Goal: Task Accomplishment & Management: Manage account settings

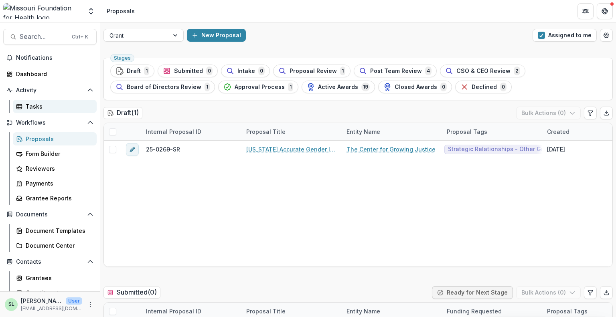
scroll to position [801, 0]
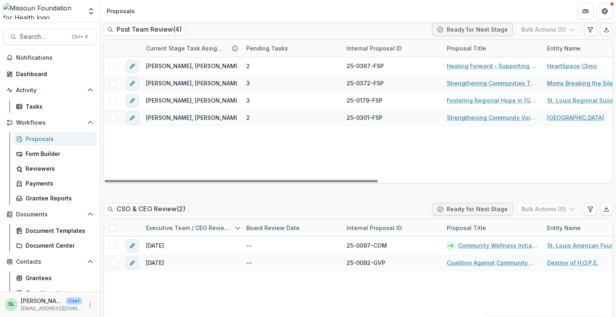
click at [38, 141] on div "Proposals" at bounding box center [58, 139] width 65 height 8
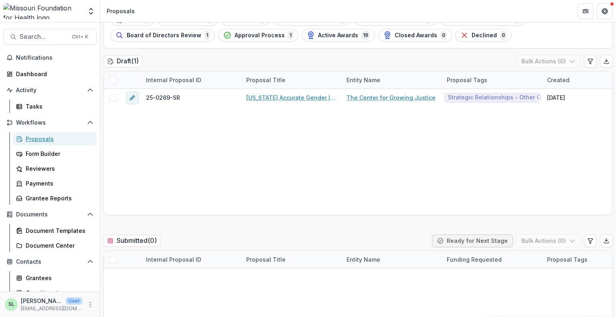
scroll to position [0, 0]
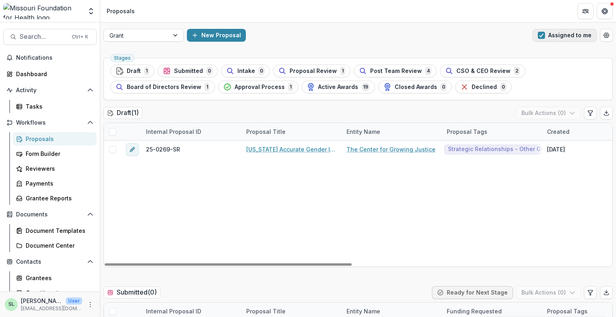
click at [548, 35] on button "Assigned to me" at bounding box center [564, 35] width 64 height 13
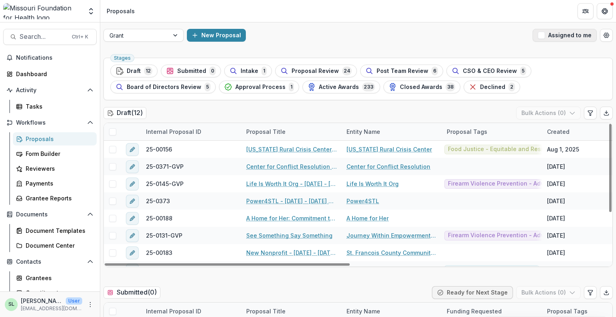
click at [558, 33] on button "Assigned to me" at bounding box center [564, 35] width 64 height 13
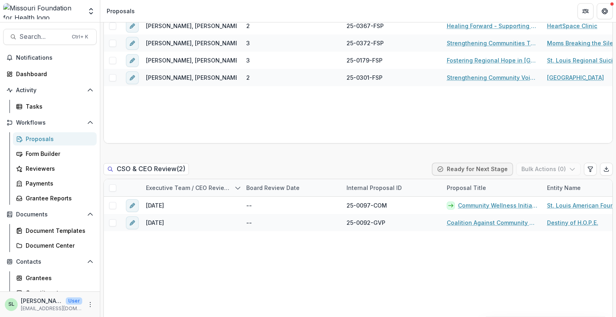
scroll to position [801, 0]
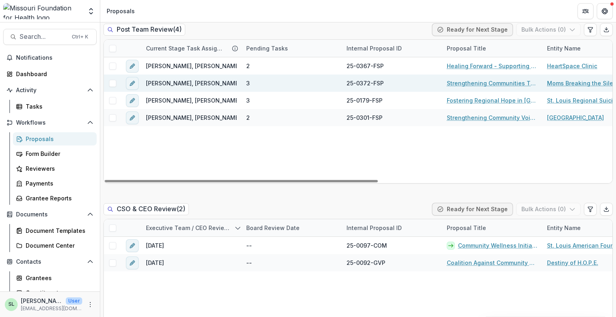
click at [481, 82] on link "Strengthening Communities Through Firearm Suicide Prevention" at bounding box center [491, 83] width 91 height 8
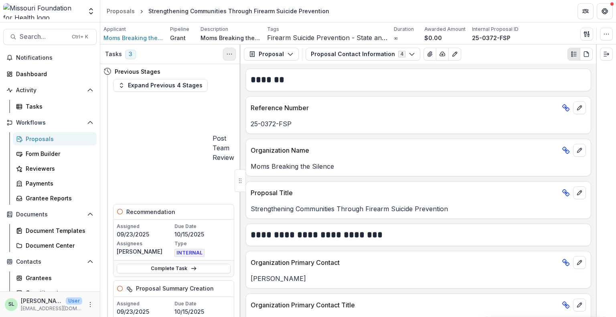
click at [234, 54] on button "Toggle View Cancelled Tasks" at bounding box center [229, 54] width 13 height 13
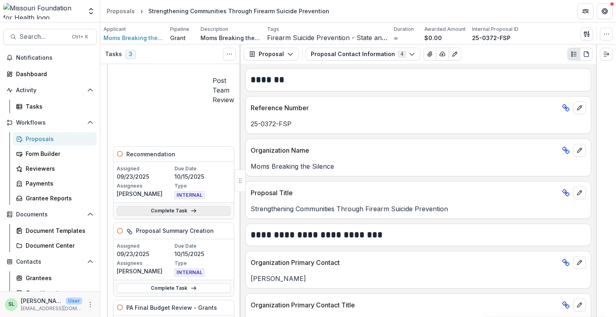
scroll to position [40, 0]
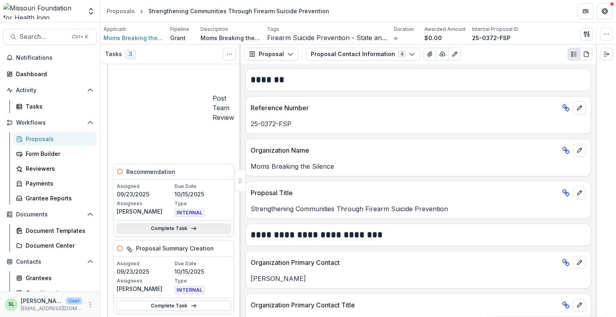
click at [190, 225] on icon at bounding box center [193, 228] width 6 height 6
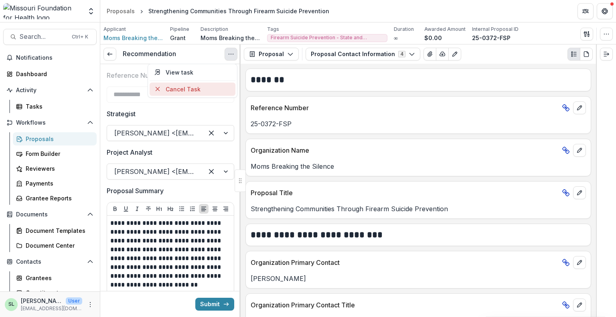
click at [205, 87] on button "Cancel Task" at bounding box center [192, 89] width 86 height 13
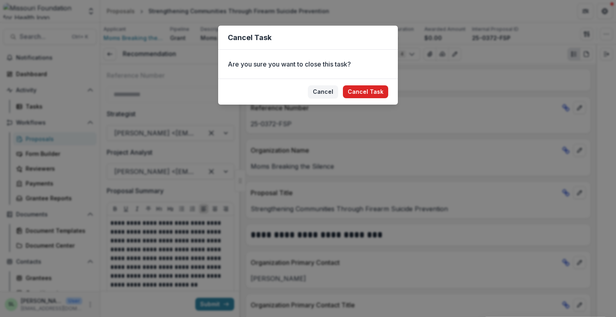
click at [380, 93] on button "Cancel Task" at bounding box center [365, 91] width 45 height 13
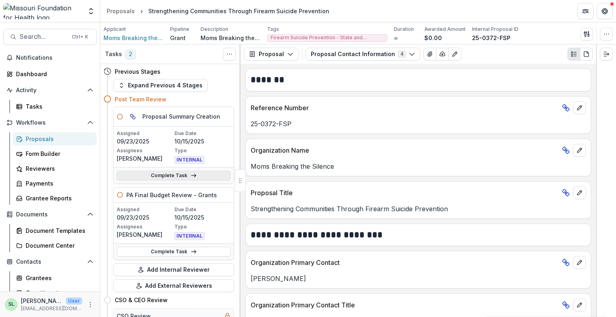
click at [210, 174] on link "Complete Task" at bounding box center [174, 176] width 114 height 10
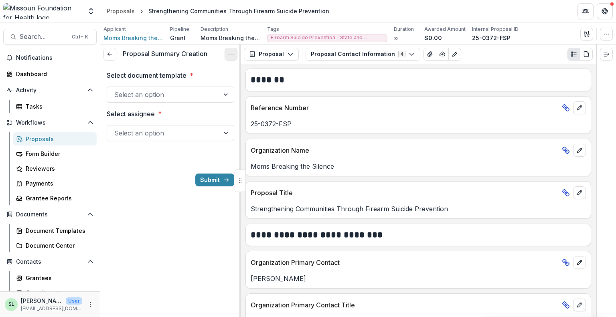
click at [232, 55] on icon "Options" at bounding box center [231, 54] width 6 height 6
click at [217, 89] on button "Cancel Task" at bounding box center [192, 89] width 86 height 13
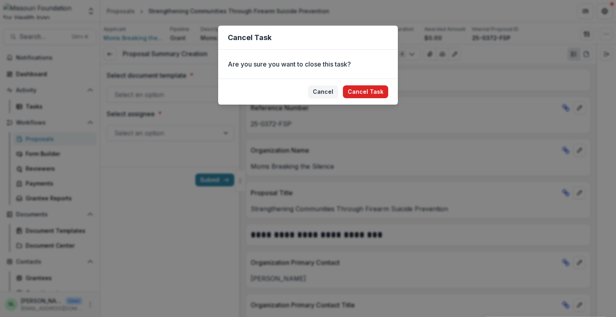
click at [366, 88] on button "Cancel Task" at bounding box center [365, 91] width 45 height 13
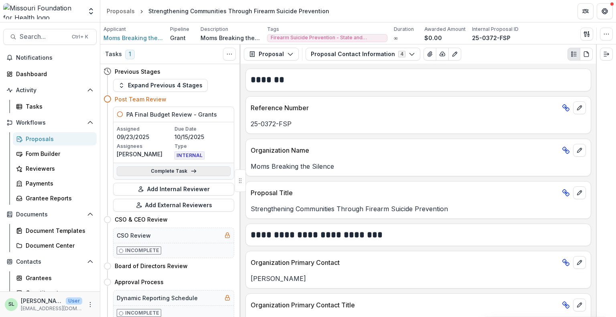
click at [208, 170] on link "Complete Task" at bounding box center [174, 171] width 114 height 10
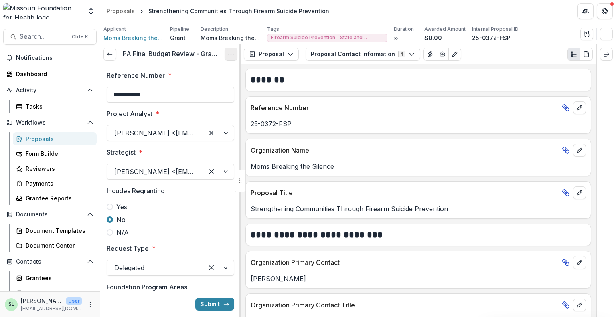
click at [234, 54] on button "Options" at bounding box center [230, 54] width 13 height 13
click at [210, 86] on button "Cancel Task" at bounding box center [192, 89] width 86 height 13
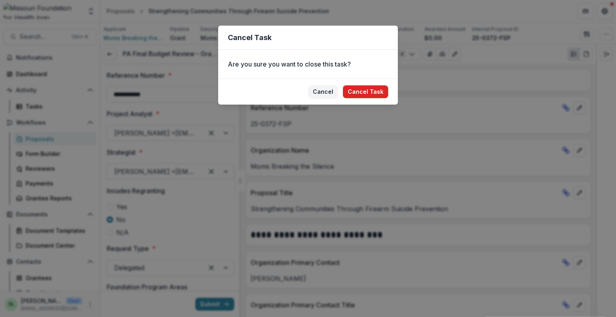
click at [371, 90] on button "Cancel Task" at bounding box center [365, 91] width 45 height 13
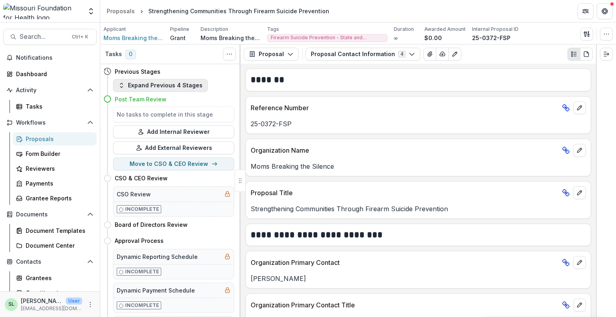
click at [182, 86] on button "Expand Previous 4 Stages" at bounding box center [160, 85] width 95 height 13
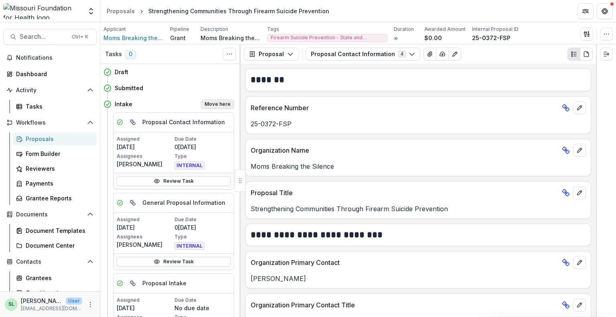
click at [218, 105] on button "Move here" at bounding box center [217, 104] width 33 height 10
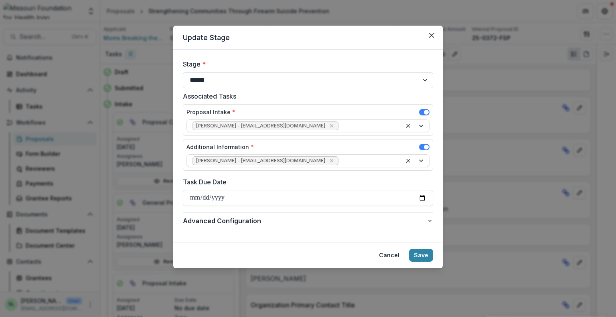
click at [367, 81] on select "**********" at bounding box center [308, 80] width 250 height 16
select select "**********"
click at [183, 72] on select "**********" at bounding box center [308, 80] width 250 height 16
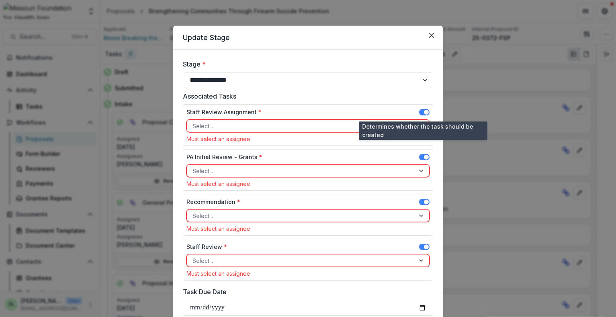
click at [421, 110] on span at bounding box center [424, 112] width 10 height 6
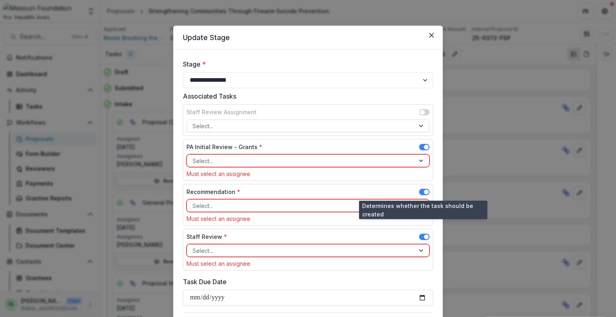
click at [422, 191] on span at bounding box center [424, 192] width 10 height 6
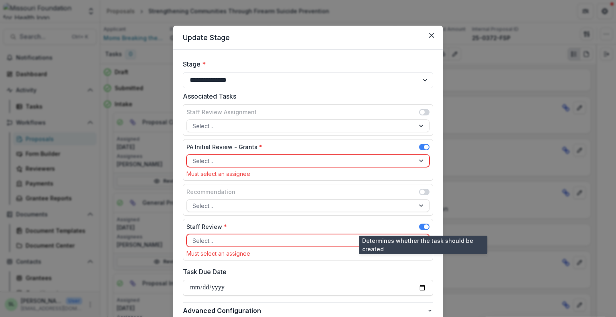
click at [422, 225] on span at bounding box center [424, 227] width 10 height 6
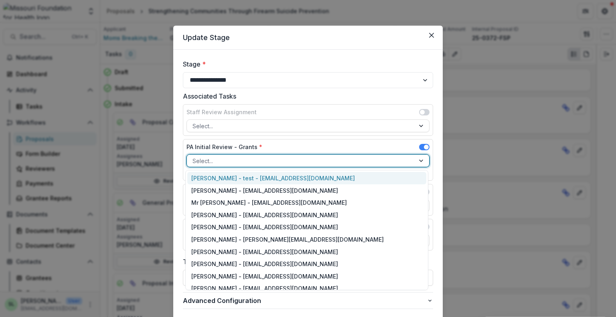
click at [264, 160] on div at bounding box center [300, 161] width 216 height 10
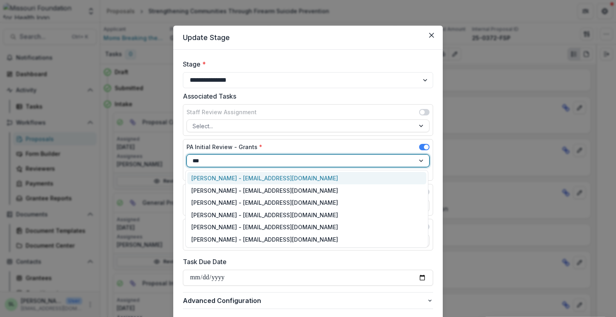
type input "****"
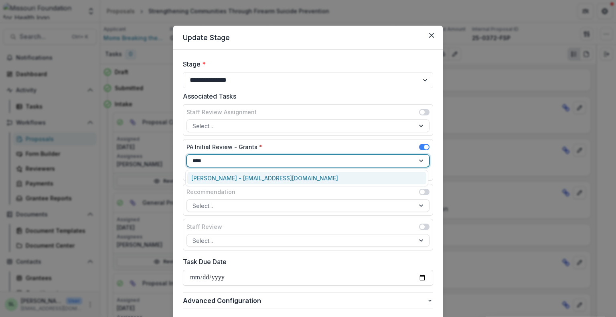
click at [251, 176] on div "Sada Lindsey - slindsey@mffh.org" at bounding box center [306, 178] width 239 height 12
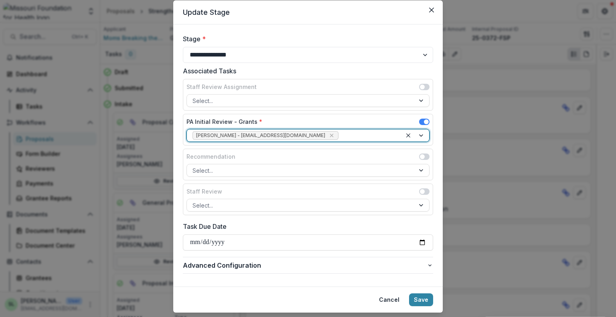
scroll to position [45, 0]
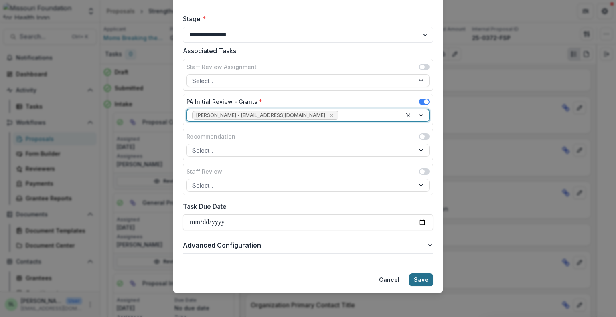
click at [420, 279] on button "Save" at bounding box center [421, 279] width 24 height 13
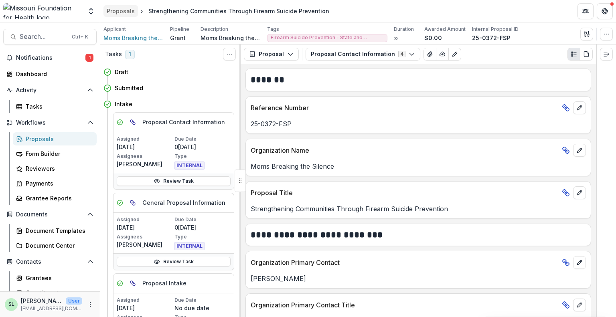
click at [117, 12] on div "Proposals" at bounding box center [121, 11] width 28 height 8
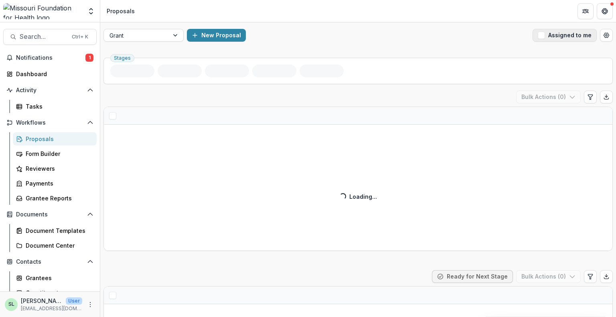
drag, startPoint x: 571, startPoint y: 33, endPoint x: 571, endPoint y: 45, distance: 12.4
click at [571, 32] on button "Assigned to me" at bounding box center [564, 35] width 64 height 13
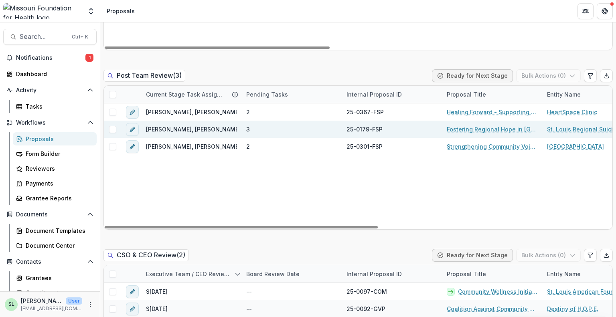
scroll to position [761, 0]
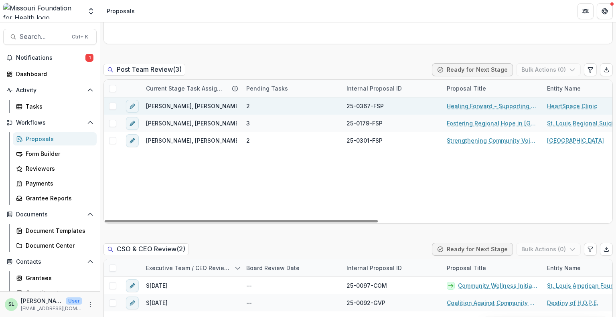
click at [491, 105] on link "Healing Forward - Supporting Homeless Youth and Their Care Team" at bounding box center [491, 106] width 91 height 8
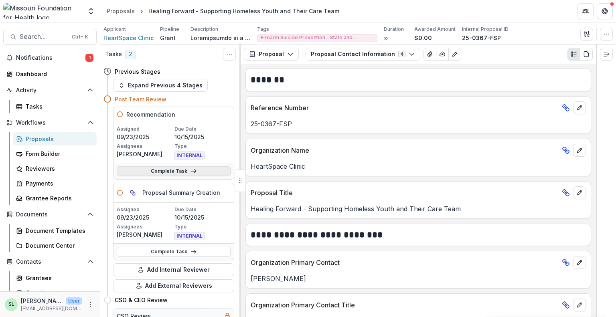
click at [208, 171] on link "Complete Task" at bounding box center [174, 171] width 114 height 10
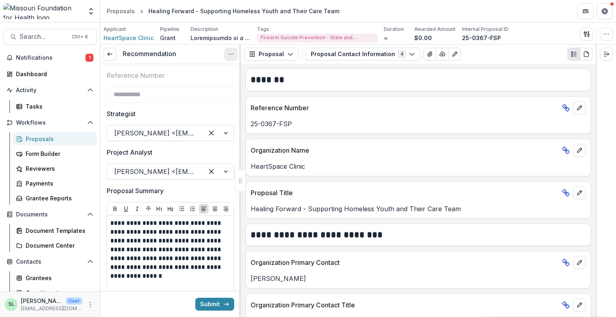
click at [232, 52] on icon "Options" at bounding box center [231, 54] width 6 height 6
click at [203, 85] on button "Cancel Task" at bounding box center [192, 89] width 86 height 13
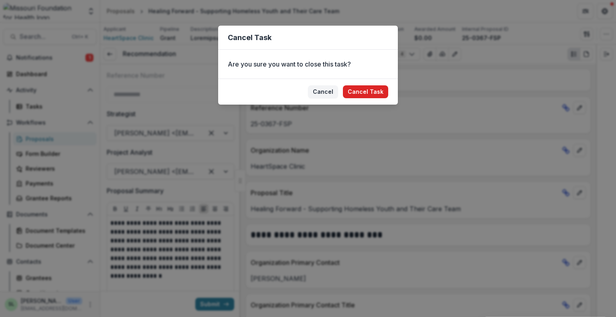
click at [357, 94] on button "Cancel Task" at bounding box center [365, 91] width 45 height 13
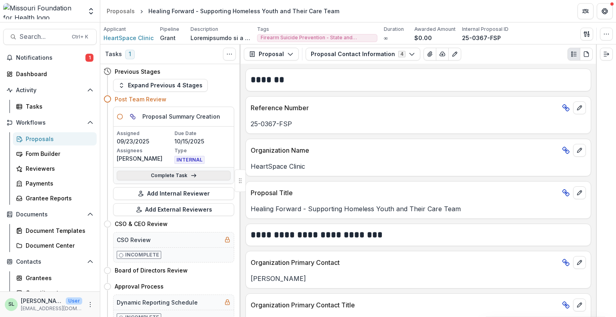
click at [208, 173] on link "Complete Task" at bounding box center [174, 176] width 114 height 10
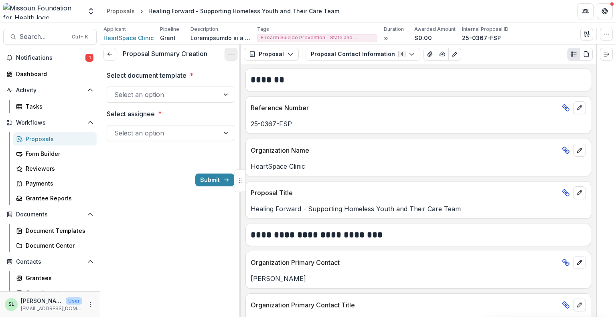
click at [225, 54] on button "Options" at bounding box center [230, 54] width 13 height 13
click at [196, 89] on button "Cancel Task" at bounding box center [192, 89] width 86 height 13
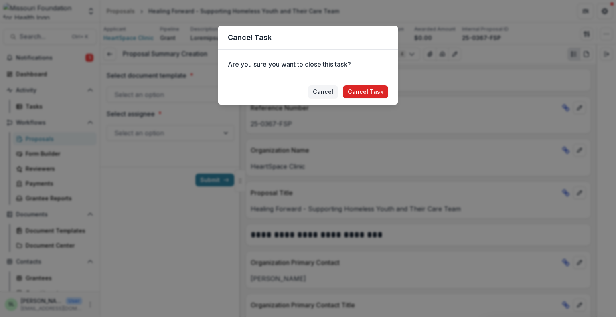
click at [351, 90] on button "Cancel Task" at bounding box center [365, 91] width 45 height 13
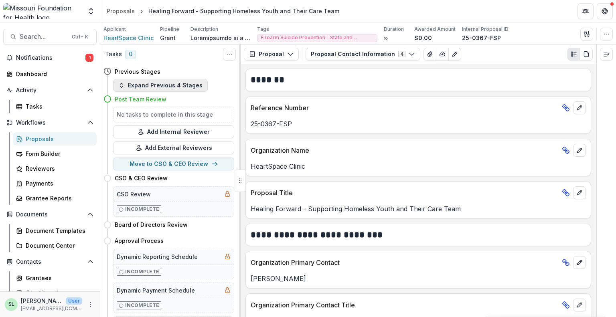
click at [172, 83] on button "Expand Previous 4 Stages" at bounding box center [160, 85] width 95 height 13
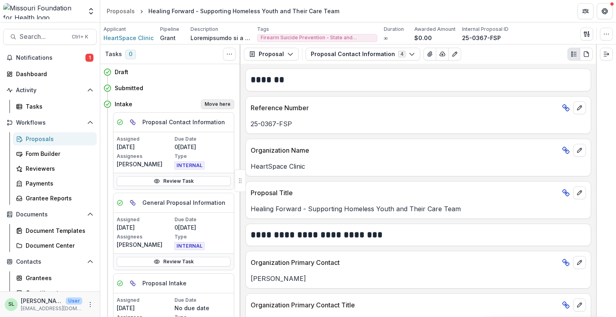
click at [210, 103] on button "Move here" at bounding box center [217, 104] width 33 height 10
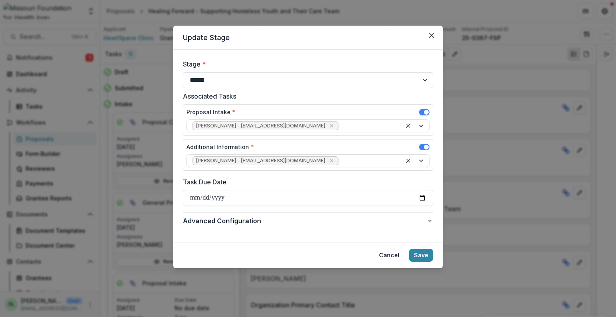
click at [222, 80] on select "**********" at bounding box center [308, 80] width 250 height 16
select select "**********"
click at [183, 72] on select "**********" at bounding box center [308, 80] width 250 height 16
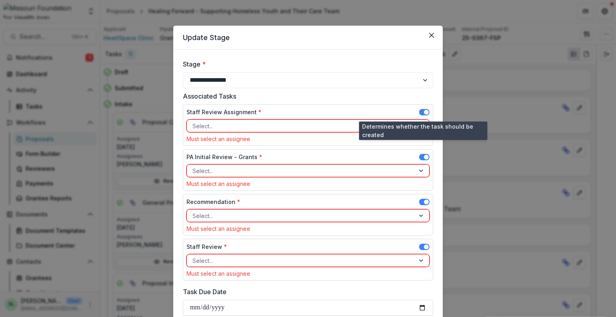
click at [420, 113] on span at bounding box center [424, 112] width 10 height 6
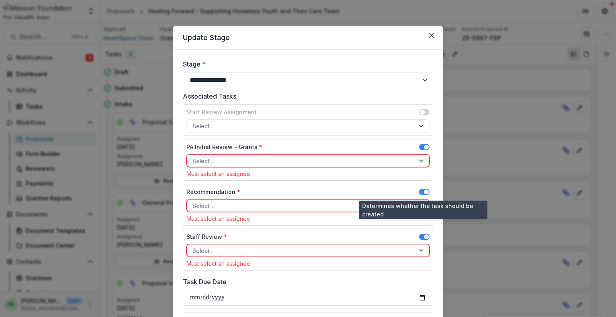
click at [421, 192] on span at bounding box center [424, 192] width 10 height 6
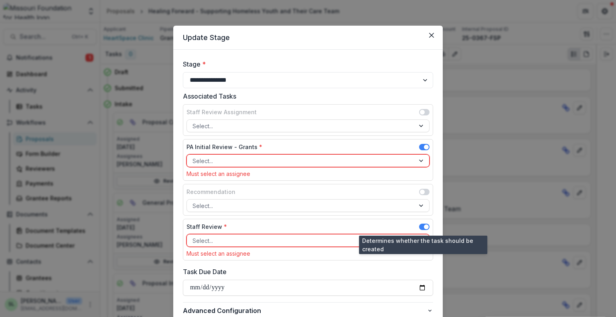
click at [420, 227] on span at bounding box center [424, 227] width 10 height 6
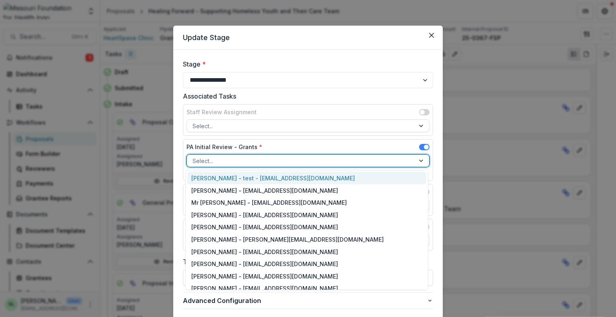
click at [204, 160] on div at bounding box center [300, 161] width 216 height 10
type input "****"
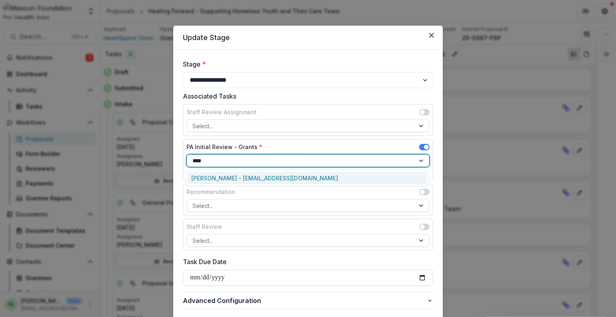
click at [235, 179] on div "Sada Lindsey - slindsey@mffh.org" at bounding box center [306, 178] width 239 height 12
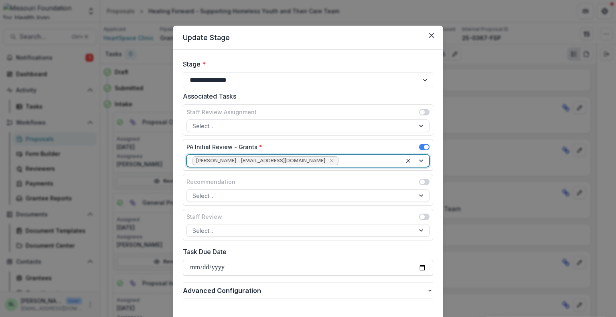
scroll to position [45, 0]
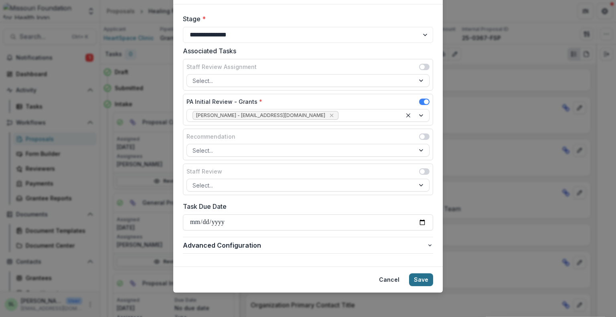
click at [416, 275] on button "Save" at bounding box center [421, 279] width 24 height 13
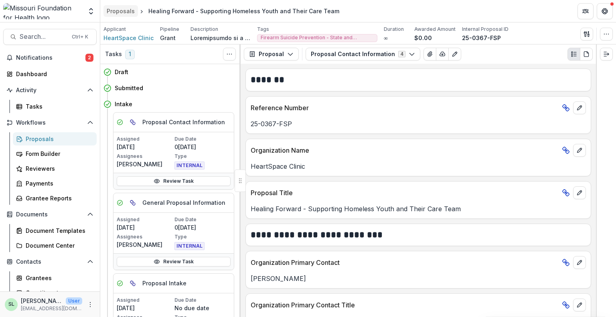
click at [122, 6] on link "Proposals" at bounding box center [120, 11] width 34 height 12
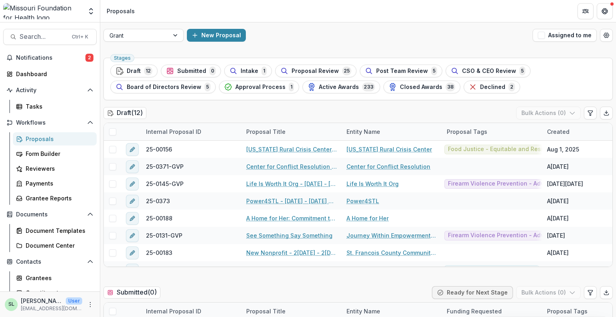
click at [552, 39] on button "Assigned to me" at bounding box center [564, 35] width 64 height 13
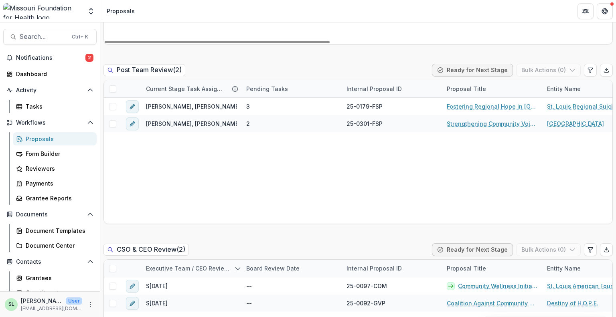
scroll to position [761, 0]
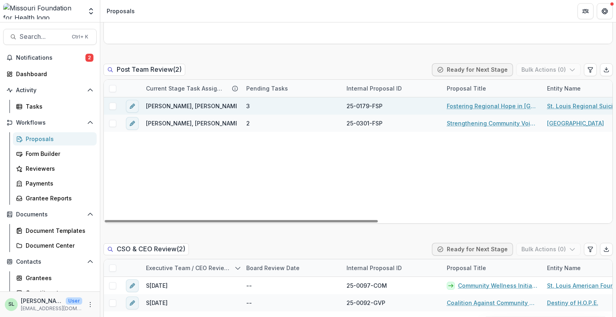
click at [481, 106] on link "Fostering Regional Hope in [GEOGRAPHIC_DATA]" at bounding box center [491, 106] width 91 height 8
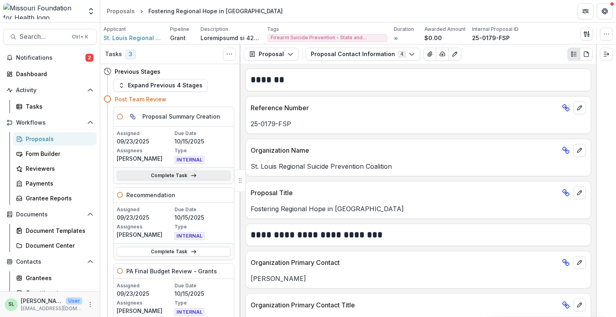
click at [211, 179] on link "Complete Task" at bounding box center [174, 176] width 114 height 10
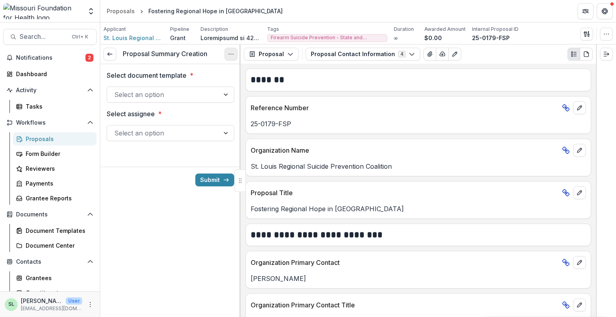
click at [232, 56] on icon "Options" at bounding box center [231, 54] width 6 height 6
click at [202, 89] on button "Cancel Task" at bounding box center [192, 89] width 86 height 13
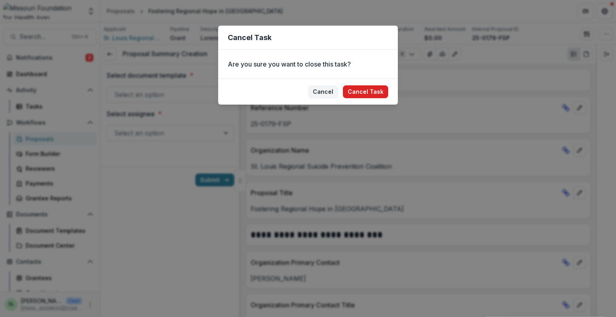
click at [361, 95] on button "Cancel Task" at bounding box center [365, 91] width 45 height 13
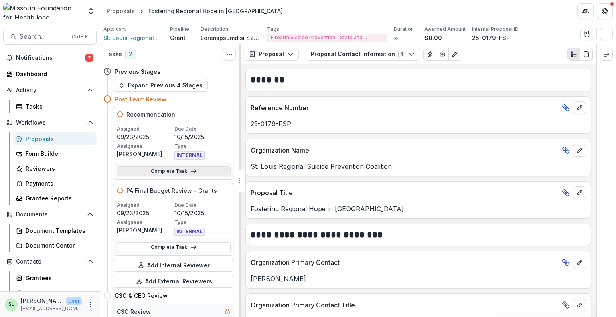
click at [186, 172] on link "Complete Task" at bounding box center [174, 171] width 114 height 10
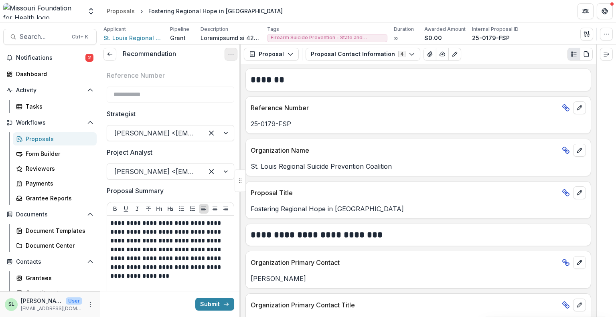
click at [232, 56] on icon "Options" at bounding box center [231, 54] width 6 height 6
click at [196, 88] on button "Cancel Task" at bounding box center [192, 89] width 86 height 13
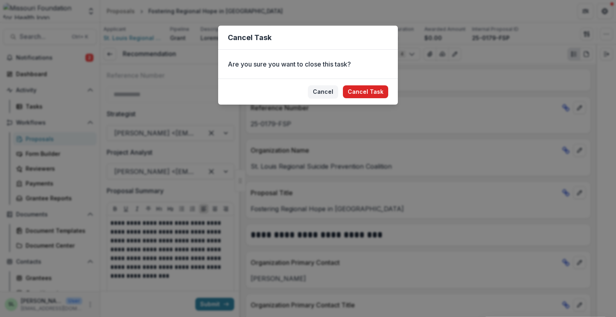
click at [386, 93] on button "Cancel Task" at bounding box center [365, 91] width 45 height 13
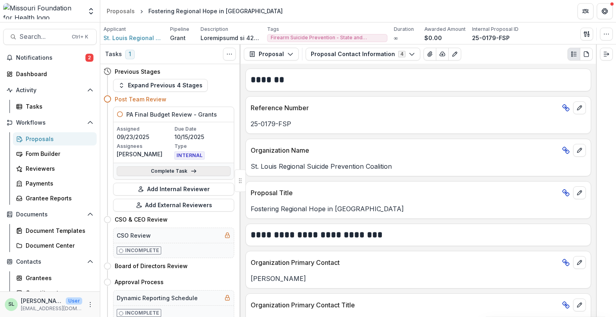
click at [192, 171] on icon at bounding box center [193, 171] width 6 height 6
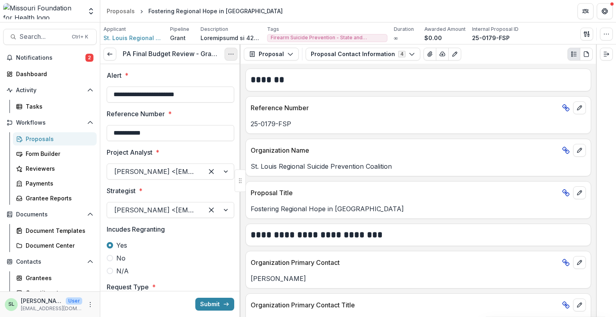
click at [231, 54] on circle "Options" at bounding box center [231, 54] width 0 height 0
click at [200, 92] on button "Cancel Task" at bounding box center [192, 89] width 86 height 13
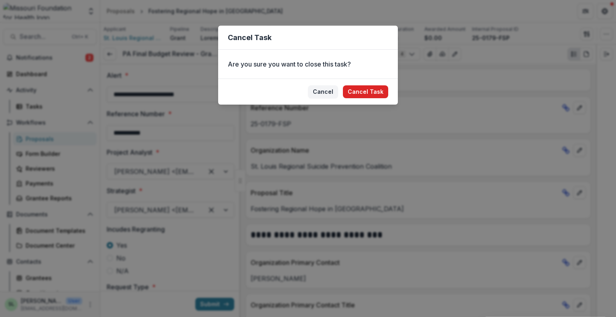
click at [362, 93] on button "Cancel Task" at bounding box center [365, 91] width 45 height 13
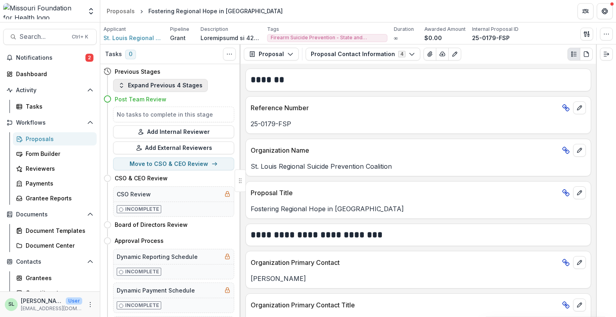
click at [171, 88] on button "Expand Previous 4 Stages" at bounding box center [160, 85] width 95 height 13
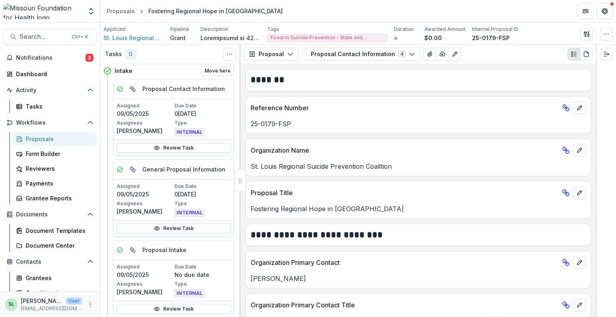
scroll to position [120, 0]
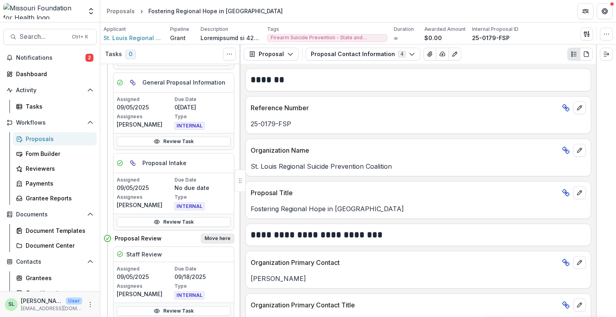
click at [213, 237] on button "Move here" at bounding box center [217, 239] width 33 height 10
select select "**********"
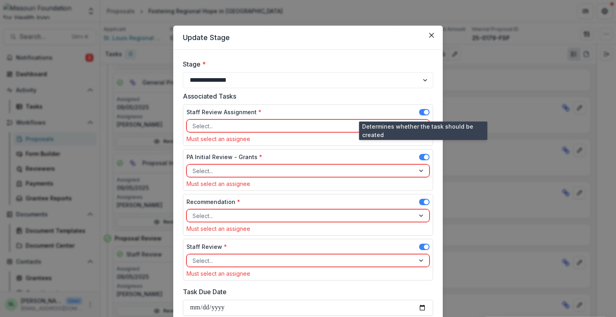
click at [420, 110] on span at bounding box center [424, 112] width 10 height 6
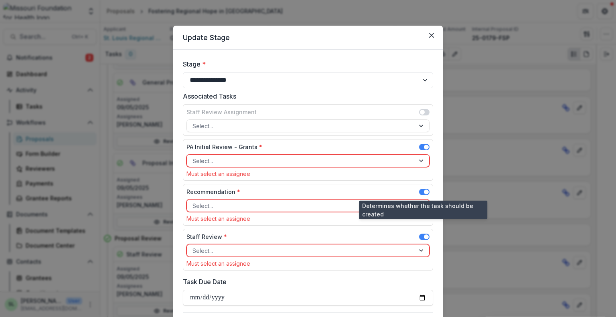
click at [419, 190] on span at bounding box center [424, 192] width 10 height 6
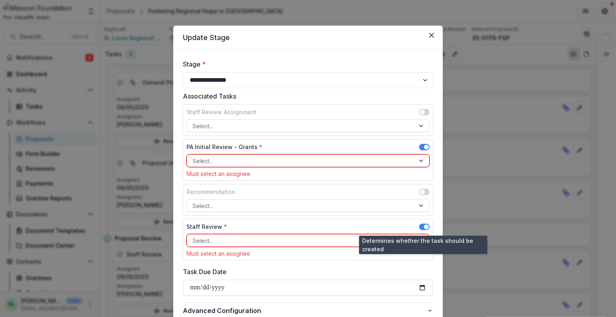
click at [424, 226] on span at bounding box center [426, 226] width 5 height 5
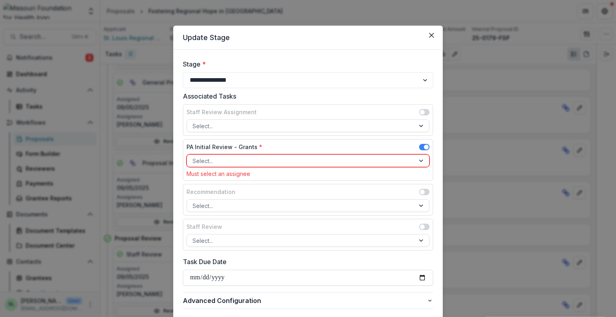
click at [238, 158] on div at bounding box center [300, 161] width 216 height 10
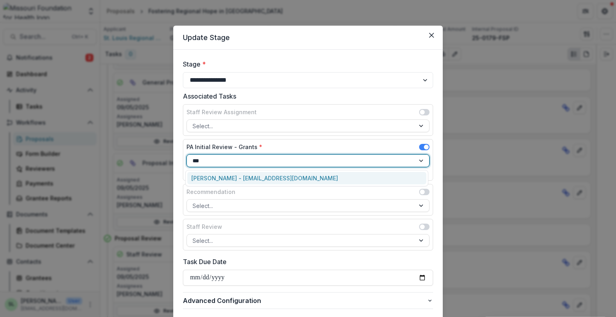
type input "****"
click at [224, 176] on div "Sada Lindsey - slindsey@mffh.org" at bounding box center [306, 178] width 239 height 12
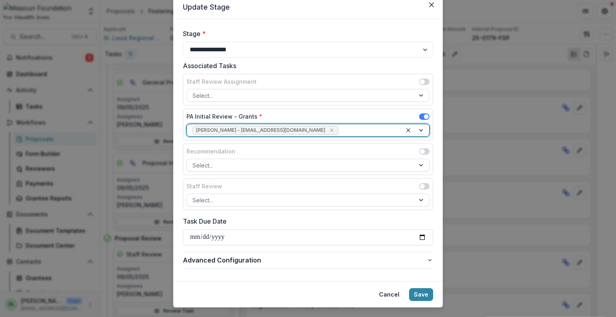
scroll to position [45, 0]
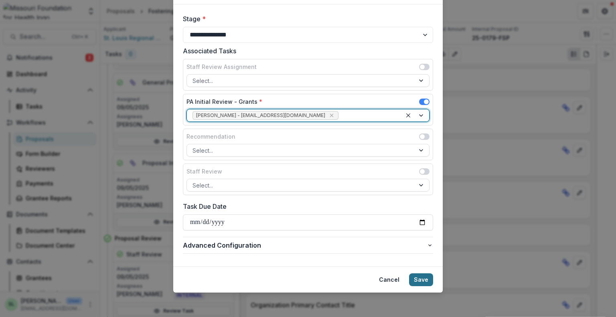
click at [415, 277] on button "Save" at bounding box center [421, 279] width 24 height 13
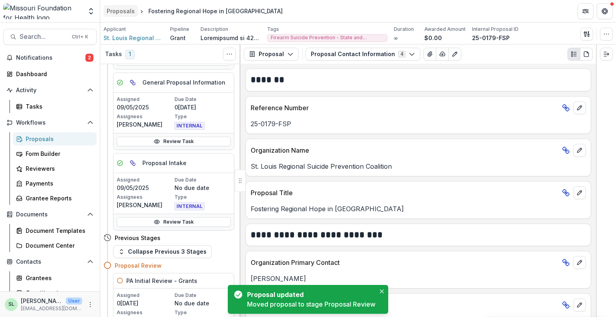
click at [115, 12] on div "Proposals" at bounding box center [121, 11] width 28 height 8
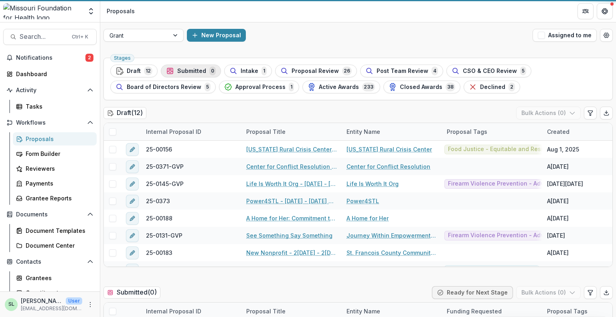
click at [557, 34] on button "Assigned to me" at bounding box center [564, 35] width 64 height 13
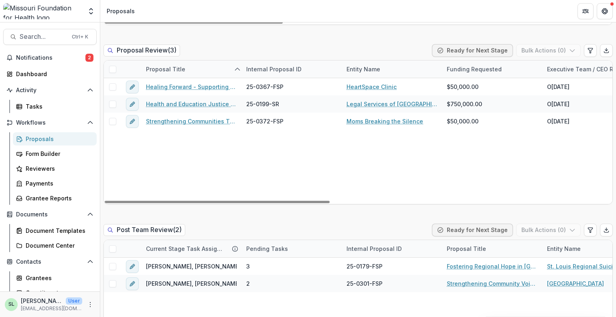
scroll to position [721, 0]
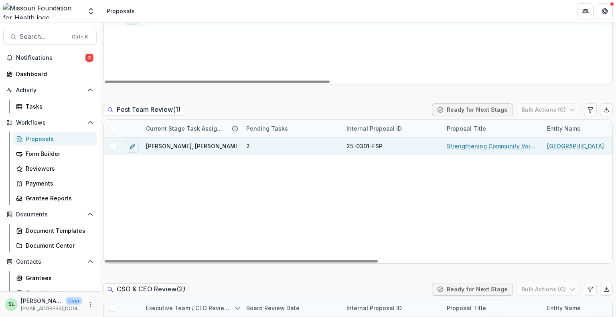
click at [483, 148] on link "Strengthening Community Voices: CASPER Data to Action on Mental Health and Fire…" at bounding box center [491, 146] width 91 height 8
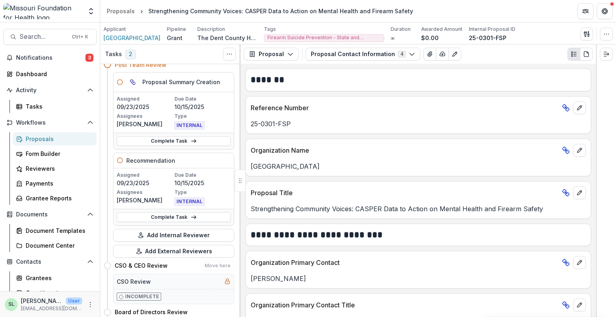
scroll to position [17, 0]
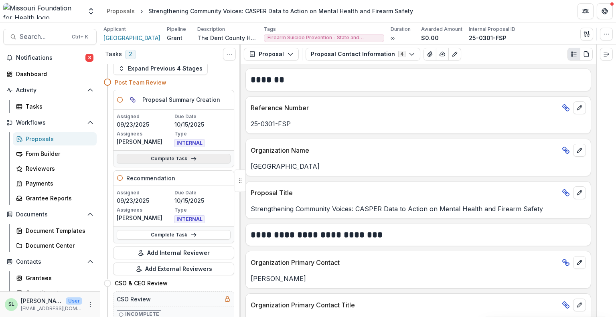
click at [202, 158] on link "Complete Task" at bounding box center [174, 159] width 114 height 10
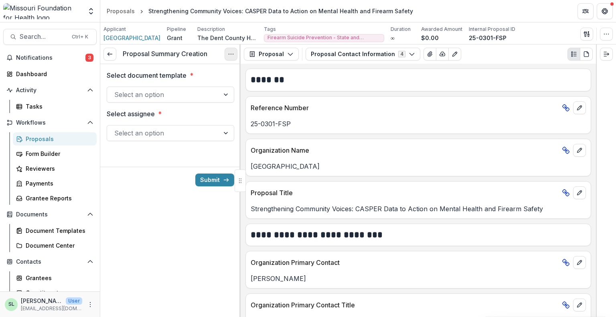
click at [231, 54] on circle "Options" at bounding box center [231, 54] width 0 height 0
click at [185, 91] on button "Cancel Task" at bounding box center [192, 89] width 86 height 13
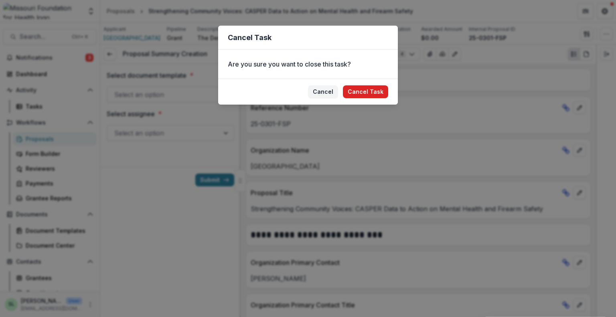
click at [361, 91] on button "Cancel Task" at bounding box center [365, 91] width 45 height 13
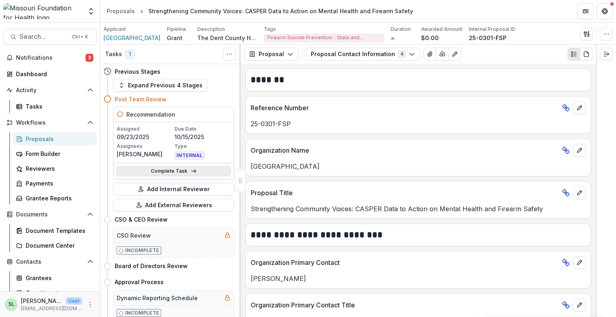
click at [206, 169] on link "Complete Task" at bounding box center [174, 171] width 114 height 10
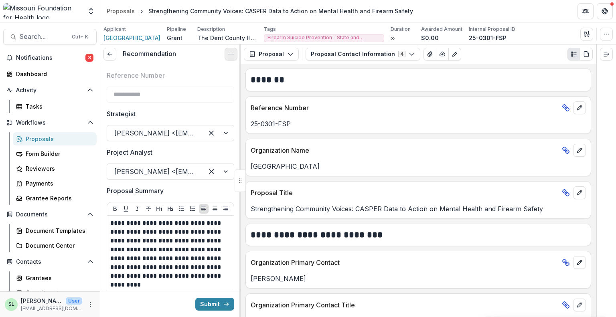
click at [232, 54] on icon "Options" at bounding box center [231, 54] width 6 height 6
click at [216, 87] on button "Cancel Task" at bounding box center [192, 89] width 86 height 13
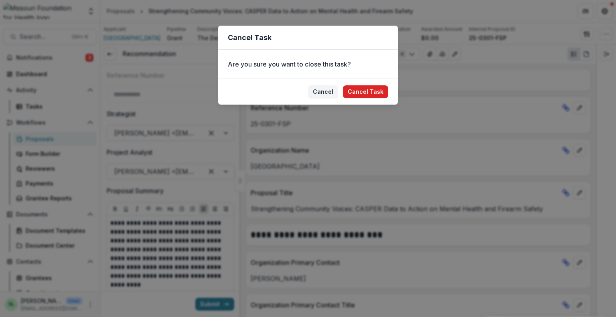
click at [365, 91] on button "Cancel Task" at bounding box center [365, 91] width 45 height 13
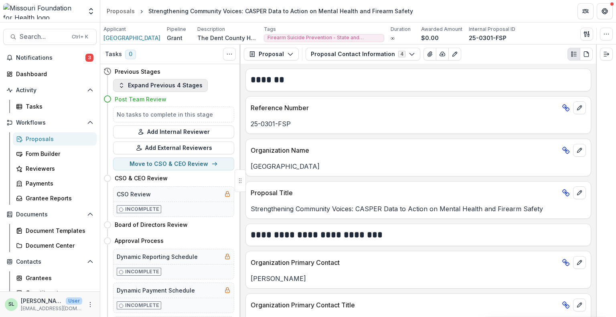
click at [161, 87] on button "Expand Previous 4 Stages" at bounding box center [160, 85] width 95 height 13
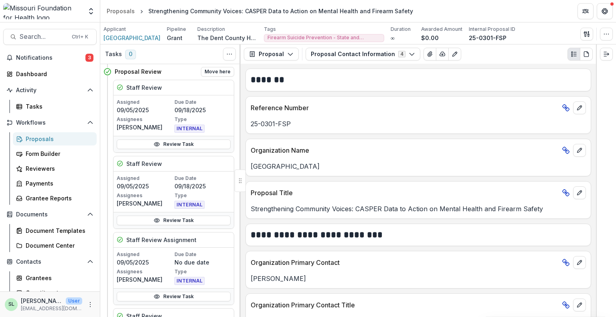
scroll to position [281, 0]
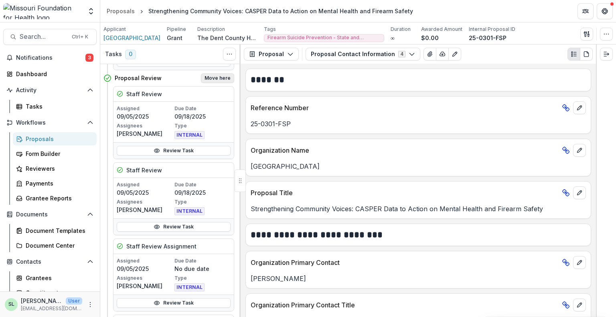
click at [217, 77] on button "Move here" at bounding box center [217, 78] width 33 height 10
select select "**********"
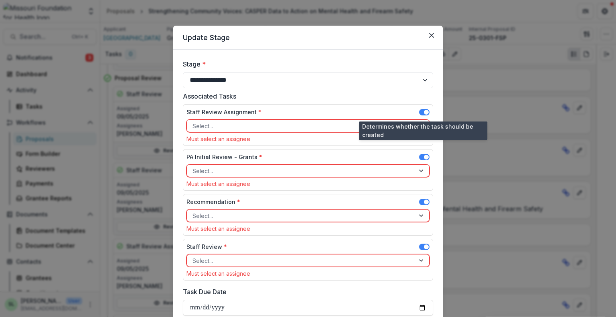
click at [422, 115] on span at bounding box center [424, 112] width 10 height 6
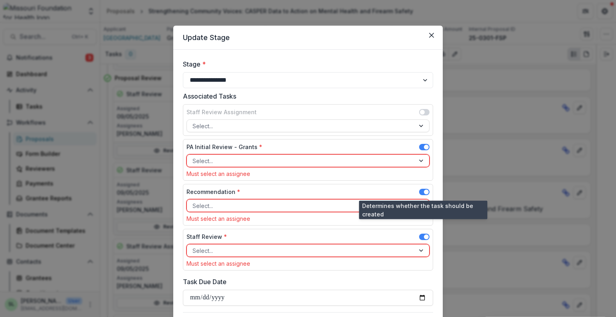
click at [422, 191] on span at bounding box center [424, 192] width 10 height 6
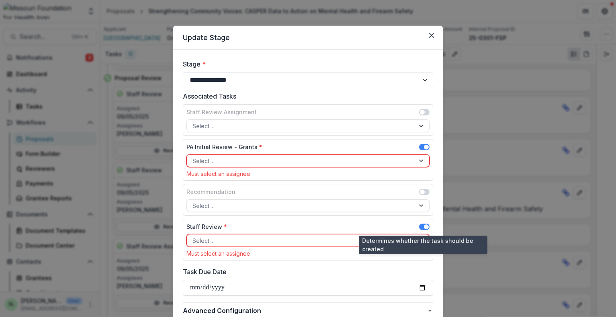
click at [419, 226] on span at bounding box center [424, 227] width 10 height 6
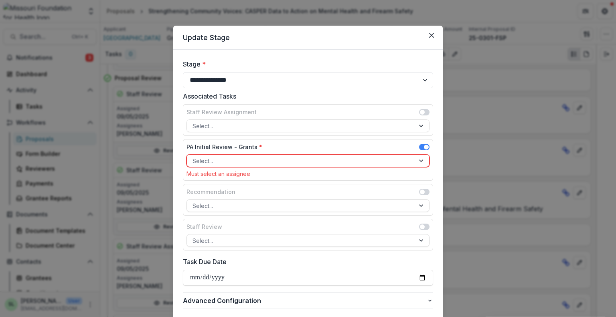
click at [275, 158] on div at bounding box center [300, 161] width 216 height 10
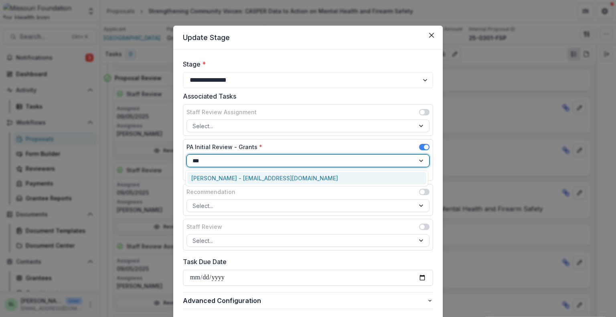
type input "****"
click at [250, 172] on div "Sada Lindsey - slindsey@mffh.org" at bounding box center [306, 178] width 239 height 12
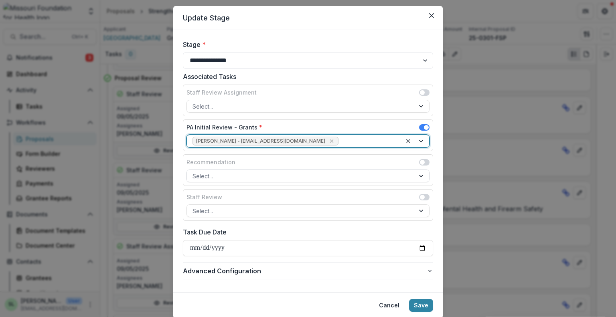
scroll to position [45, 0]
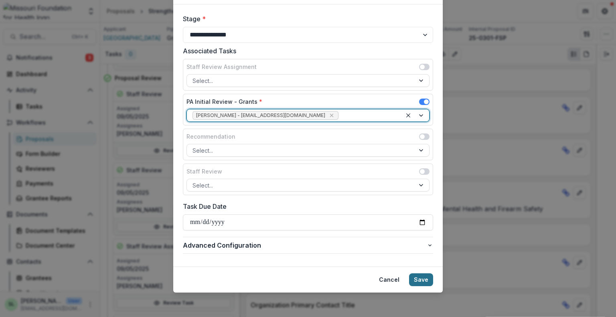
click at [419, 279] on button "Save" at bounding box center [421, 279] width 24 height 13
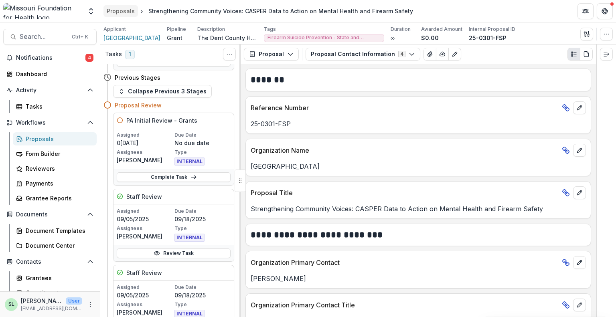
click at [131, 5] on link "Proposals" at bounding box center [120, 11] width 34 height 12
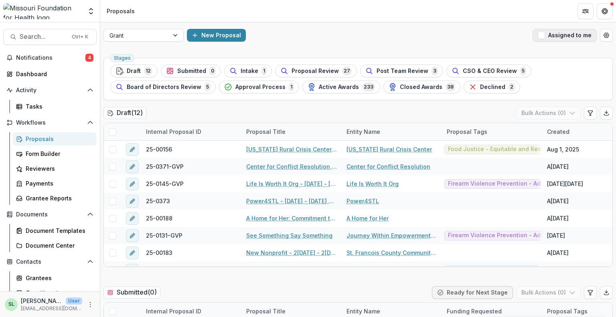
click at [575, 36] on button "Assigned to me" at bounding box center [564, 35] width 64 height 13
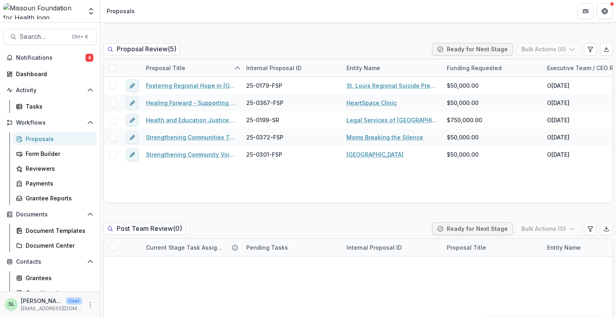
scroll to position [601, 0]
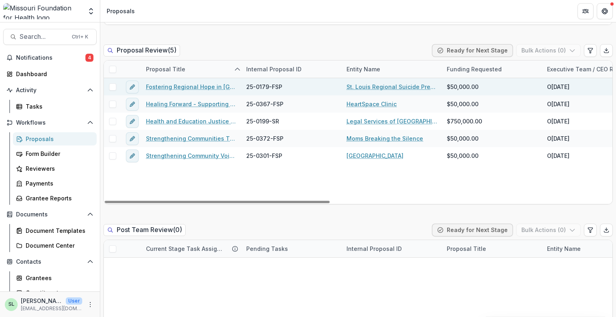
click at [197, 85] on link "Fostering Regional Hope in [GEOGRAPHIC_DATA]" at bounding box center [191, 87] width 91 height 8
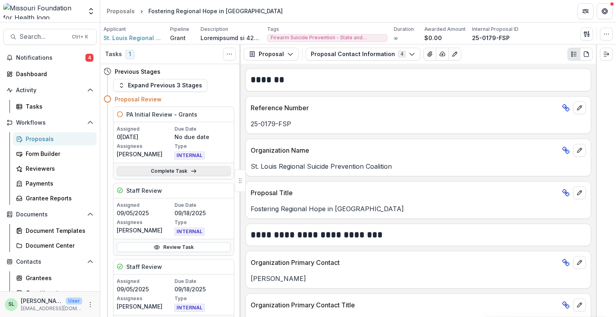
click at [194, 171] on icon at bounding box center [193, 171] width 6 height 6
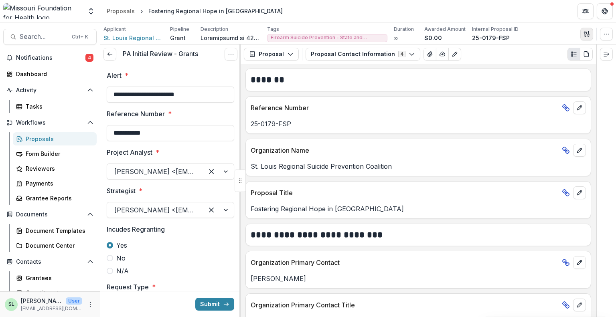
click at [585, 34] on icon "button" at bounding box center [584, 33] width 3 height 5
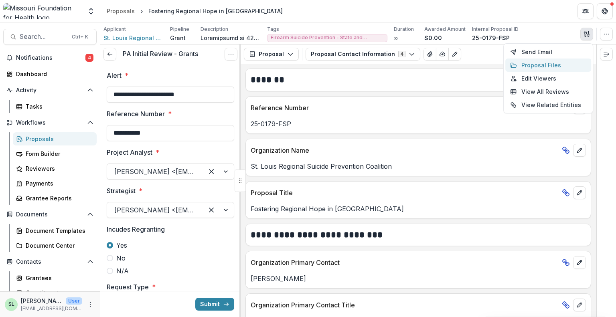
click at [543, 68] on button "Proposal Files" at bounding box center [548, 65] width 86 height 13
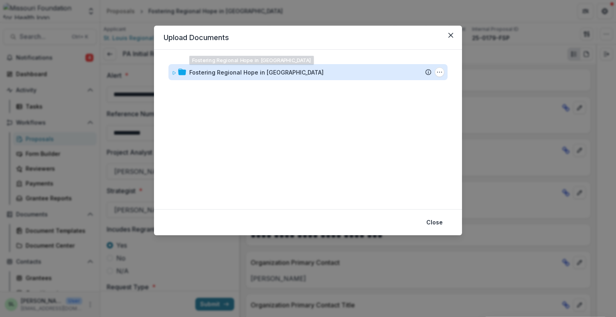
click at [255, 64] on div "Fostering Regional Hope in STL Submission Temelio Proposal Attached proposal do…" at bounding box center [308, 129] width 289 height 140
click at [254, 68] on div "Fostering Regional Hope in [GEOGRAPHIC_DATA]" at bounding box center [256, 72] width 134 height 8
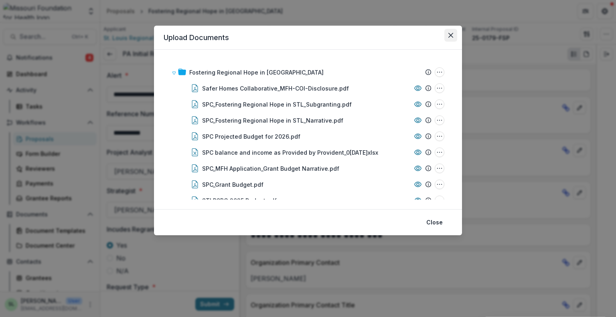
click at [453, 35] on button "Close" at bounding box center [450, 35] width 13 height 13
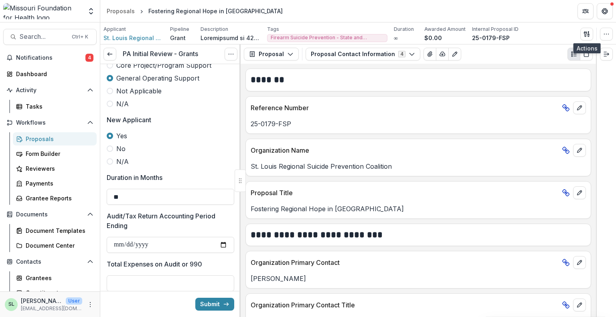
scroll to position [641, 0]
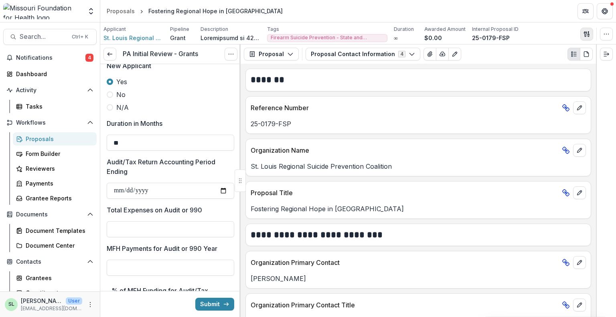
click at [585, 32] on icon "button" at bounding box center [584, 33] width 3 height 5
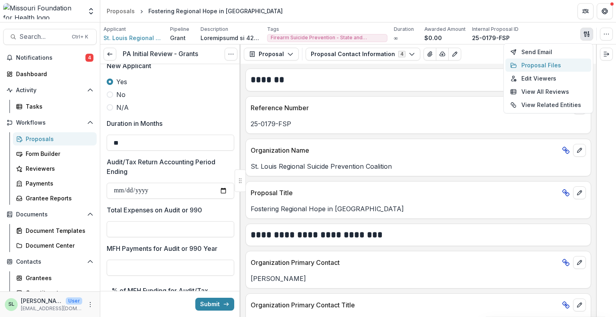
click at [529, 68] on button "Proposal Files" at bounding box center [548, 65] width 86 height 13
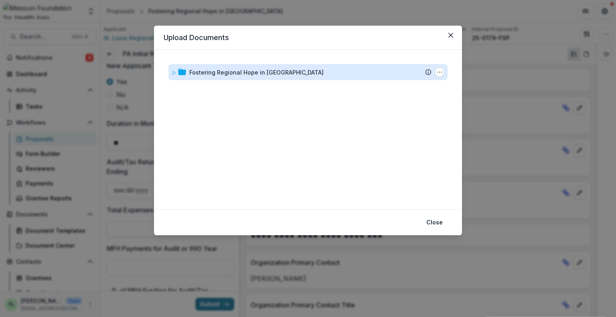
click at [253, 70] on div "Fostering Regional Hope in [GEOGRAPHIC_DATA]" at bounding box center [256, 72] width 134 height 8
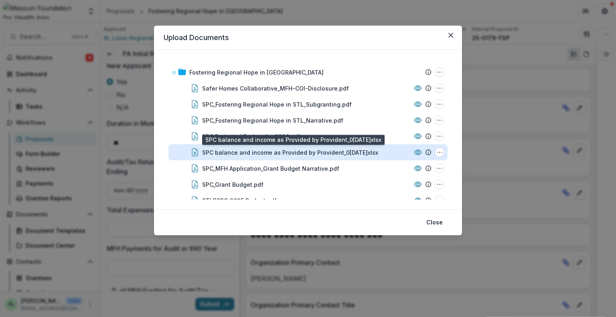
click at [289, 152] on div "SPC balance and income as Provided by Provident_08-05-2025.xlsx" at bounding box center [290, 152] width 176 height 8
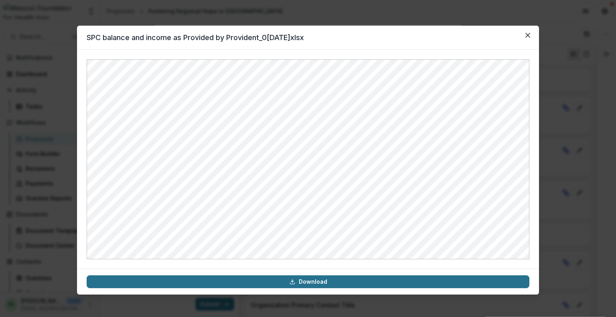
click at [317, 281] on link "Download" at bounding box center [308, 281] width 442 height 13
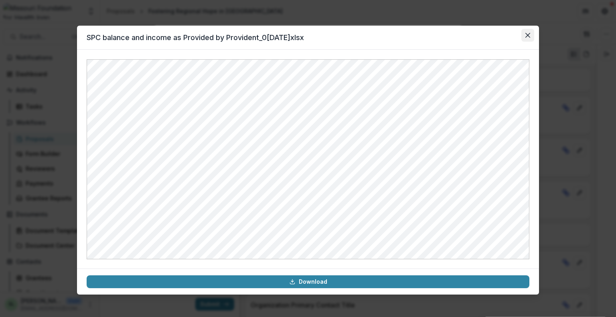
click at [528, 37] on icon "Close" at bounding box center [527, 35] width 5 height 5
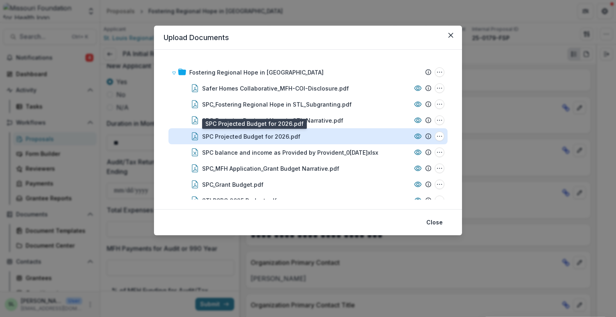
click at [268, 135] on div "SPC Projected Budget for 2026.pdf" at bounding box center [251, 136] width 98 height 8
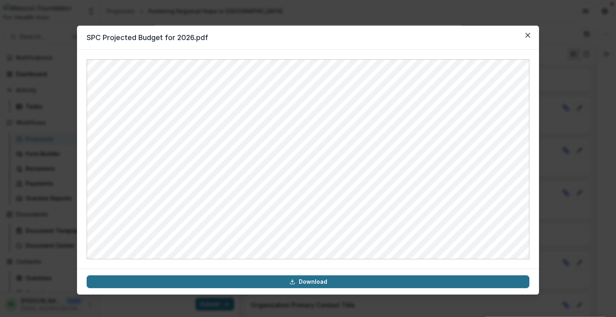
click at [316, 283] on link "Download" at bounding box center [308, 281] width 442 height 13
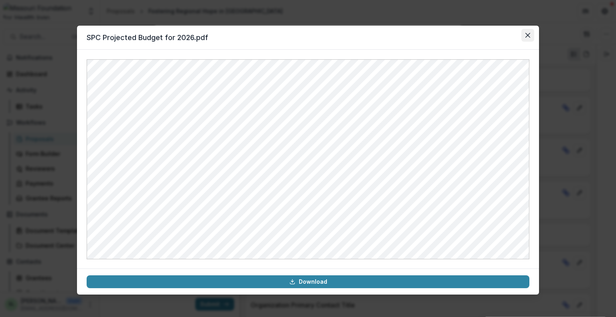
click at [528, 35] on icon "Close" at bounding box center [527, 35] width 5 height 5
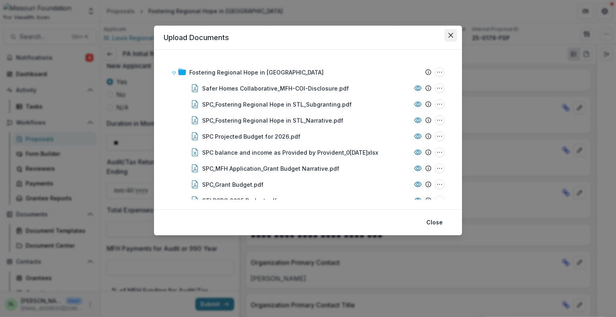
click at [454, 34] on button "Close" at bounding box center [450, 35] width 13 height 13
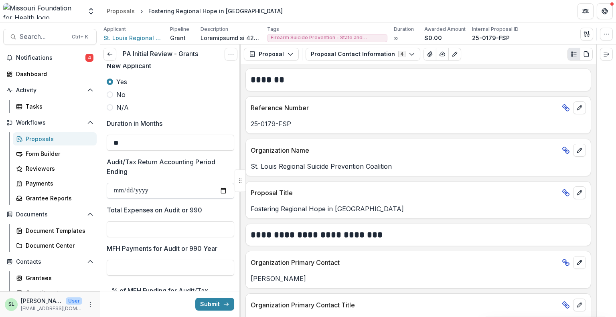
click at [116, 188] on input "Audit/Tax Return Accounting Period Ending" at bounding box center [170, 191] width 127 height 16
type input "**********"
click at [129, 228] on input "Total Expenses on Audit or 990" at bounding box center [170, 229] width 127 height 16
type input "**"
click at [117, 192] on input "**********" at bounding box center [170, 191] width 127 height 16
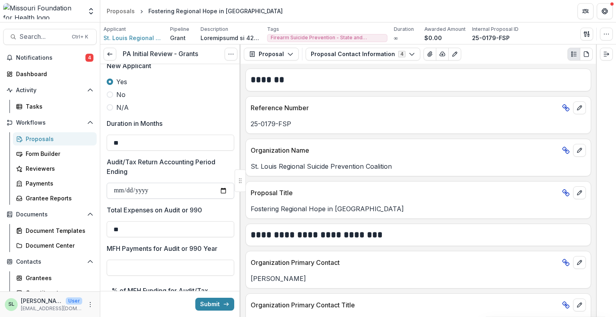
click at [131, 188] on input "Audit/Tax Return Accounting Period Ending" at bounding box center [170, 191] width 127 height 16
click at [149, 190] on input "Audit/Tax Return Accounting Period Ending" at bounding box center [170, 191] width 127 height 16
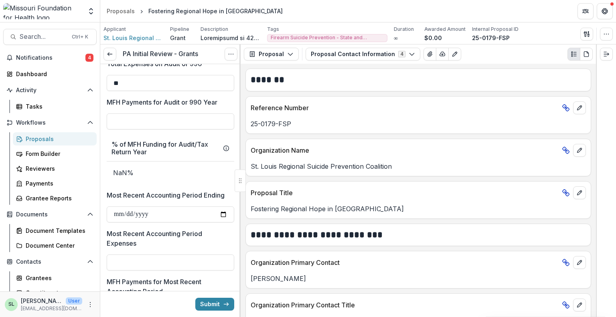
scroll to position [801, 0]
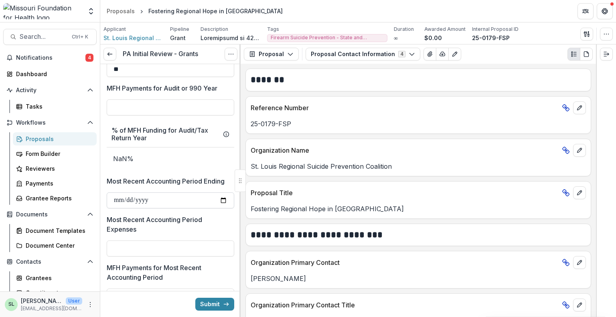
click at [118, 200] on input "Most Recent Accounting Period Ending" at bounding box center [170, 200] width 127 height 16
type input "**********"
click at [128, 198] on input "**********" at bounding box center [170, 200] width 127 height 16
type input "**********"
click at [160, 249] on input "Most Recent Accounting Period Expenses" at bounding box center [170, 248] width 127 height 16
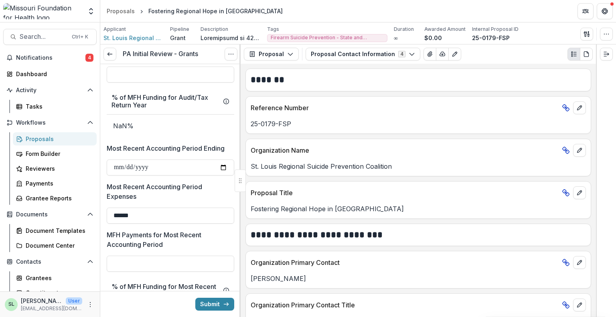
scroll to position [882, 0]
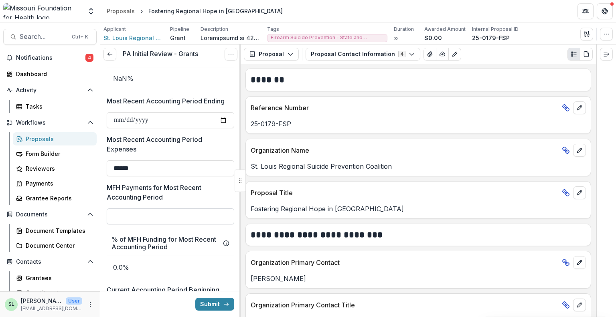
type input "******"
click at [132, 214] on input "MFH Payments for Most Recent Accounting Period" at bounding box center [170, 216] width 127 height 16
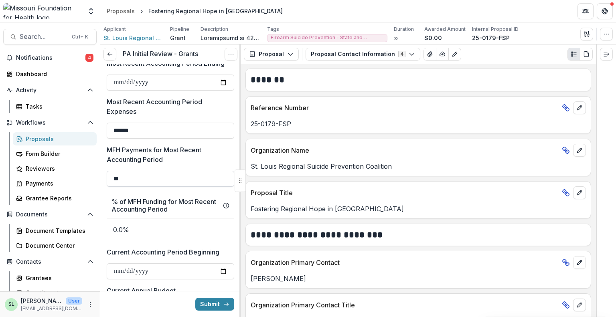
scroll to position [962, 0]
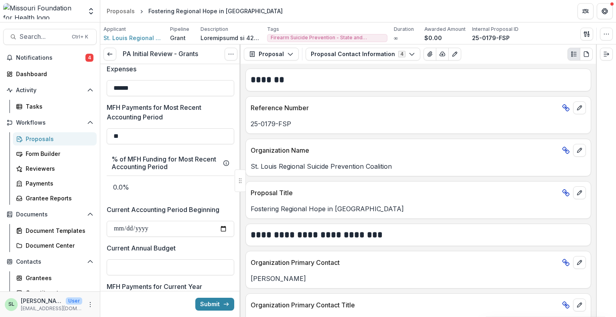
type input "**"
click at [163, 193] on p "0.0%" at bounding box center [170, 187] width 127 height 22
click at [162, 226] on input "Current Accounting Period Beginning" at bounding box center [170, 229] width 127 height 16
type input "**********"
click at [138, 267] on input "Current Annual Budget" at bounding box center [170, 267] width 127 height 16
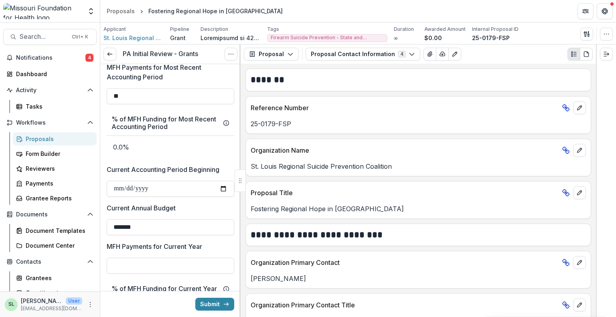
scroll to position [1042, 0]
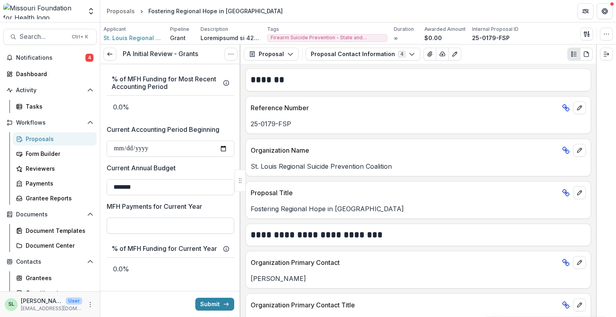
type input "*******"
click at [128, 224] on input "MFH Payments for Current Year" at bounding box center [170, 226] width 127 height 16
type input "**"
click at [164, 204] on p "MFH Payments for Current Year" at bounding box center [154, 207] width 95 height 10
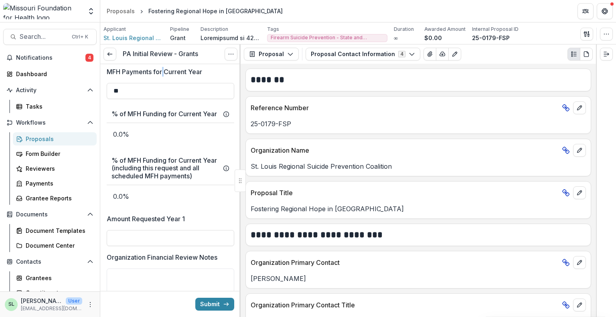
scroll to position [1202, 0]
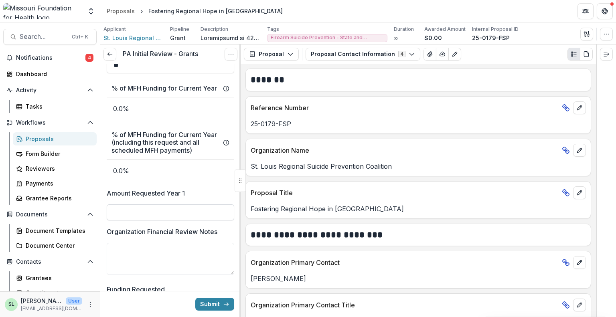
click at [146, 219] on input "Amount Requested Year 1" at bounding box center [170, 212] width 127 height 16
type input "*******"
click at [137, 260] on textarea "Organization Financial Review Notes" at bounding box center [170, 259] width 127 height 32
type textarea "*"
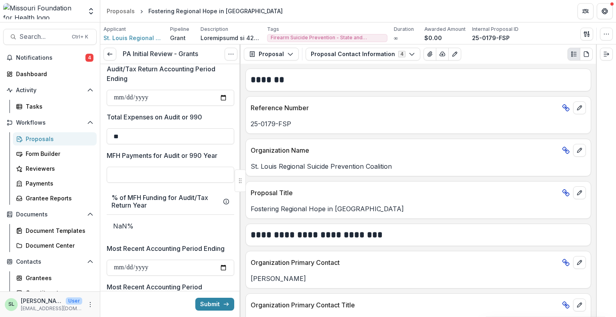
scroll to position [641, 0]
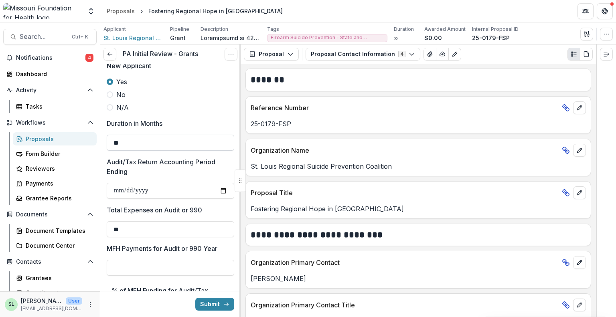
type textarea "**********"
click at [153, 141] on input "**" at bounding box center [170, 143] width 127 height 16
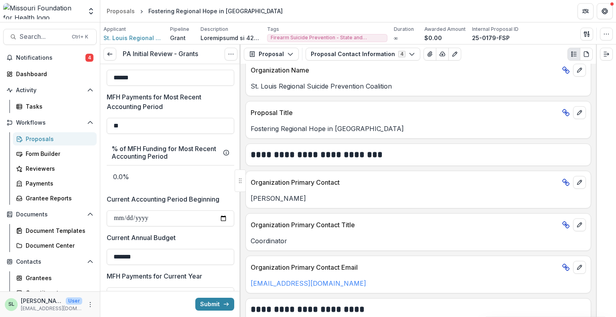
scroll to position [1002, 0]
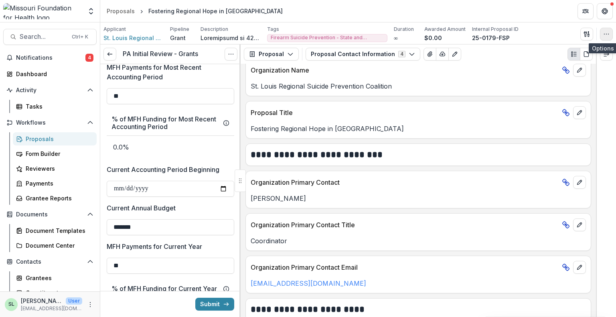
click at [604, 33] on icon "button" at bounding box center [606, 34] width 6 height 6
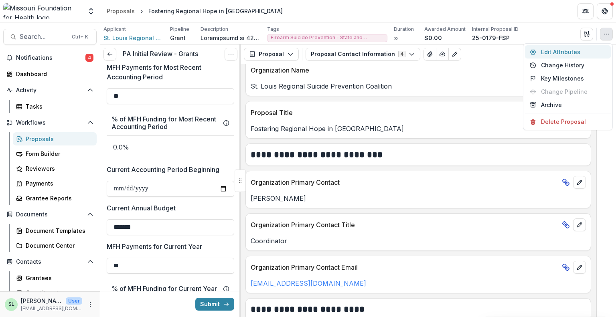
click at [567, 52] on button "Edit Attributes" at bounding box center [568, 51] width 86 height 13
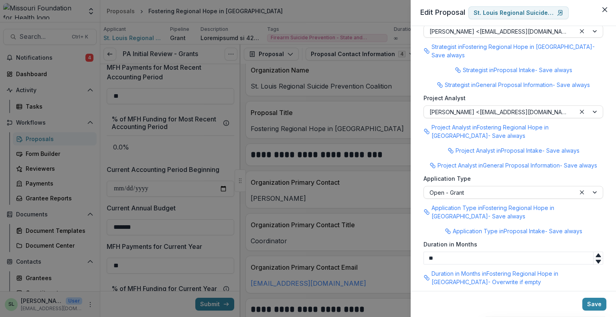
scroll to position [920, 0]
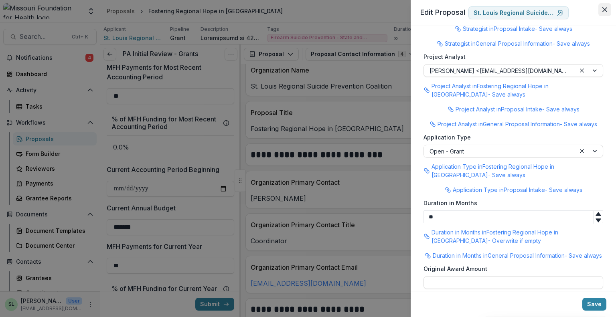
click at [607, 8] on button "Close" at bounding box center [604, 9] width 13 height 13
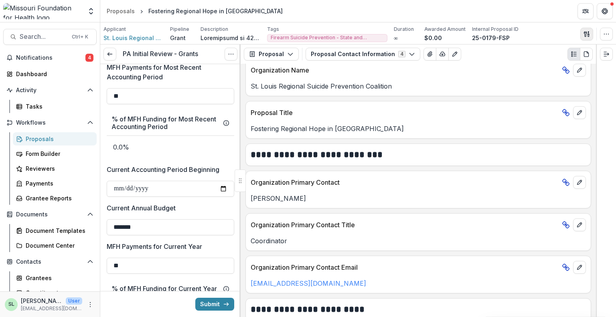
click at [584, 33] on icon "button" at bounding box center [584, 33] width 3 height 5
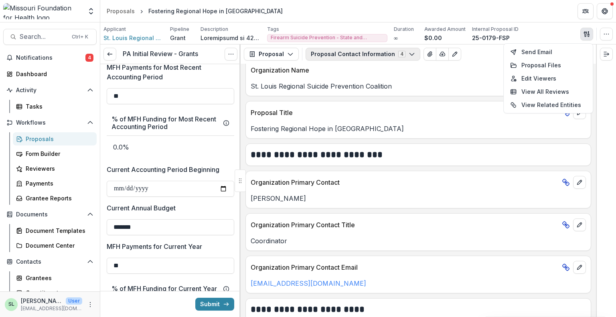
click at [382, 56] on button "Proposal Contact Information 4" at bounding box center [362, 54] width 115 height 13
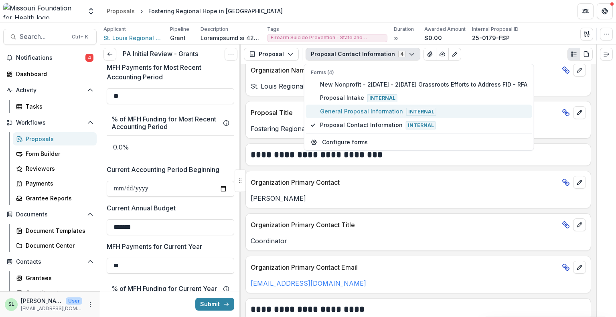
click at [355, 110] on span "General Proposal Information Internal" at bounding box center [423, 111] width 207 height 9
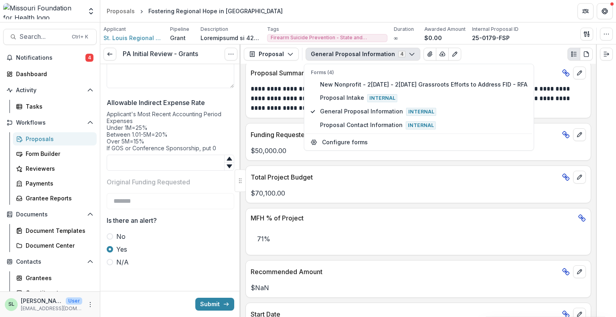
scroll to position [1578, 0]
click at [206, 302] on button "Submit" at bounding box center [214, 304] width 39 height 13
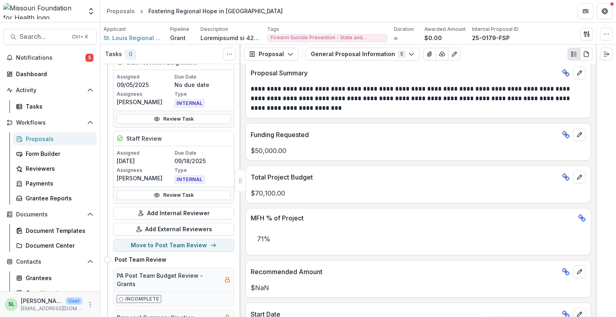
scroll to position [321, 0]
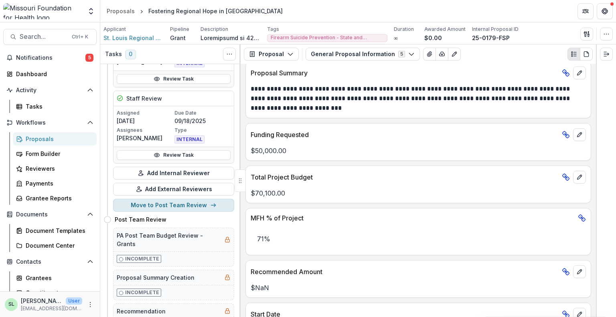
click at [197, 203] on button "Move to Post Team Review" at bounding box center [173, 205] width 121 height 13
select select "**********"
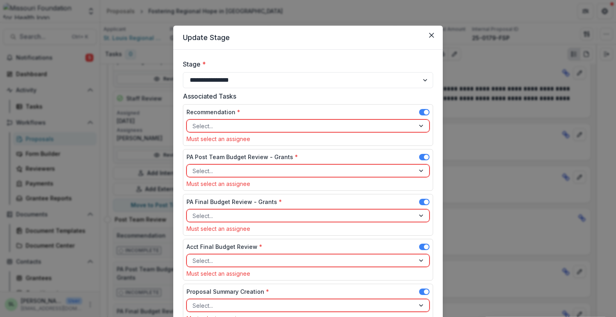
click at [253, 124] on div at bounding box center [300, 126] width 216 height 10
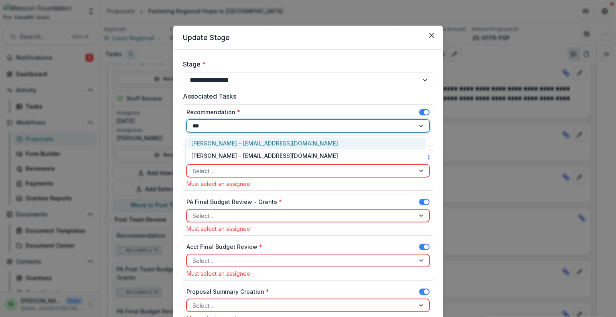
type input "****"
click at [244, 143] on div "Marcel Scaife - mscaife@mffh.org" at bounding box center [306, 143] width 239 height 12
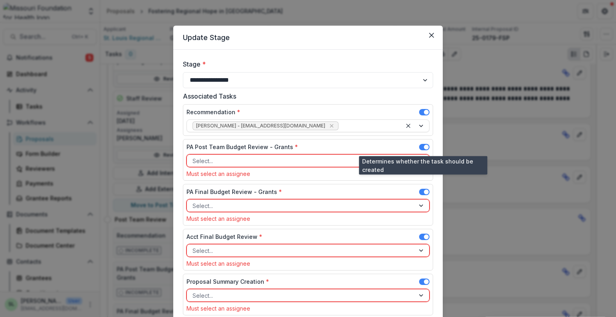
click at [422, 147] on span at bounding box center [424, 147] width 10 height 6
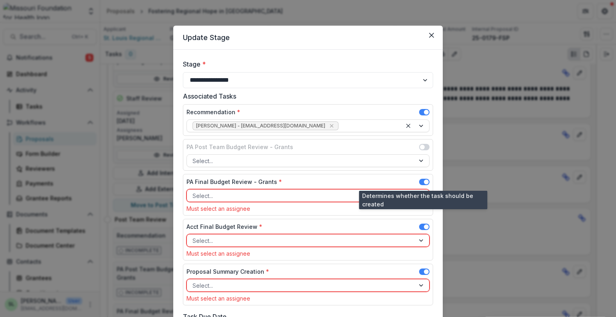
click at [420, 181] on span at bounding box center [424, 182] width 10 height 6
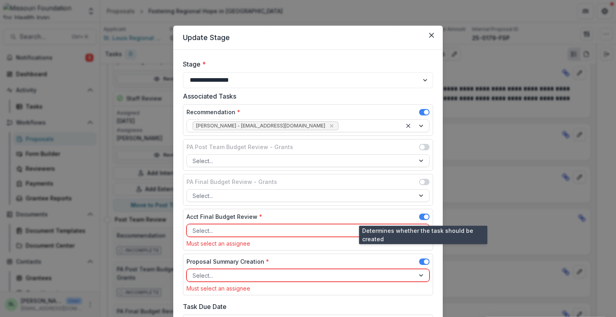
click at [421, 218] on span at bounding box center [424, 217] width 10 height 6
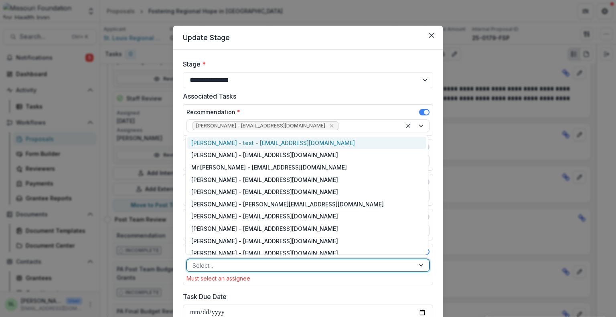
click at [232, 266] on div at bounding box center [300, 265] width 216 height 10
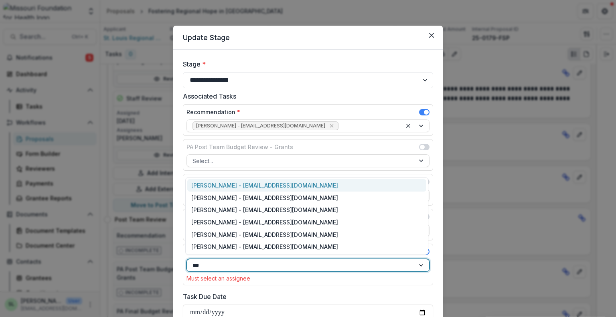
type input "****"
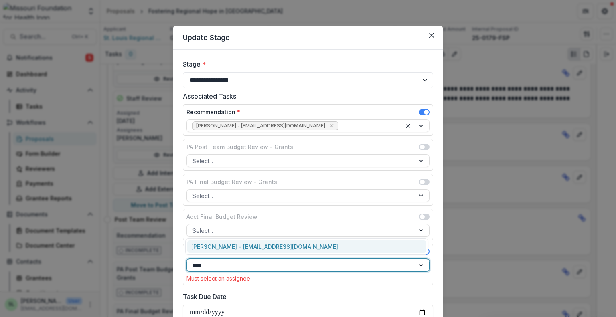
click at [230, 246] on div "Sada Lindsey - slindsey@mffh.org" at bounding box center [306, 246] width 239 height 12
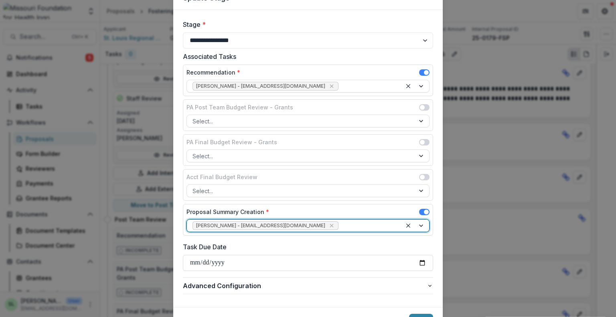
scroll to position [80, 0]
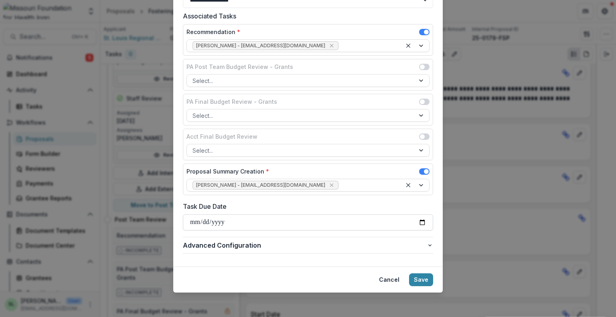
click at [194, 218] on input "Task Due Date" at bounding box center [308, 222] width 250 height 16
type input "**********"
click at [420, 277] on button "Save" at bounding box center [421, 279] width 24 height 13
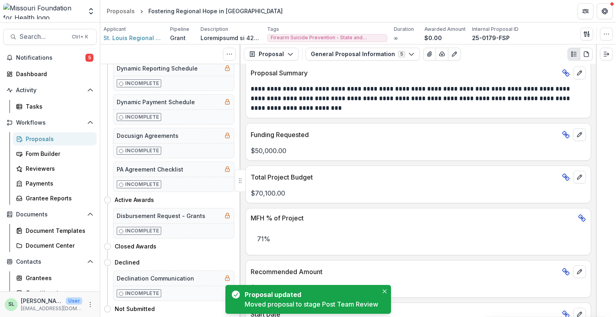
scroll to position [0, 0]
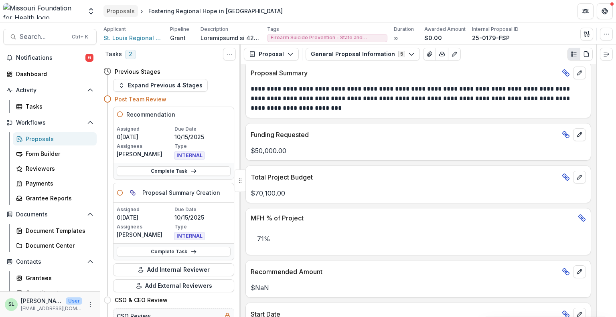
click at [114, 7] on div "Proposals" at bounding box center [121, 11] width 28 height 8
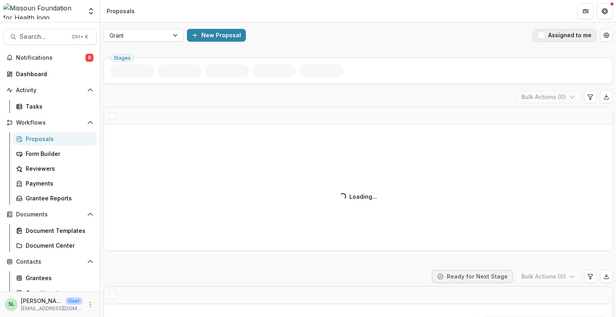
click at [571, 29] on button "Assigned to me" at bounding box center [564, 35] width 64 height 13
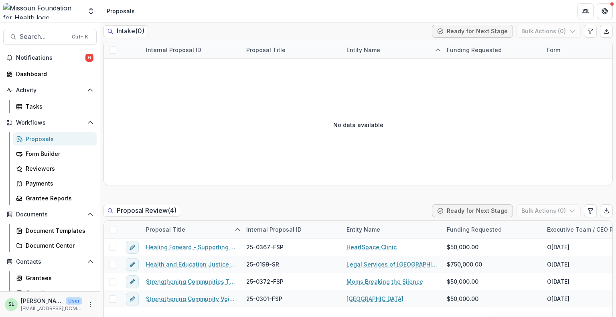
scroll to position [521, 0]
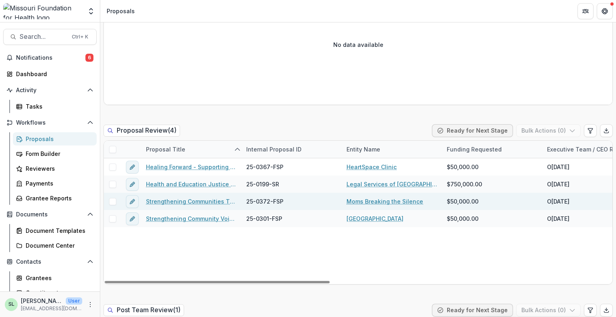
click at [186, 203] on link "Strengthening Communities Through Firearm Suicide Prevention" at bounding box center [191, 201] width 91 height 8
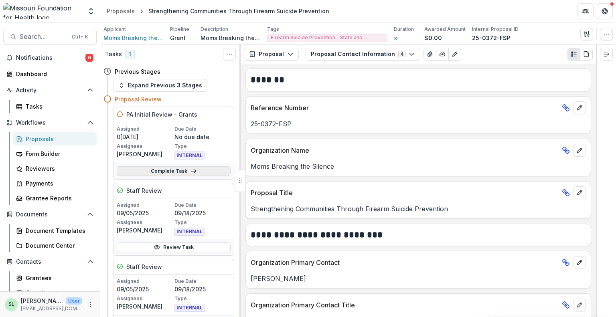
click at [184, 173] on link "Complete Task" at bounding box center [174, 171] width 114 height 10
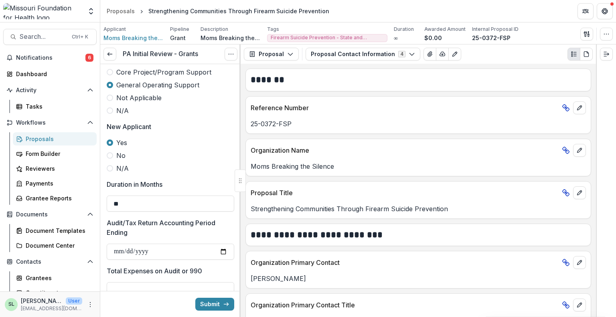
scroll to position [561, 0]
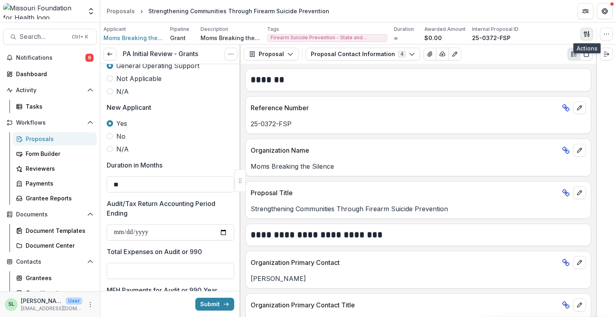
click at [586, 35] on icon "button" at bounding box center [586, 34] width 6 height 6
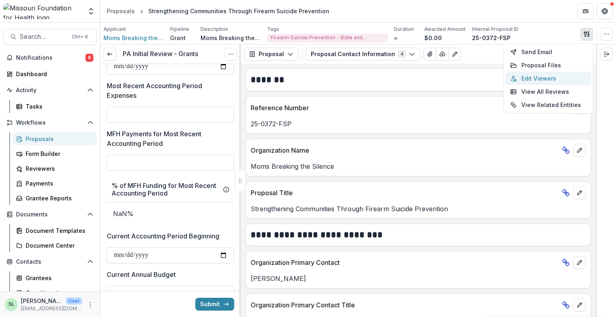
scroll to position [922, 0]
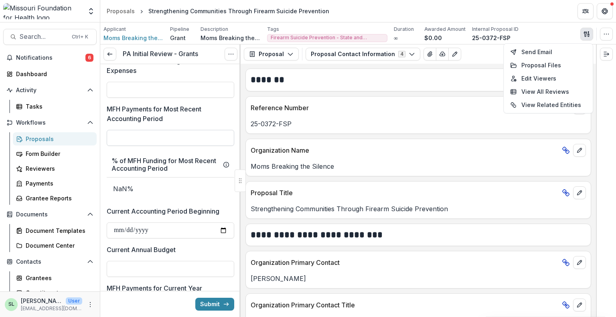
click at [138, 133] on input "MFH Payments for Most Recent Accounting Period" at bounding box center [170, 138] width 127 height 16
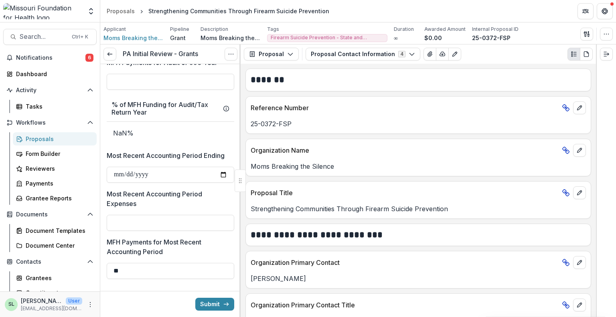
scroll to position [761, 0]
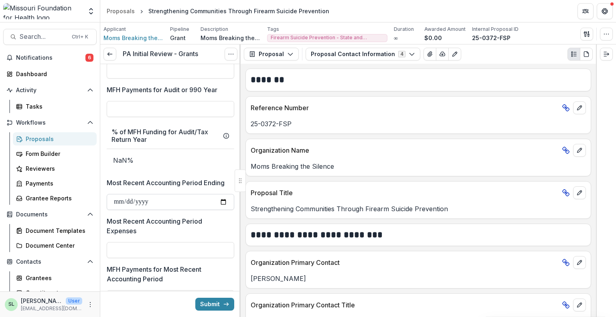
type input "**"
click at [120, 199] on input "Most Recent Accounting Period Ending" at bounding box center [170, 202] width 127 height 16
type input "**********"
click at [136, 251] on input "Most Recent Accounting Period Expenses" at bounding box center [170, 250] width 127 height 16
drag, startPoint x: 127, startPoint y: 250, endPoint x: 118, endPoint y: 250, distance: 8.4
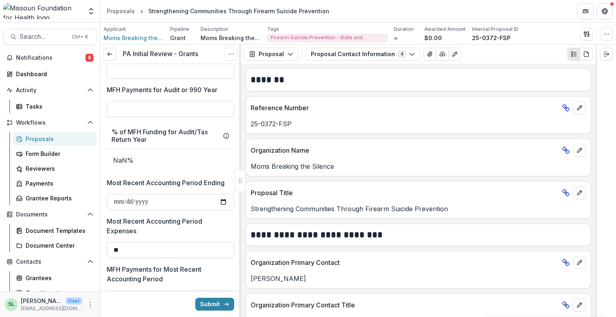
click at [118, 250] on input "**" at bounding box center [170, 250] width 127 height 16
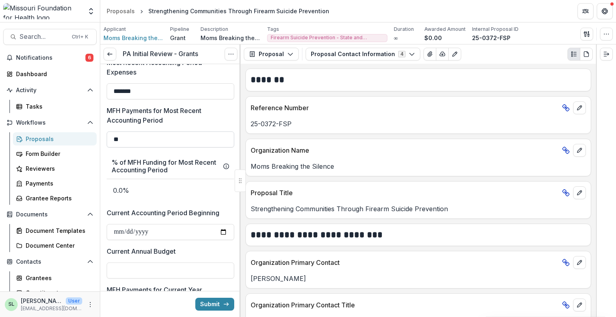
scroll to position [922, 0]
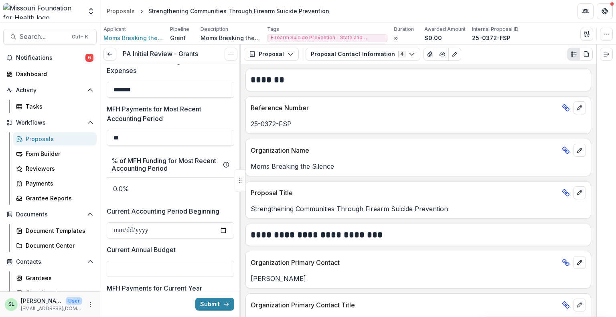
type input "*******"
click at [176, 150] on div "**********" at bounding box center [170, 15] width 127 height 1747
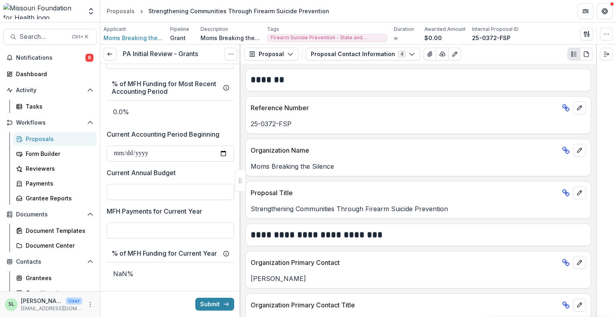
scroll to position [1002, 0]
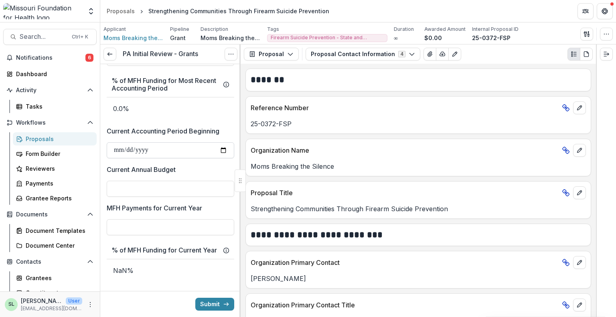
click at [122, 149] on input "Current Accounting Period Beginning" at bounding box center [170, 150] width 127 height 16
click at [125, 149] on input "Current Accounting Period Beginning" at bounding box center [170, 150] width 127 height 16
type input "**********"
click at [141, 186] on input "Current Annual Budget" at bounding box center [170, 189] width 127 height 16
click at [585, 37] on button "button" at bounding box center [586, 34] width 13 height 13
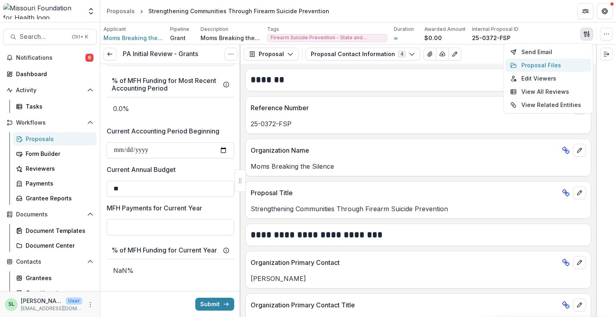
click at [530, 65] on button "Proposal Files" at bounding box center [548, 65] width 86 height 13
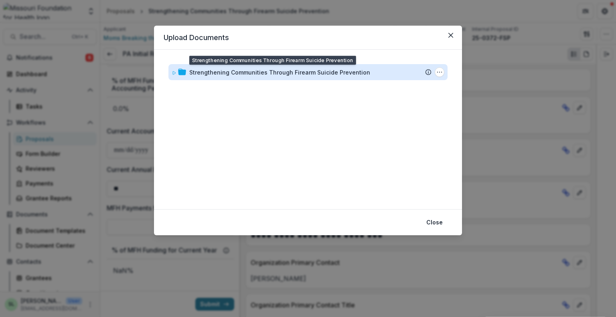
click at [278, 75] on div "Strengthening Communities Through Firearm Suicide Prevention" at bounding box center [279, 72] width 181 height 8
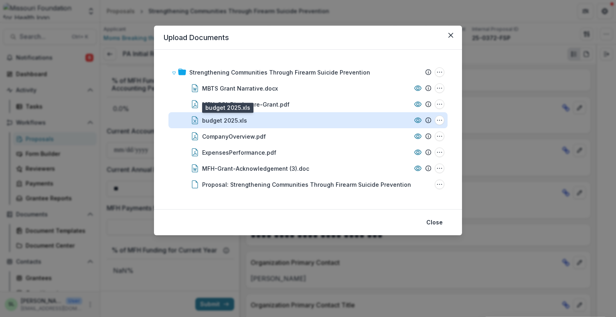
click at [231, 120] on div "budget 2025.xls" at bounding box center [224, 120] width 45 height 8
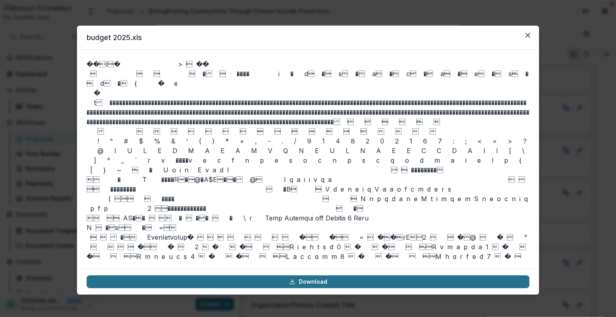
click at [306, 280] on link "Download" at bounding box center [308, 281] width 442 height 13
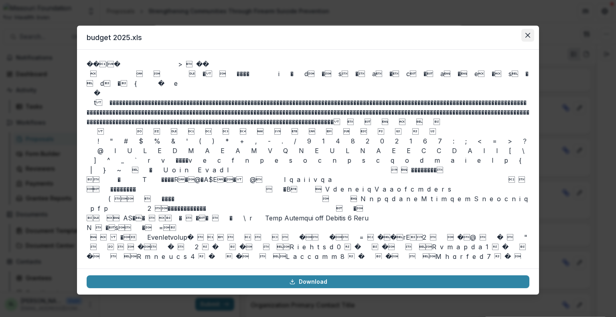
click at [531, 33] on button "Close" at bounding box center [527, 35] width 13 height 13
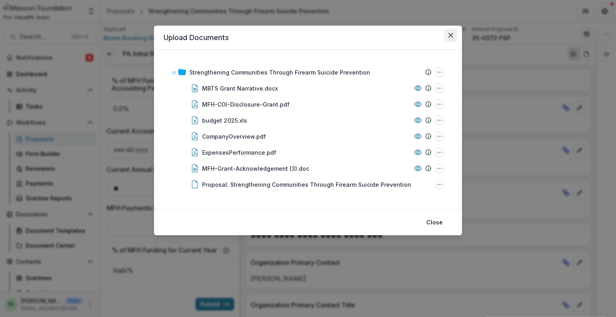
click at [454, 32] on button "Close" at bounding box center [450, 35] width 13 height 13
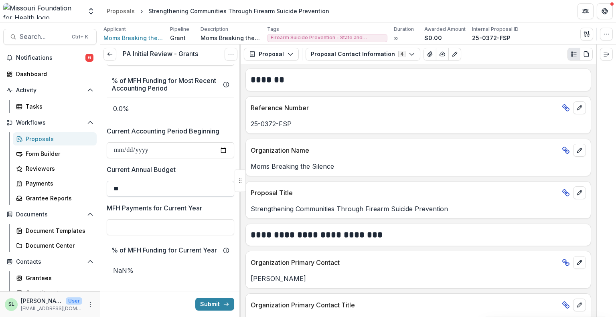
click at [123, 187] on input "**" at bounding box center [170, 189] width 127 height 16
type input "*******"
click at [164, 219] on div at bounding box center [170, 227] width 127 height 16
click at [160, 222] on input "MFH Payments for Current Year" at bounding box center [170, 227] width 127 height 16
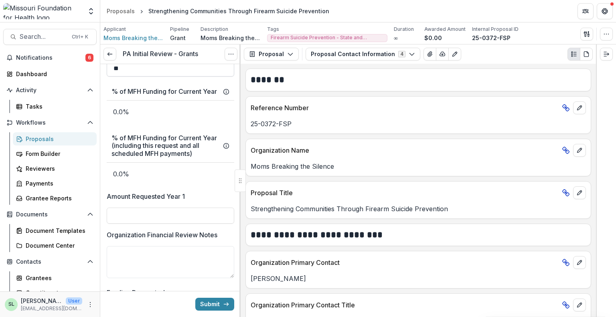
scroll to position [1202, 0]
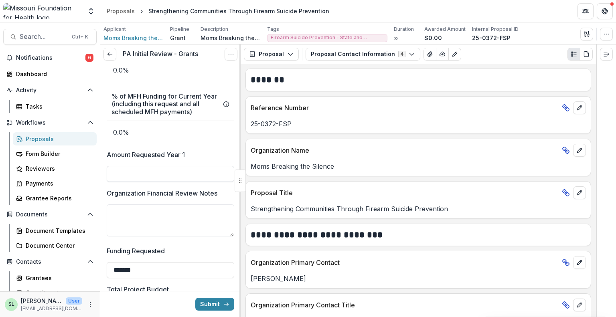
type input "**"
click at [142, 182] on input "Amount Requested Year 1" at bounding box center [170, 174] width 127 height 16
type input "*******"
click at [139, 224] on textarea "Organization Financial Review Notes" at bounding box center [170, 220] width 127 height 32
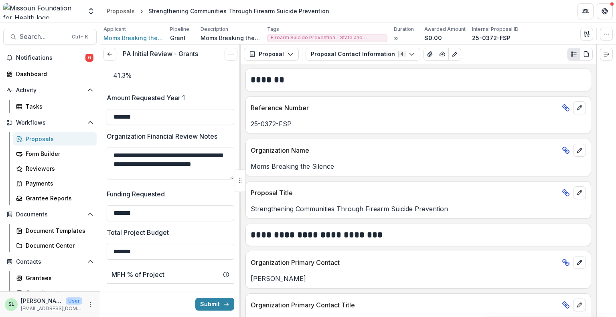
scroll to position [1259, 0]
type textarea "**********"
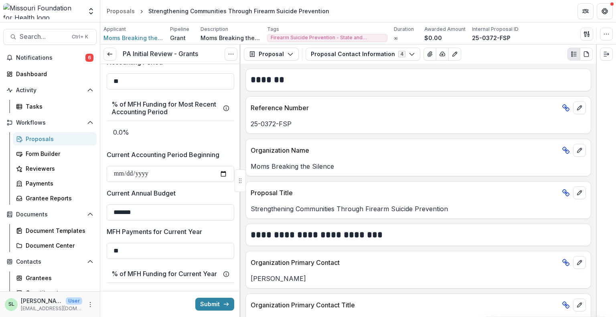
scroll to position [1018, 0]
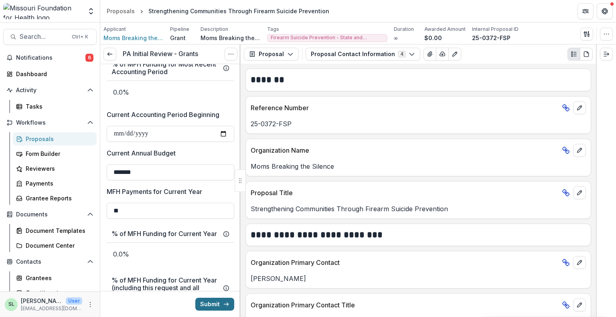
click at [215, 308] on button "Submit" at bounding box center [214, 304] width 39 height 13
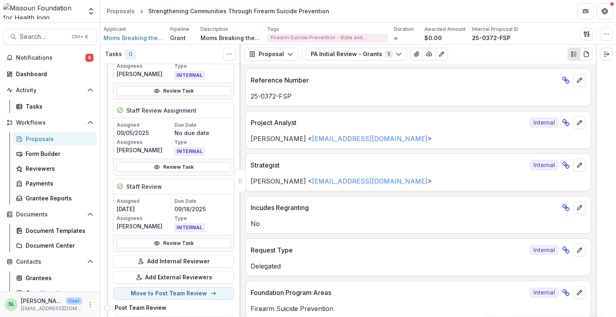
scroll to position [321, 0]
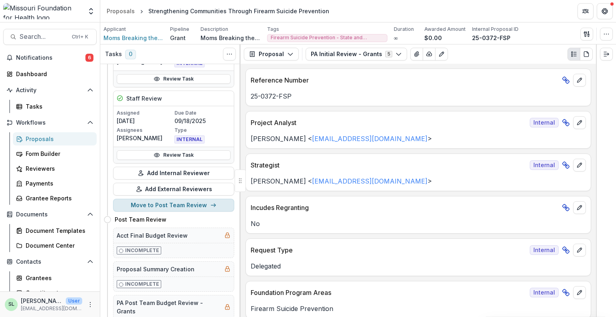
click at [175, 202] on button "Move to Post Team Review" at bounding box center [173, 205] width 121 height 13
select select "**********"
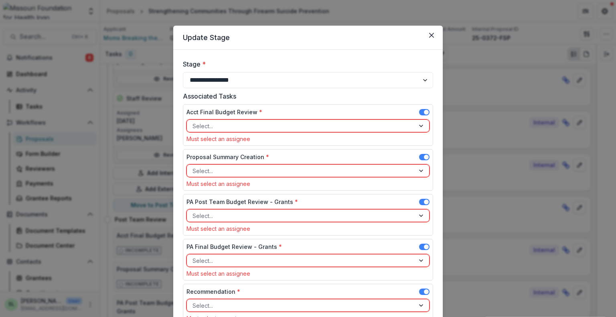
click at [420, 112] on span at bounding box center [424, 112] width 10 height 6
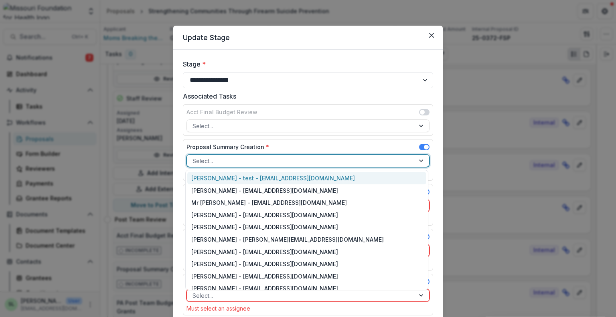
click at [297, 166] on div "Select..." at bounding box center [301, 161] width 228 height 12
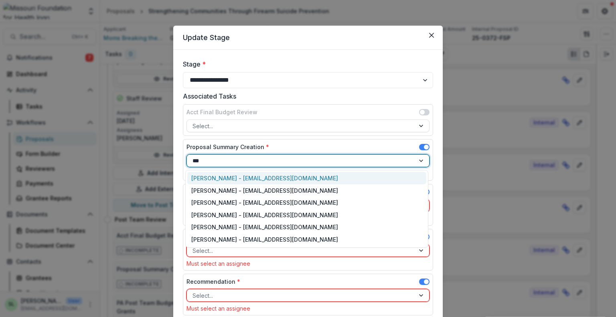
type input "****"
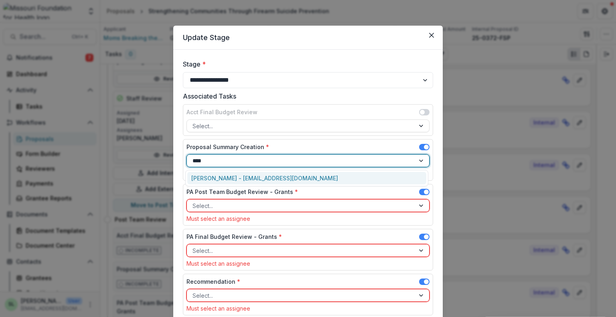
click at [277, 176] on div "Sada Lindsey - slindsey@mffh.org" at bounding box center [306, 178] width 239 height 12
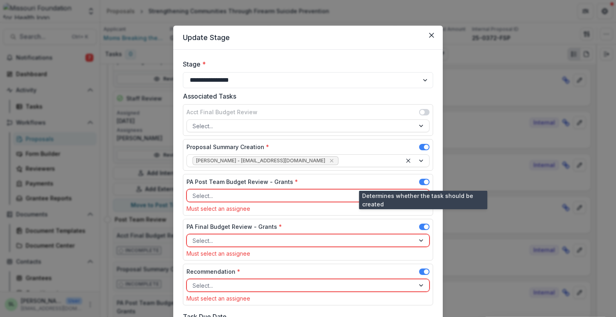
click at [419, 180] on span at bounding box center [424, 182] width 10 height 6
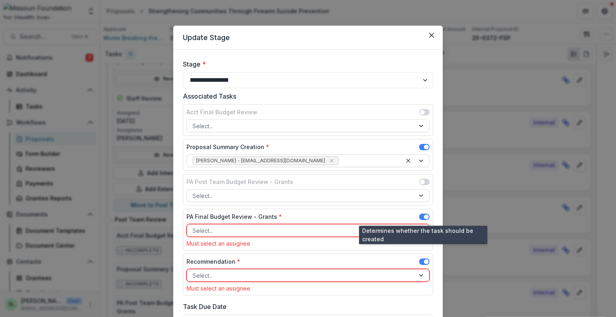
click at [421, 214] on span at bounding box center [424, 217] width 10 height 6
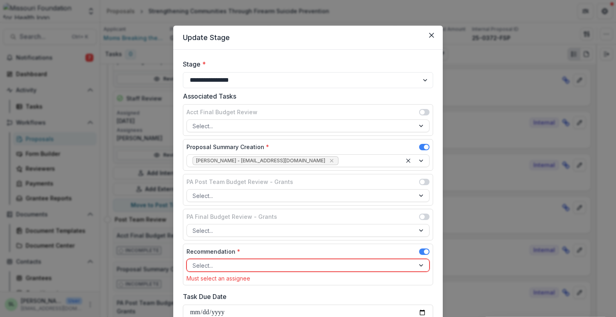
click at [273, 262] on div at bounding box center [300, 265] width 216 height 10
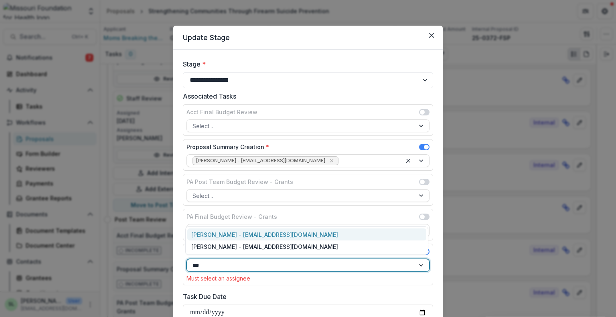
type input "****"
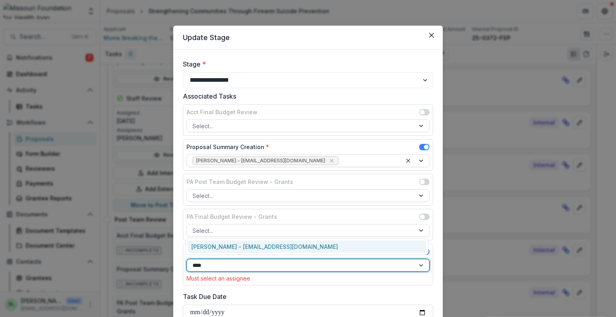
click at [266, 246] on div "Marcel Scaife - mscaife@mffh.org" at bounding box center [306, 246] width 239 height 12
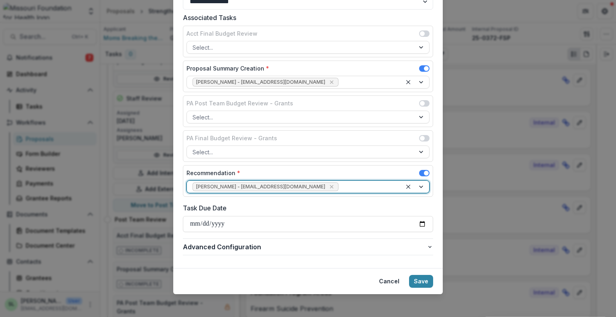
scroll to position [80, 0]
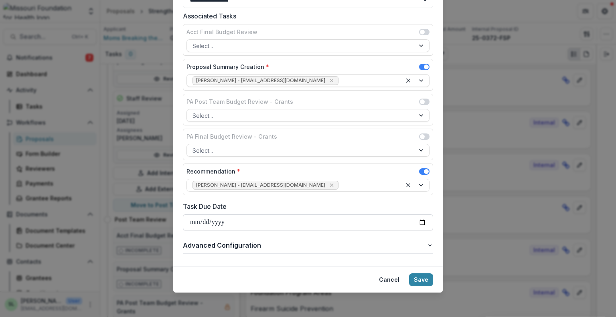
click at [192, 220] on input "Task Due Date" at bounding box center [308, 222] width 250 height 16
type input "**********"
click at [424, 276] on button "Save" at bounding box center [421, 279] width 24 height 13
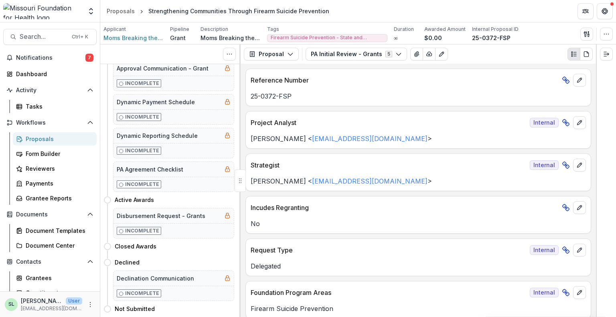
scroll to position [0, 0]
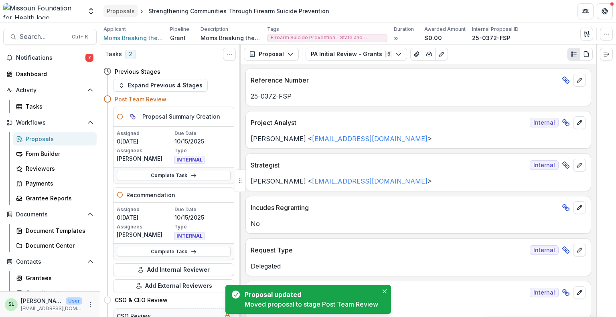
click at [123, 9] on div "Proposals" at bounding box center [121, 11] width 28 height 8
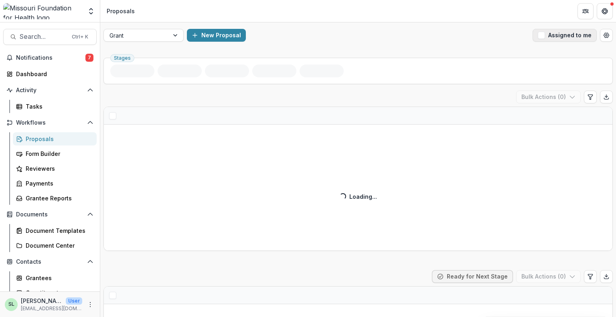
click at [542, 32] on span "button" at bounding box center [540, 35] width 7 height 7
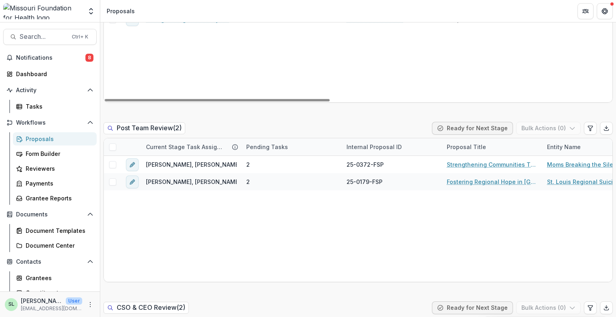
scroll to position [721, 0]
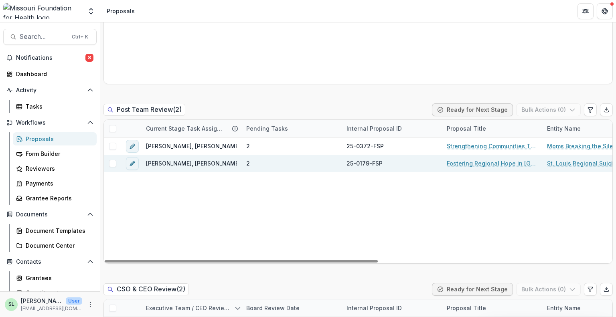
click at [483, 166] on link "Fostering Regional Hope in [GEOGRAPHIC_DATA]" at bounding box center [491, 163] width 91 height 8
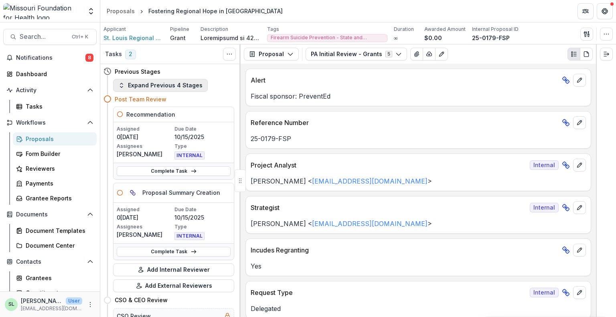
click at [168, 87] on button "Expand Previous 4 Stages" at bounding box center [160, 85] width 95 height 13
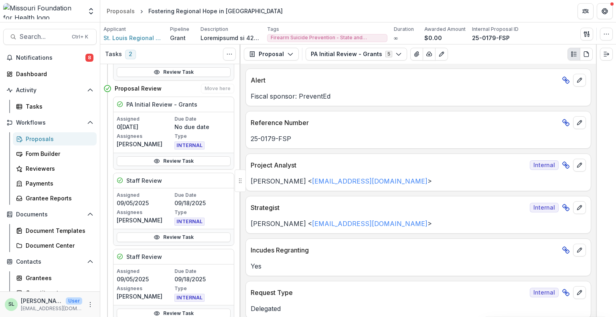
scroll to position [281, 0]
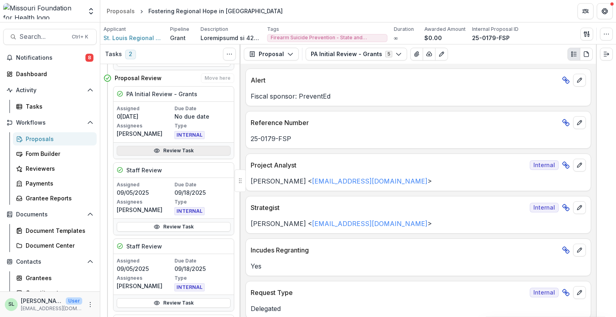
click at [174, 153] on link "Review Task" at bounding box center [174, 151] width 114 height 10
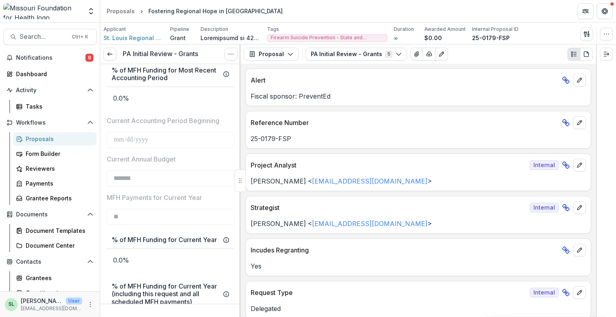
scroll to position [1082, 0]
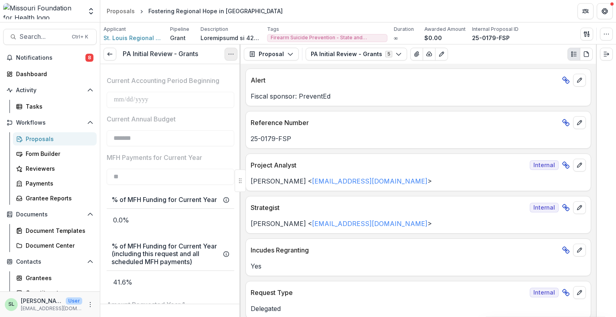
click at [231, 52] on icon "Options" at bounding box center [231, 54] width 6 height 6
click at [202, 92] on button "Reopen Task" at bounding box center [192, 89] width 86 height 13
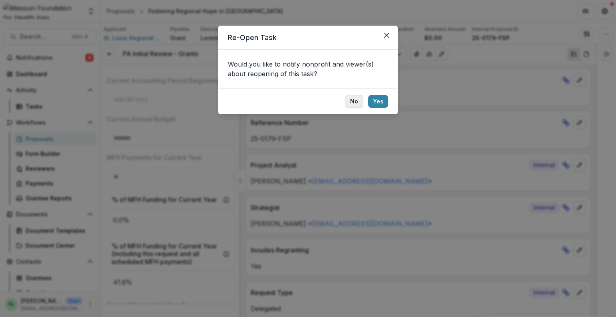
click at [356, 100] on button "No" at bounding box center [354, 101] width 18 height 13
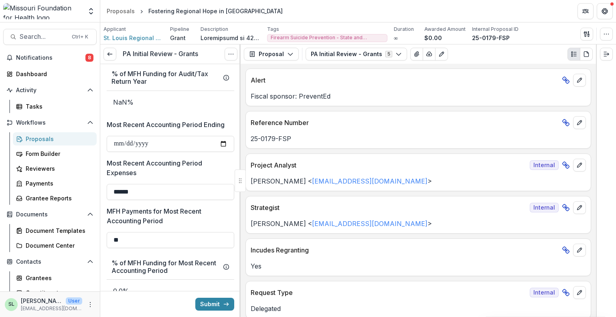
scroll to position [850, 0]
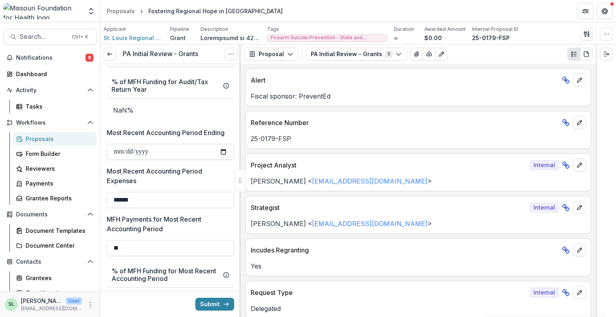
click at [115, 150] on input "**********" at bounding box center [170, 152] width 127 height 16
type input "**********"
click at [198, 190] on div at bounding box center [170, 190] width 127 height 3
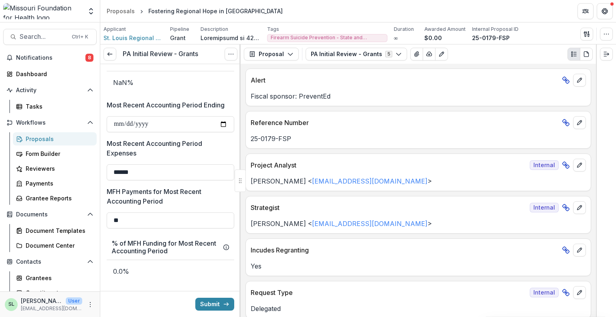
scroll to position [890, 0]
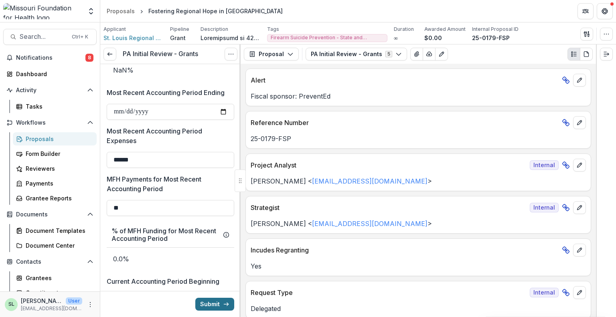
click at [212, 304] on button "Submit" at bounding box center [214, 304] width 39 height 13
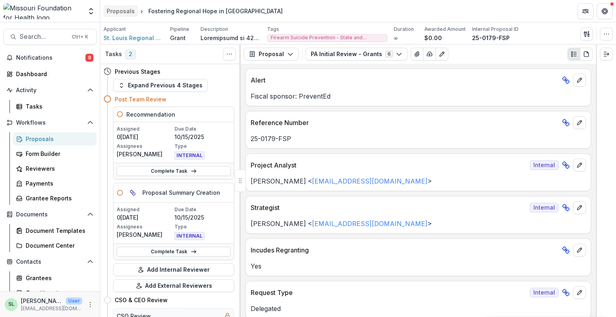
click at [125, 12] on div "Proposals" at bounding box center [121, 11] width 28 height 8
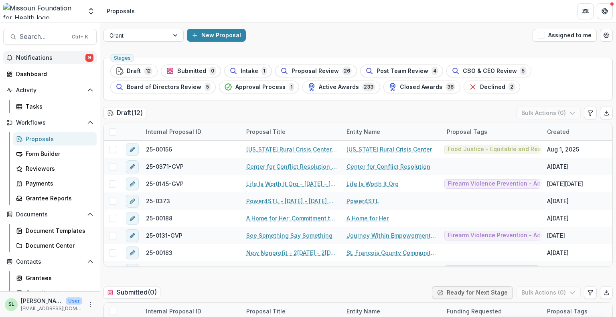
click at [51, 59] on span "Notifications" at bounding box center [50, 58] width 69 height 7
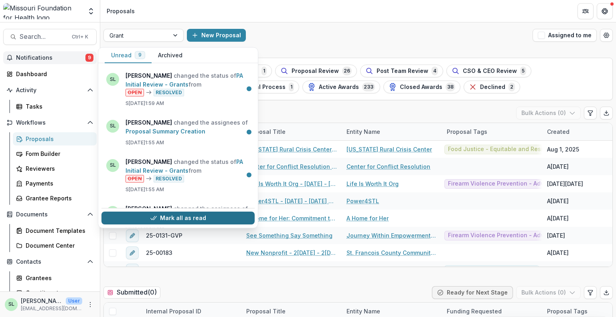
click at [185, 220] on button "Mark all as read" at bounding box center [177, 218] width 153 height 13
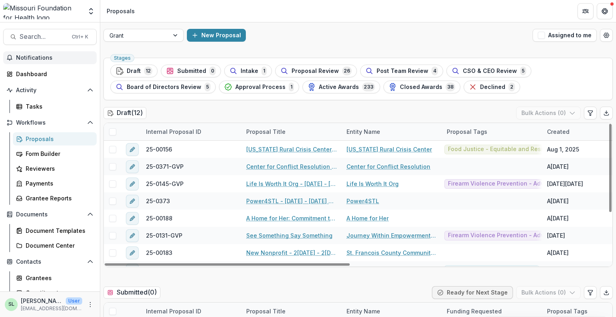
click at [297, 34] on div "New Proposal" at bounding box center [358, 35] width 342 height 13
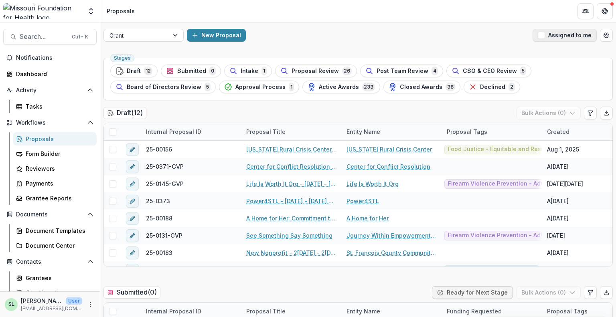
click at [555, 36] on button "Assigned to me" at bounding box center [564, 35] width 64 height 13
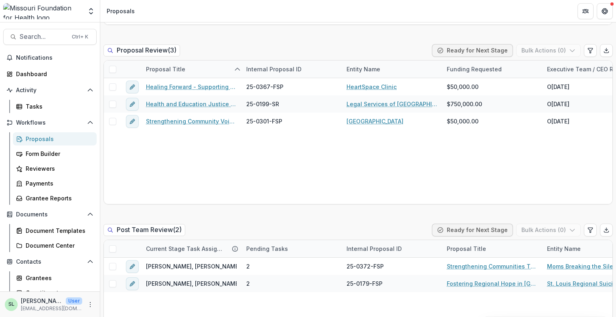
scroll to position [601, 0]
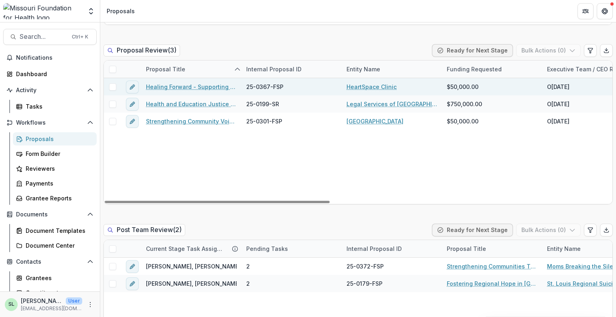
click at [196, 88] on link "Healing Forward - Supporting Homeless Youth and Their Care Team" at bounding box center [191, 87] width 91 height 8
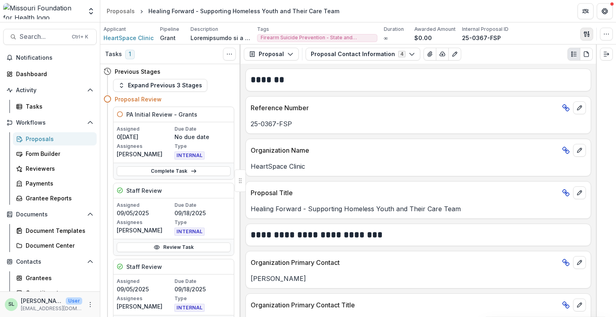
click at [588, 34] on icon "button" at bounding box center [586, 34] width 6 height 6
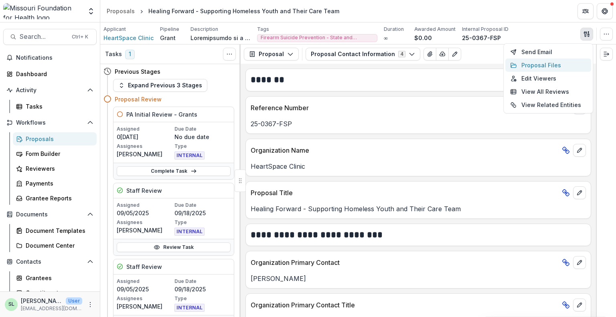
click at [530, 65] on button "Proposal Files" at bounding box center [548, 65] width 86 height 13
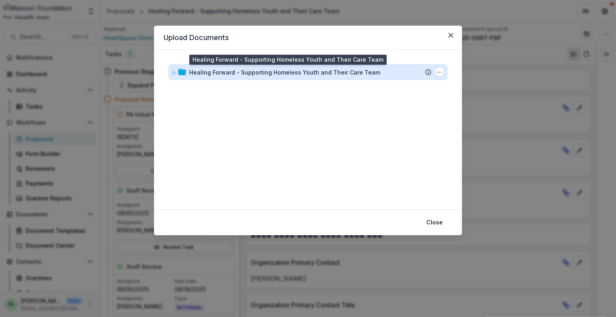
click at [335, 75] on div "Healing Forward - Supporting Homeless Youth and Their Care Team" at bounding box center [284, 72] width 191 height 8
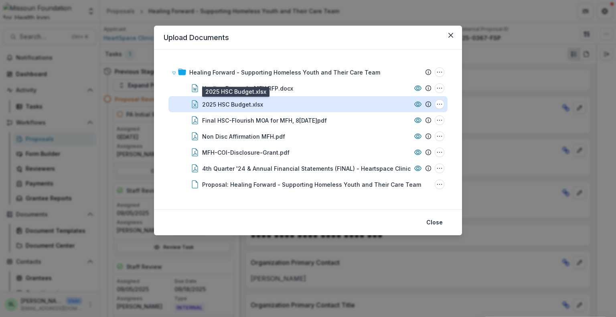
click at [250, 100] on div "2025 HSC Budget.xlsx" at bounding box center [232, 104] width 61 height 8
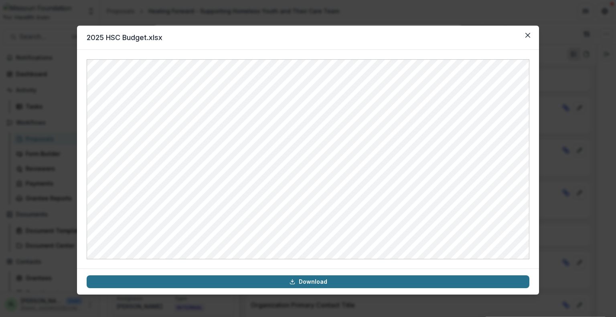
click at [313, 277] on footer "Download" at bounding box center [308, 282] width 462 height 26
click at [313, 279] on link "Download" at bounding box center [308, 281] width 442 height 13
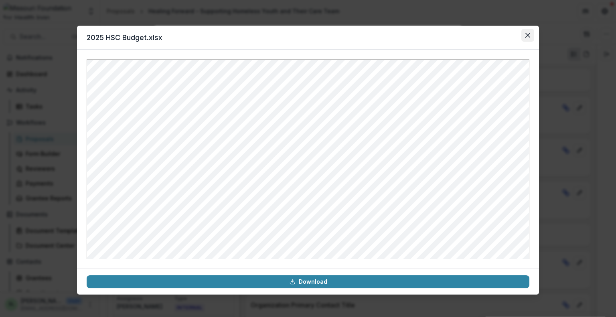
click at [527, 38] on button "Close" at bounding box center [527, 35] width 13 height 13
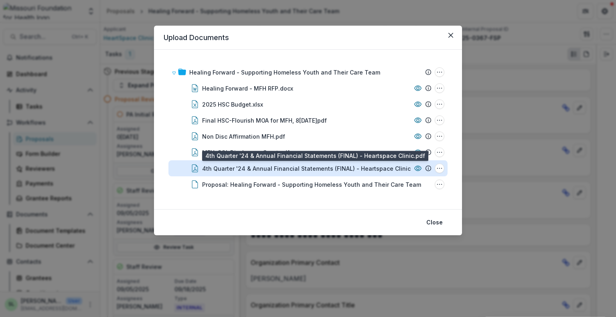
click at [285, 168] on div "4th Quarter '24 & Annual Financial Statements (FINAL) - Heartspace Clinic.pdf" at bounding box center [312, 168] width 220 height 8
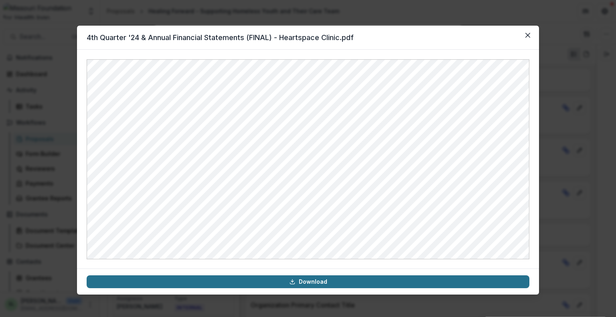
click at [324, 286] on link "Download" at bounding box center [308, 281] width 442 height 13
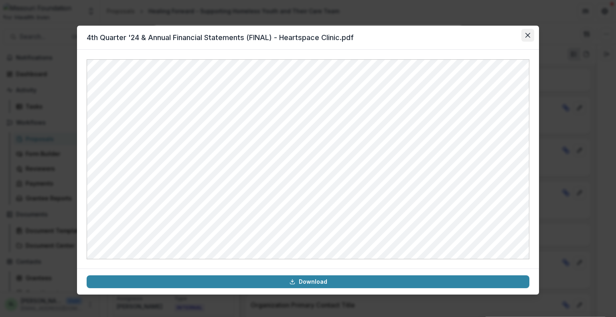
click at [529, 33] on icon "Close" at bounding box center [527, 35] width 5 height 5
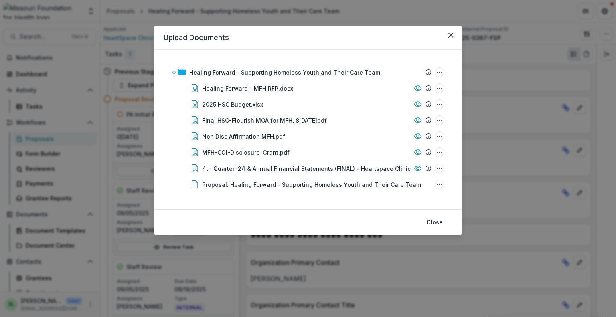
click at [205, 258] on div "Upload Documents Healing Forward - Supporting Homeless Youth and Their Care Tea…" at bounding box center [308, 158] width 616 height 317
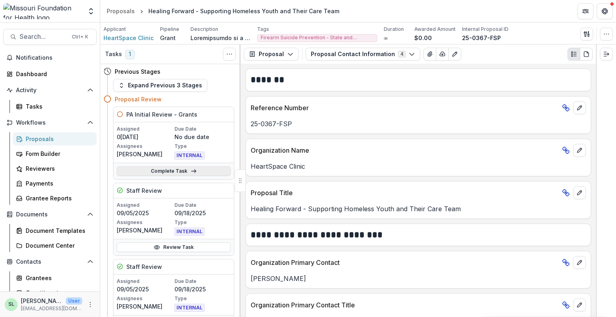
click at [172, 168] on link "Complete Task" at bounding box center [174, 171] width 114 height 10
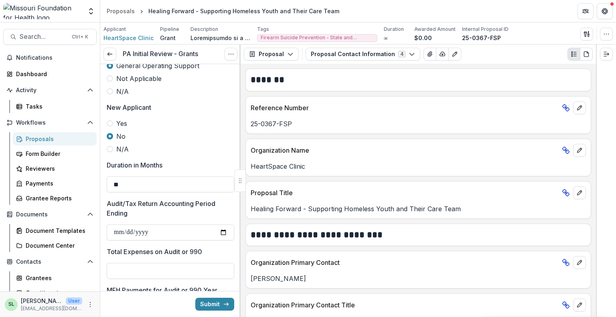
scroll to position [601, 0]
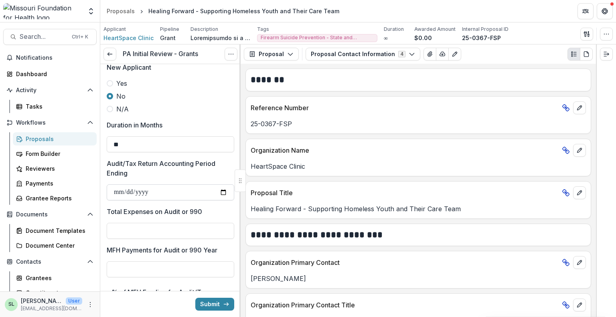
click at [118, 191] on input "Audit/Tax Return Accounting Period Ending" at bounding box center [170, 192] width 127 height 16
type input "**********"
click at [128, 224] on input "Total Expenses on Audit or 990" at bounding box center [170, 231] width 127 height 16
type input "**"
click at [157, 190] on input "**********" at bounding box center [170, 192] width 127 height 16
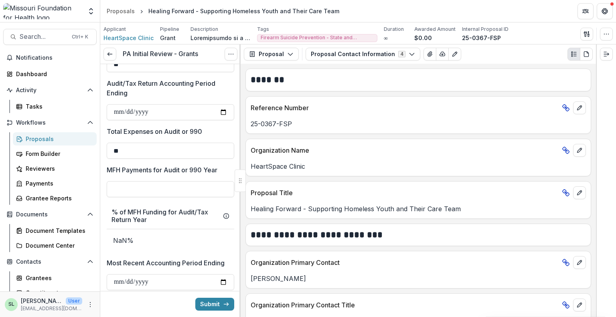
click at [143, 178] on div at bounding box center [170, 179] width 127 height 3
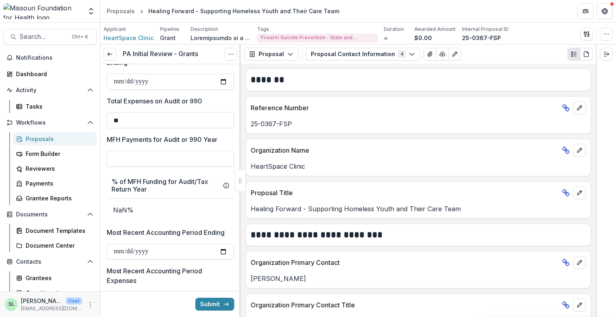
scroll to position [761, 0]
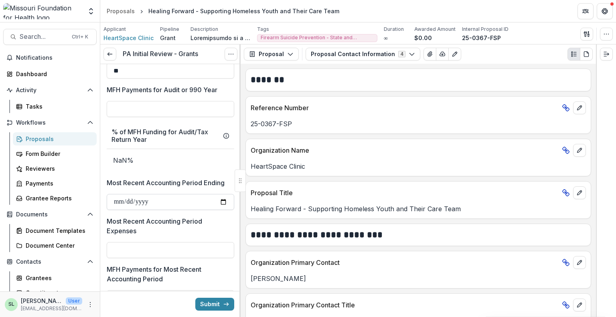
click at [119, 205] on input "Most Recent Accounting Period Ending" at bounding box center [170, 202] width 127 height 16
type input "**********"
click at [146, 252] on input "Most Recent Accounting Period Expenses" at bounding box center [170, 250] width 127 height 16
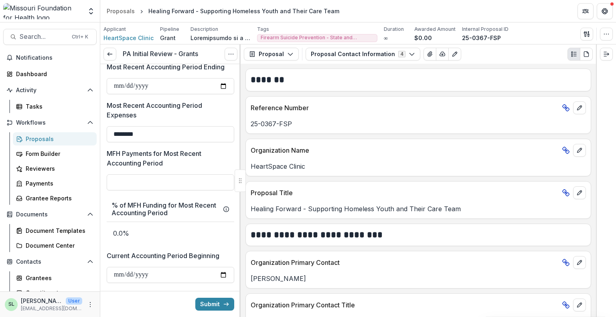
scroll to position [962, 0]
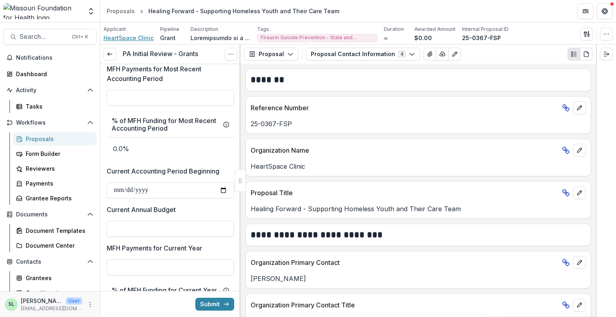
type input "********"
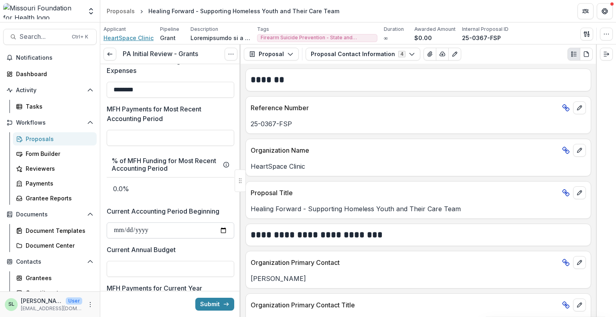
scroll to position [882, 0]
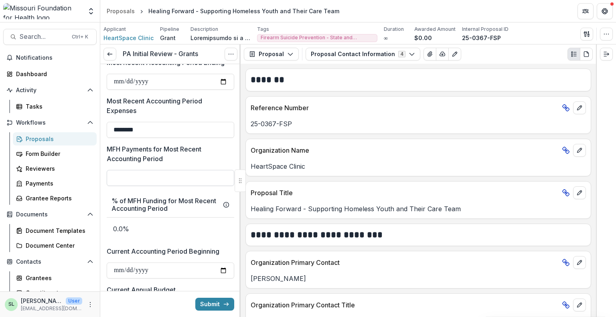
click at [157, 178] on input "MFH Payments for Most Recent Accounting Period" at bounding box center [170, 178] width 127 height 16
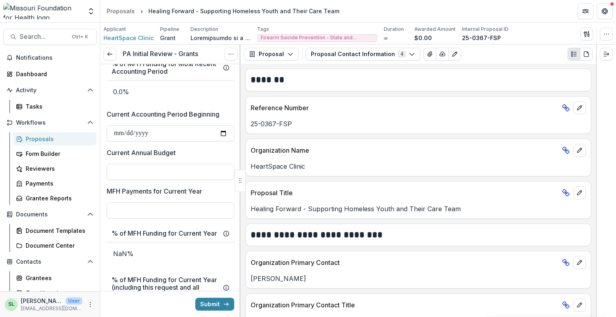
scroll to position [1042, 0]
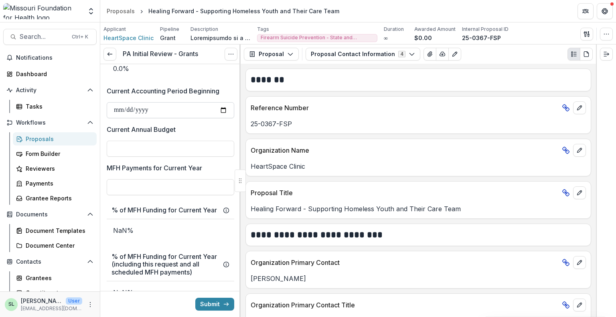
type input "**"
click at [120, 109] on input "Current Accounting Period Beginning" at bounding box center [170, 110] width 127 height 16
click at [143, 109] on input "Current Accounting Period Beginning" at bounding box center [170, 110] width 127 height 16
type input "**********"
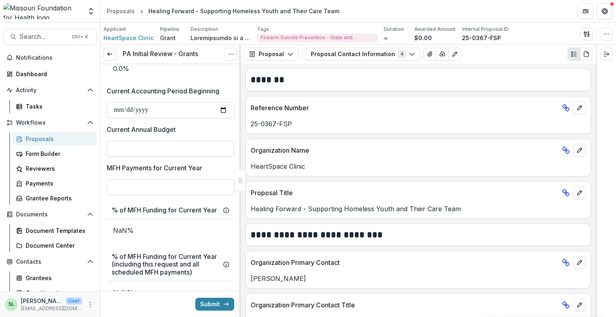
click at [135, 143] on input "Current Annual Budget" at bounding box center [170, 149] width 127 height 16
click at [117, 145] on input "*******" at bounding box center [170, 149] width 127 height 16
type input "********"
click at [141, 189] on input "MFH Payments for Current Year" at bounding box center [170, 187] width 127 height 16
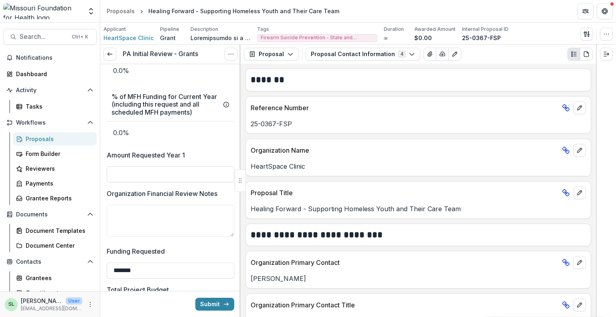
scroll to position [1202, 0]
type input "**"
click at [147, 182] on input "Amount Requested Year 1" at bounding box center [170, 174] width 127 height 16
type input "*******"
click at [141, 220] on textarea "Organization Financial Review Notes" at bounding box center [170, 220] width 127 height 32
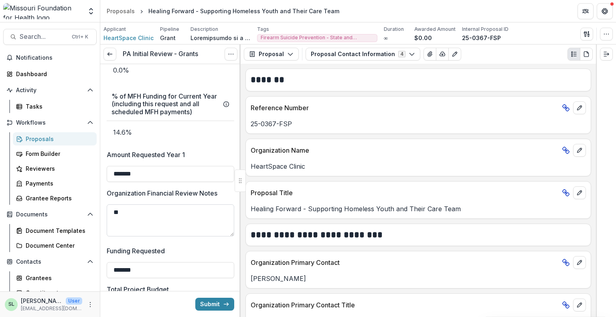
type textarea "*"
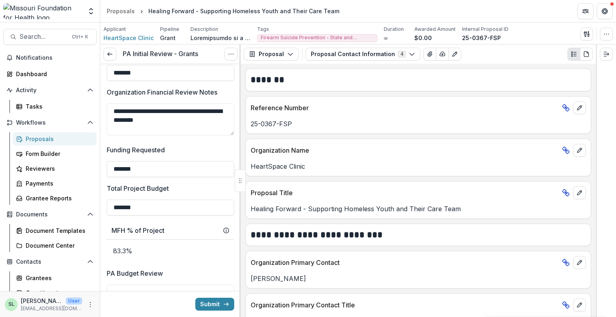
scroll to position [1299, 0]
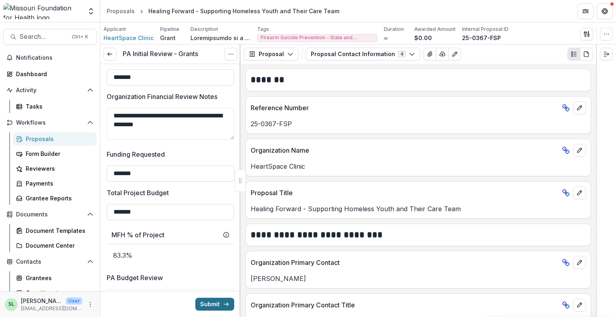
type textarea "**********"
click at [205, 301] on button "Submit" at bounding box center [214, 304] width 39 height 13
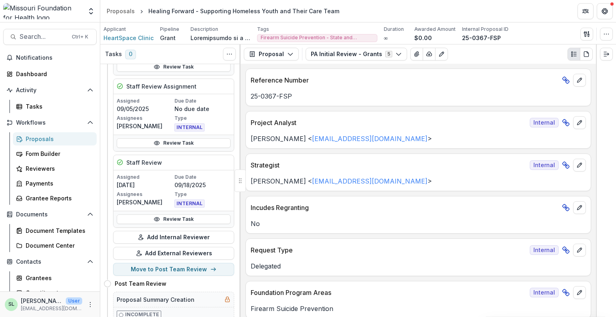
scroll to position [321, 0]
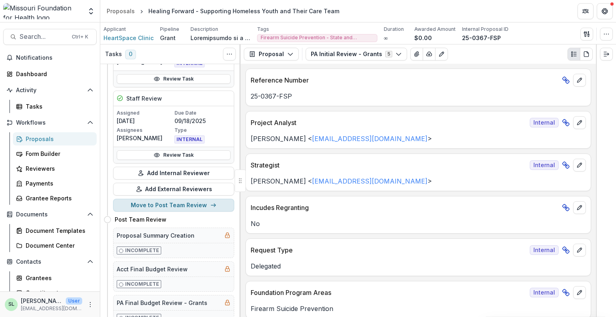
click at [187, 204] on button "Move to Post Team Review" at bounding box center [173, 205] width 121 height 13
select select "**********"
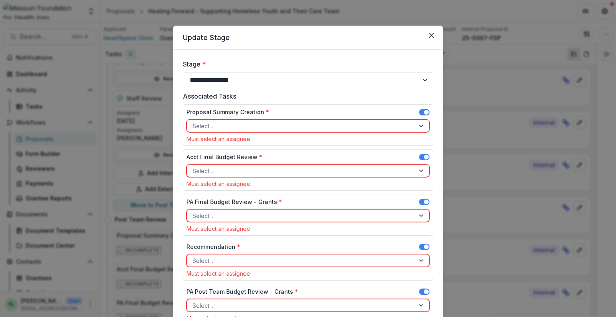
click at [378, 127] on div at bounding box center [300, 126] width 216 height 10
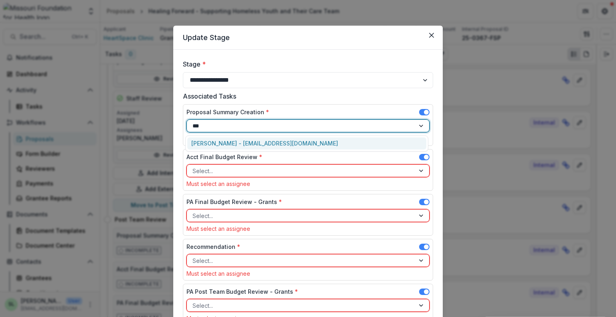
type input "****"
click at [265, 141] on div "Sada Lindsey - slindsey@mffh.org" at bounding box center [306, 143] width 239 height 12
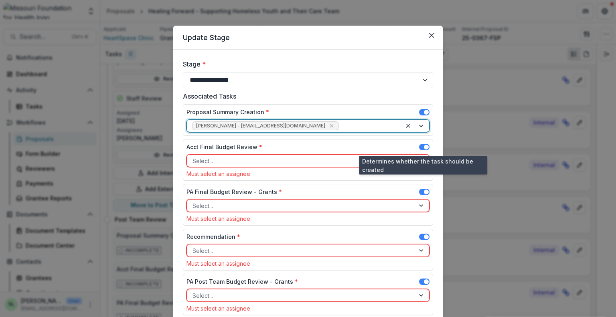
click at [419, 145] on span at bounding box center [424, 147] width 10 height 6
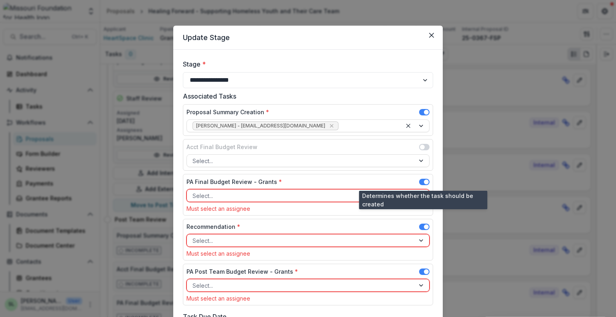
click at [422, 181] on span at bounding box center [424, 182] width 10 height 6
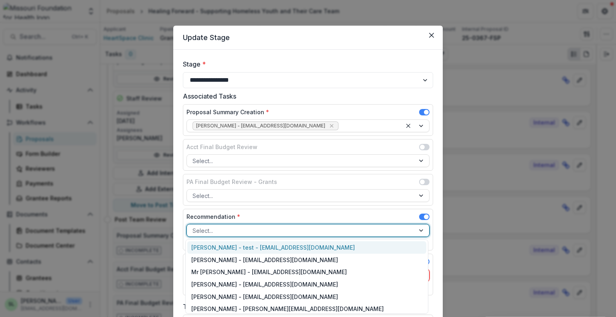
click at [217, 230] on div at bounding box center [300, 231] width 216 height 10
type input "***"
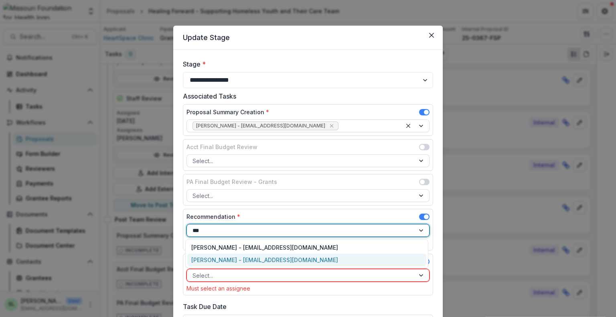
click at [224, 259] on div "Marcel Scaife - mscaife@mffh.org" at bounding box center [306, 260] width 239 height 12
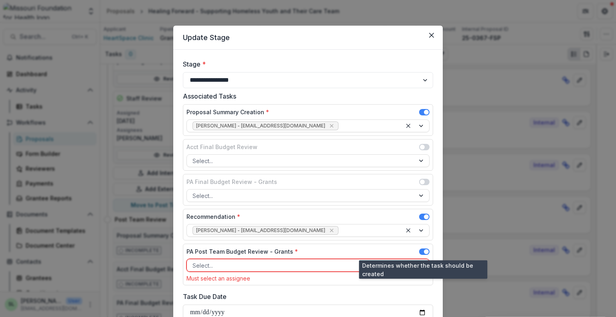
click at [420, 250] on span at bounding box center [424, 251] width 10 height 6
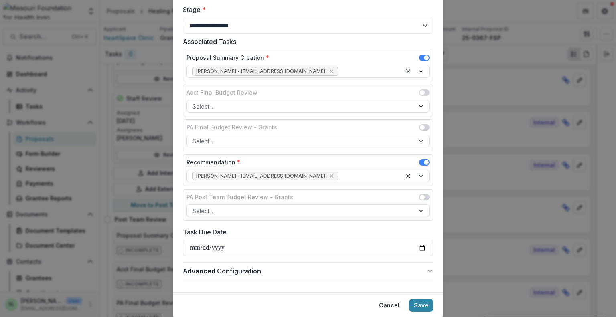
scroll to position [80, 0]
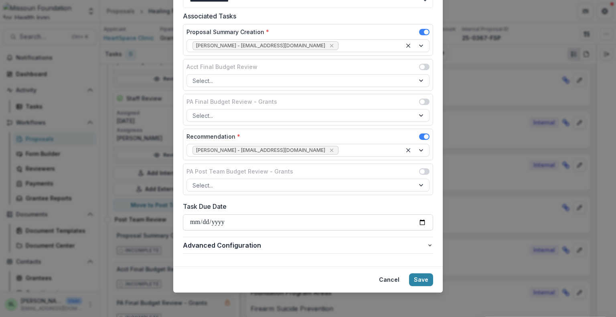
click at [194, 223] on input "Task Due Date" at bounding box center [308, 222] width 250 height 16
type input "**********"
click at [423, 273] on button "Save" at bounding box center [421, 279] width 24 height 13
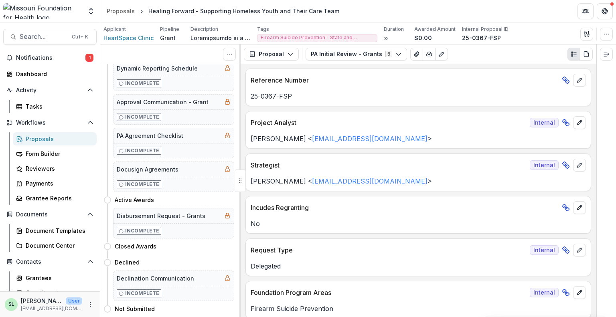
scroll to position [0, 0]
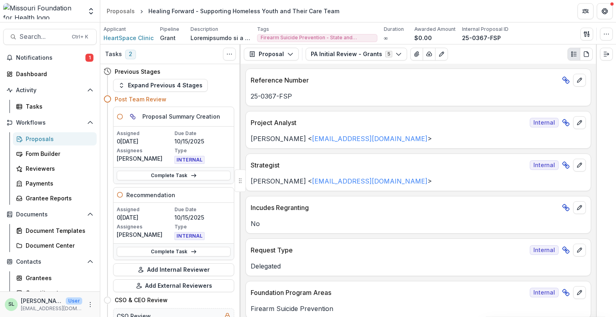
click at [40, 142] on div "Proposals" at bounding box center [58, 139] width 65 height 8
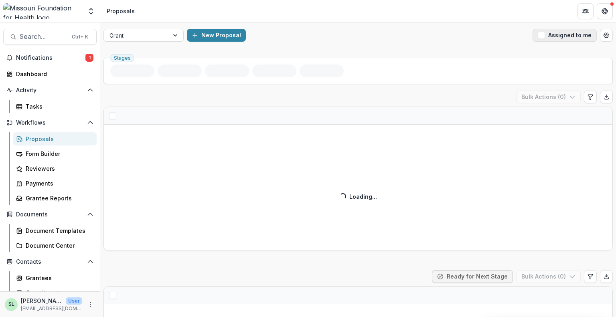
click at [547, 35] on button "Assigned to me" at bounding box center [564, 35] width 64 height 13
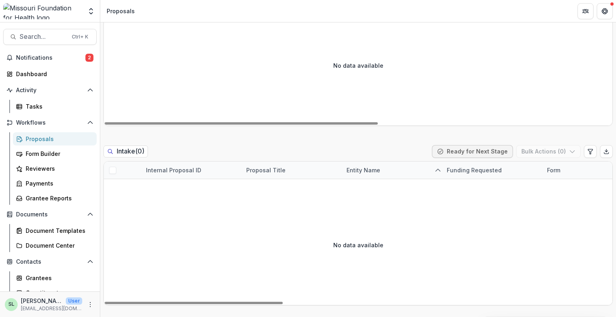
scroll to position [561, 0]
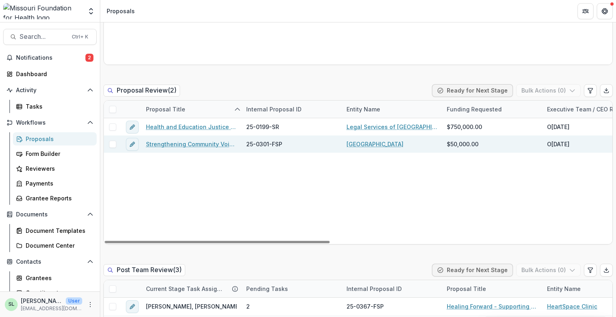
click at [193, 144] on link "Strengthening Community Voices: CASPER Data to Action on Mental Health and Fire…" at bounding box center [191, 144] width 91 height 8
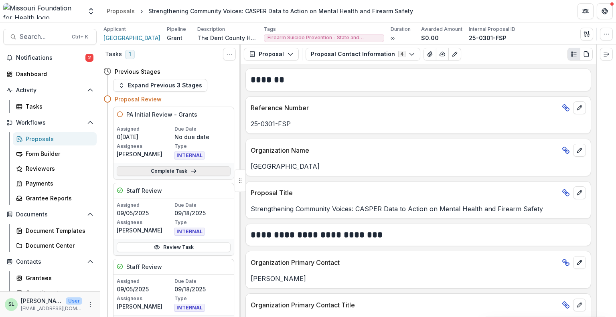
click at [176, 170] on link "Complete Task" at bounding box center [174, 171] width 114 height 10
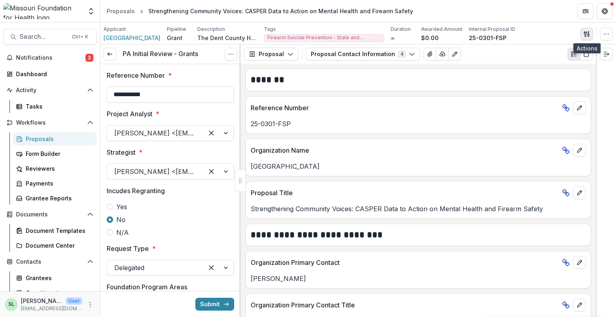
click at [587, 33] on icon "button" at bounding box center [586, 34] width 6 height 6
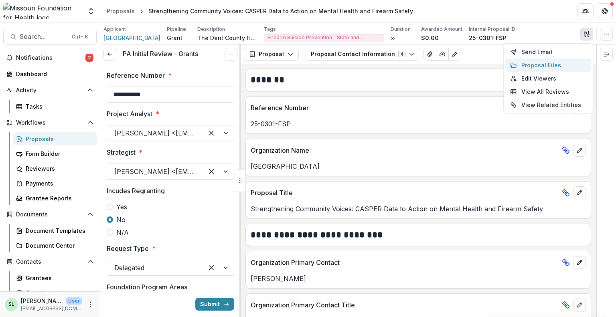
click at [543, 63] on button "Proposal Files" at bounding box center [548, 65] width 86 height 13
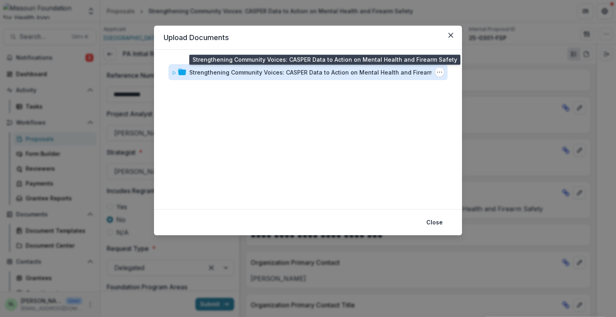
click at [287, 75] on div "Strengthening Community Voices: CASPER Data to Action on Mental Health and Fire…" at bounding box center [321, 72] width 264 height 8
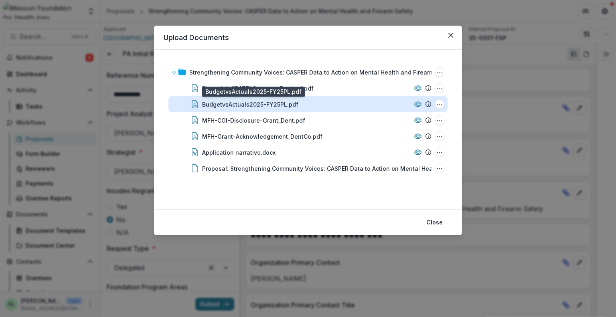
click at [269, 105] on div "BudgetvsActuals2025-FY25PL.pdf" at bounding box center [250, 104] width 96 height 8
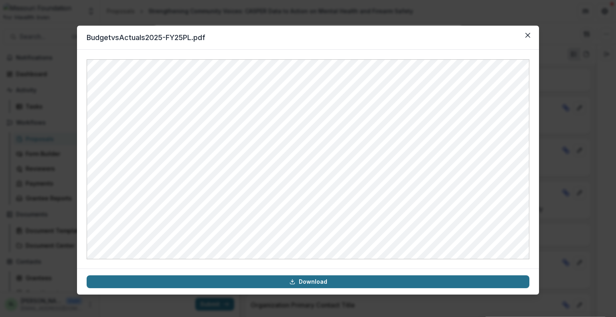
click at [310, 285] on link "Download" at bounding box center [308, 281] width 442 height 13
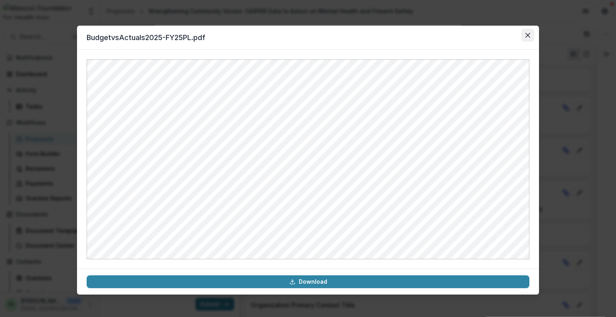
click at [529, 36] on icon "Close" at bounding box center [527, 35] width 5 height 5
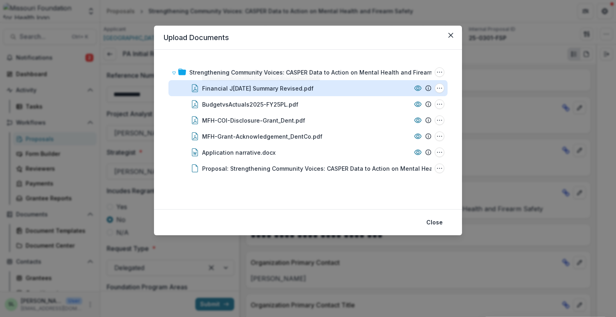
click at [276, 87] on div "Financial July 25 Summary Revised.pdf" at bounding box center [257, 88] width 111 height 8
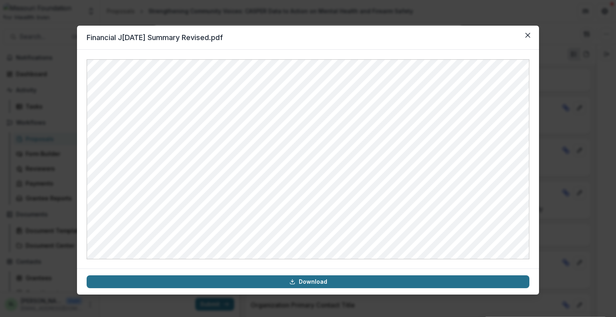
click at [322, 280] on link "Download" at bounding box center [308, 281] width 442 height 13
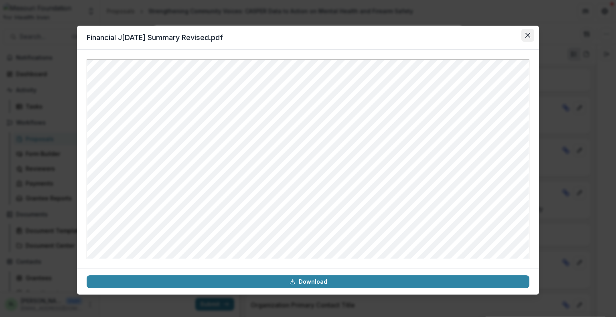
click at [526, 32] on button "Close" at bounding box center [527, 35] width 13 height 13
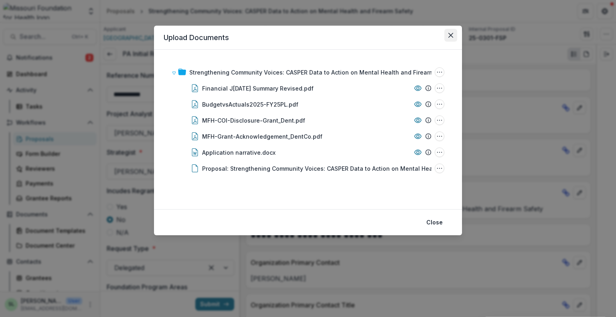
click at [451, 37] on icon "Close" at bounding box center [450, 35] width 5 height 5
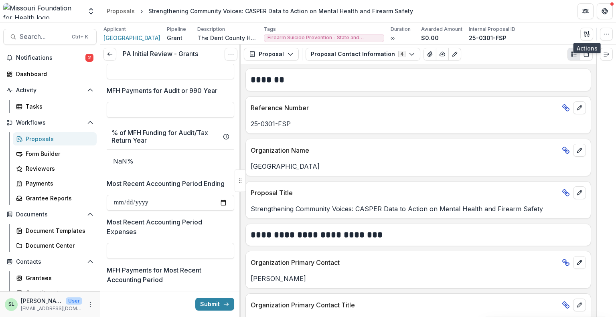
scroll to position [761, 0]
click at [121, 201] on input "Most Recent Accounting Period Ending" at bounding box center [170, 202] width 127 height 16
type input "**********"
click at [135, 258] on div "**********" at bounding box center [170, 176] width 127 height 1747
click at [136, 254] on input "Most Recent Accounting Period Expenses" at bounding box center [170, 250] width 127 height 16
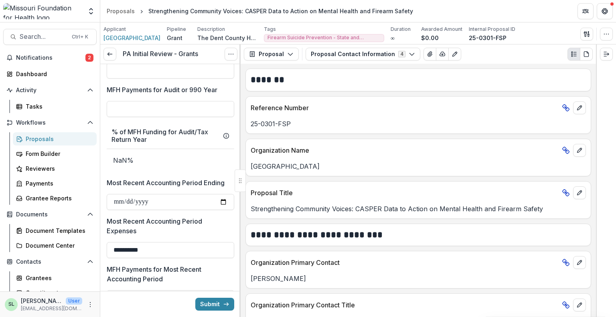
type input "**********"
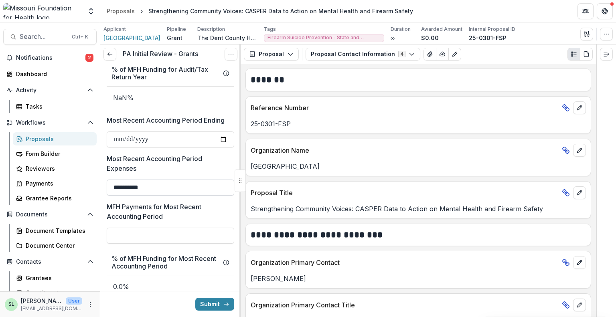
scroll to position [842, 0]
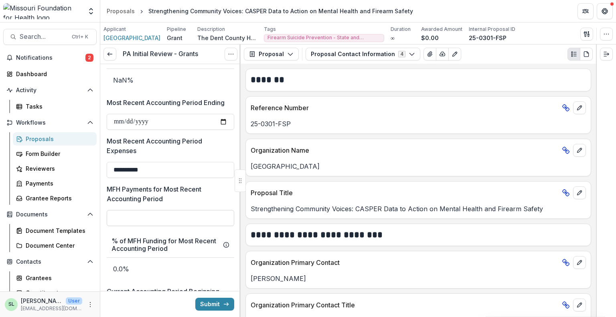
click at [139, 213] on input "MFH Payments for Most Recent Accounting Period" at bounding box center [170, 218] width 127 height 16
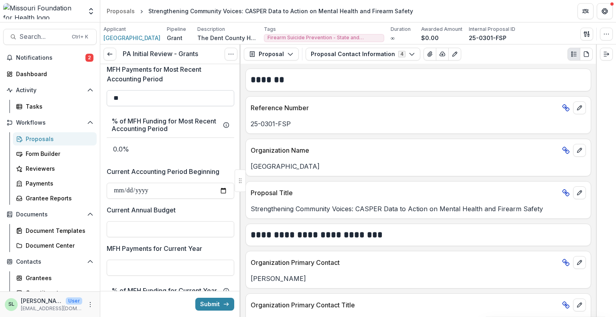
scroll to position [962, 0]
type input "**"
click at [119, 187] on input "Current Accounting Period Beginning" at bounding box center [170, 190] width 127 height 16
type input "**********"
click at [147, 221] on input "Current Annual Budget" at bounding box center [170, 229] width 127 height 16
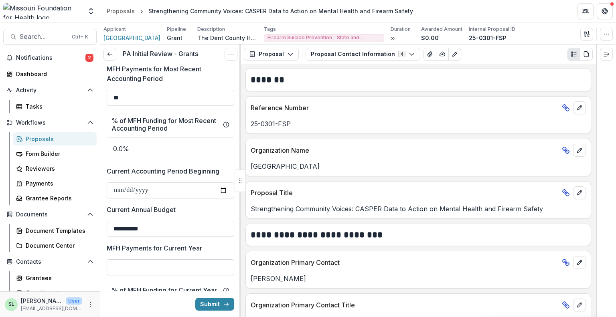
type input "**********"
click at [178, 267] on input "MFH Payments for Current Year" at bounding box center [170, 267] width 127 height 16
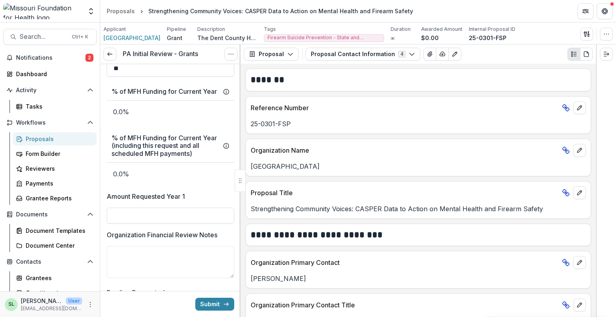
scroll to position [1162, 0]
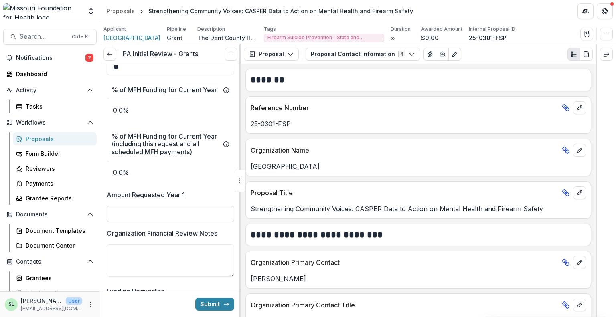
type input "**"
click at [148, 221] on input "Amount Requested Year 1" at bounding box center [170, 214] width 127 height 16
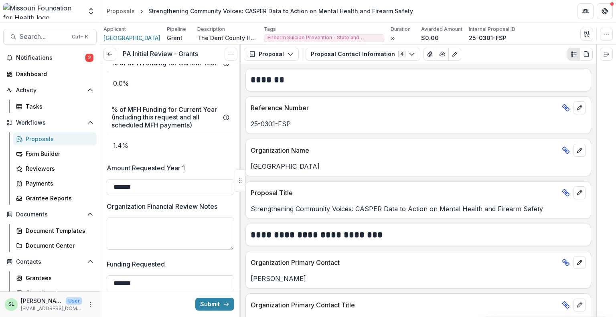
scroll to position [1202, 0]
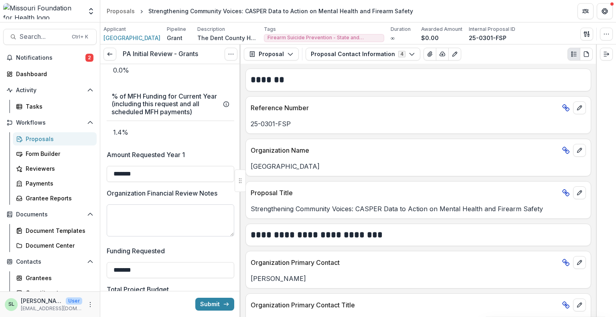
type input "*******"
click at [131, 216] on textarea "Organization Financial Review Notes" at bounding box center [170, 220] width 127 height 32
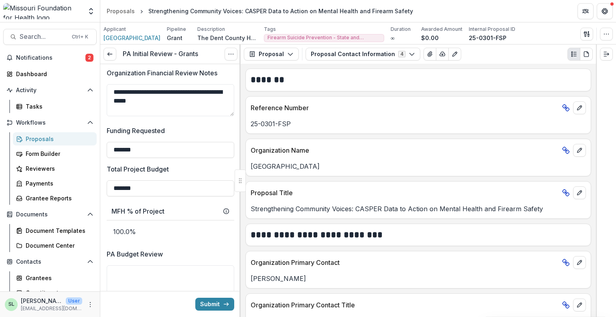
scroll to position [1443, 0]
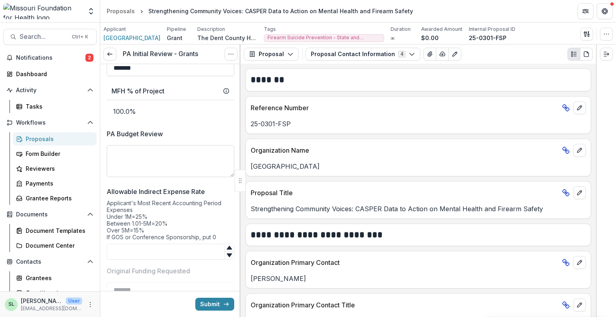
type textarea "**********"
click at [124, 173] on textarea "PA Budget Review" at bounding box center [170, 161] width 127 height 32
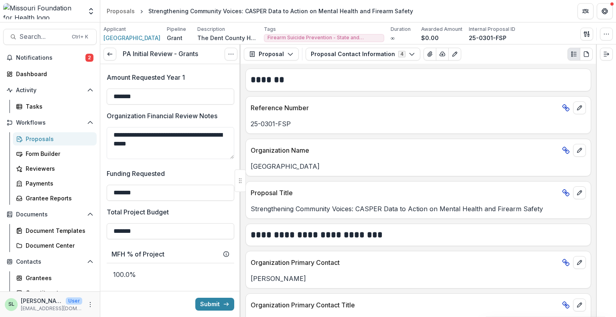
scroll to position [1242, 0]
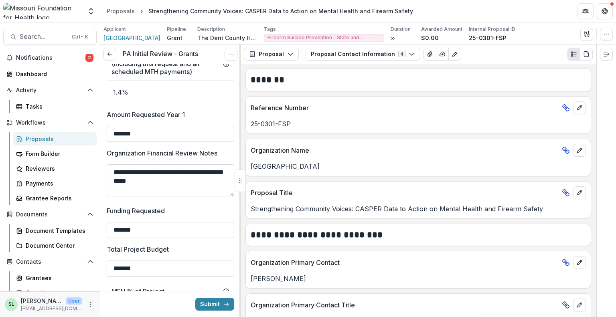
type textarea "**********"
click at [119, 178] on textarea "**********" at bounding box center [170, 180] width 127 height 32
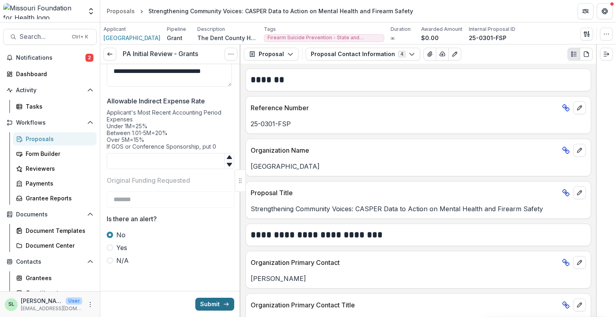
scroll to position [1539, 0]
type textarea "**********"
click at [210, 304] on button "Submit" at bounding box center [214, 304] width 39 height 13
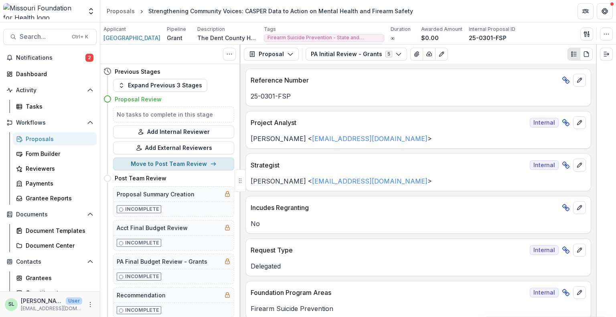
click at [157, 164] on button "Move to Post Team Review" at bounding box center [173, 163] width 121 height 13
select select "**********"
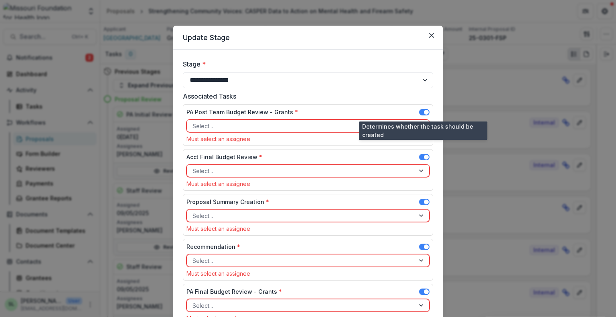
click at [420, 111] on span at bounding box center [424, 112] width 10 height 6
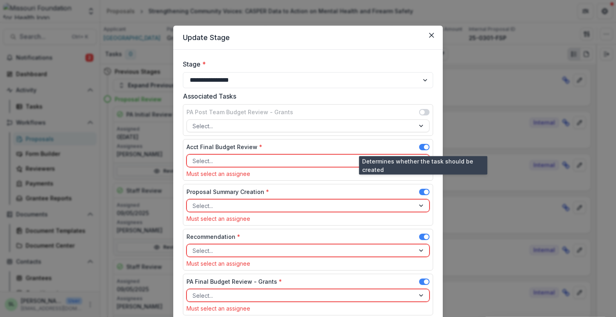
click at [420, 145] on span at bounding box center [424, 147] width 10 height 6
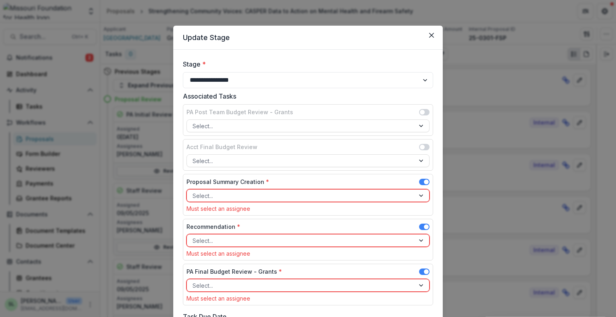
click at [289, 192] on div at bounding box center [300, 196] width 216 height 10
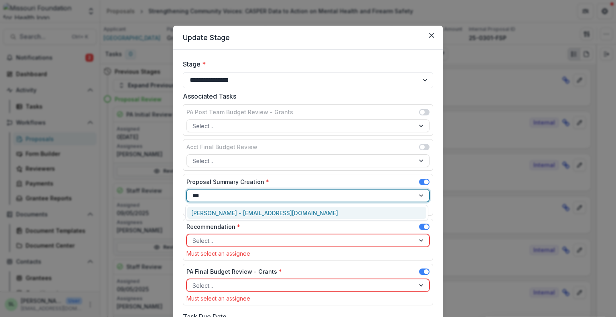
type input "****"
click at [248, 209] on div "Sada Lindsey - slindsey@mffh.org" at bounding box center [306, 213] width 239 height 12
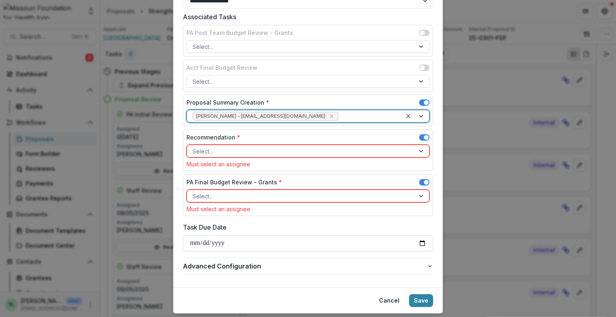
scroll to position [80, 0]
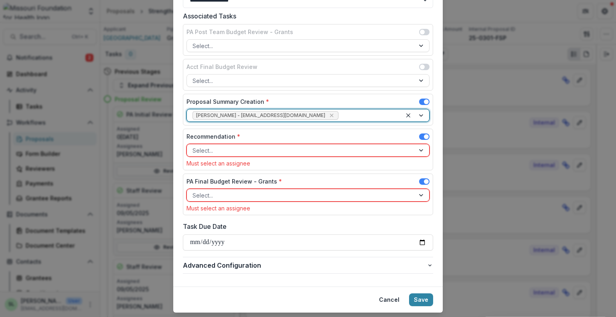
click at [346, 149] on div at bounding box center [300, 150] width 216 height 10
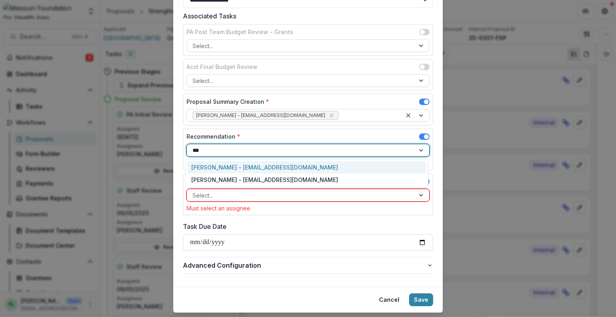
type input "****"
click at [332, 162] on div "Marcel Scaife - mscaife@mffh.org" at bounding box center [306, 167] width 239 height 12
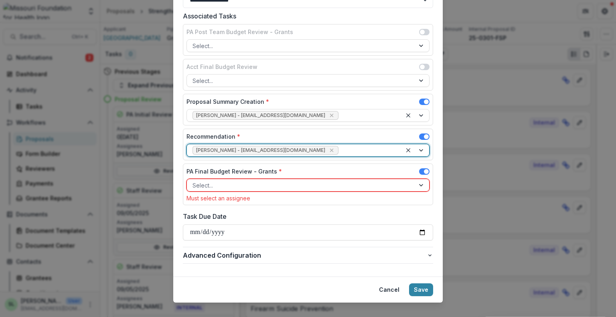
click at [419, 171] on span at bounding box center [424, 171] width 10 height 6
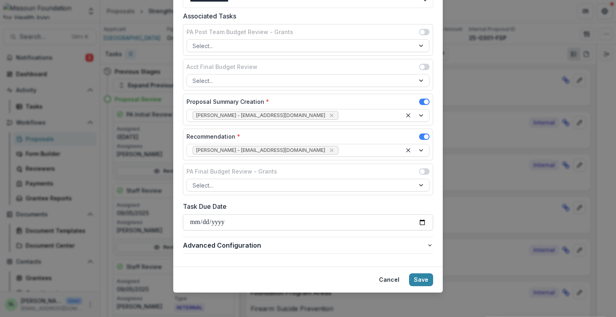
click at [191, 223] on input "Task Due Date" at bounding box center [308, 222] width 250 height 16
type input "**********"
click at [424, 278] on button "Save" at bounding box center [421, 279] width 24 height 13
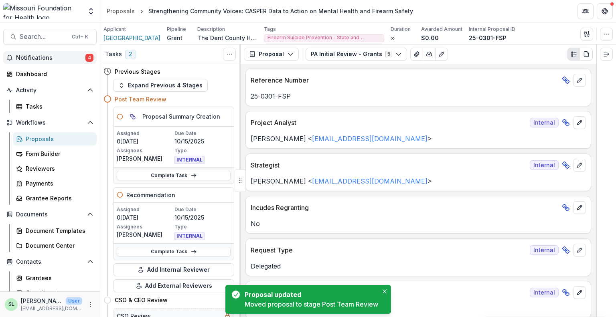
click at [50, 56] on span "Notifications" at bounding box center [50, 58] width 69 height 7
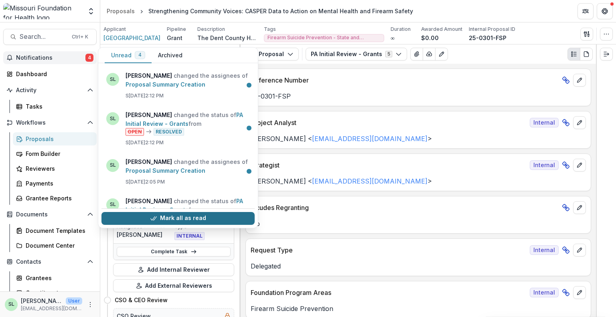
click at [152, 218] on icon "button" at bounding box center [153, 218] width 6 height 6
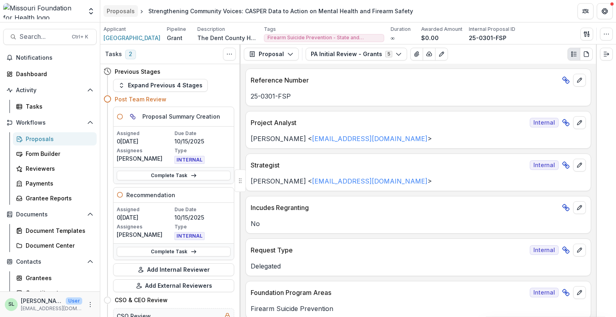
click at [117, 11] on div "Proposals" at bounding box center [121, 11] width 28 height 8
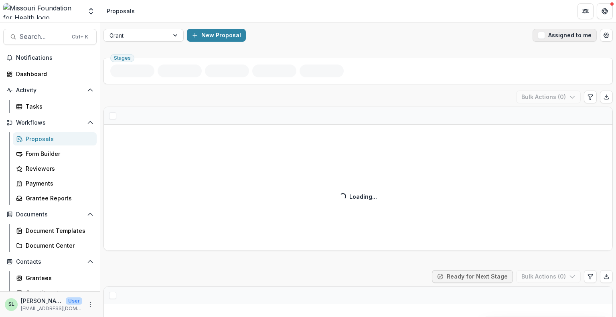
click at [564, 35] on button "Assigned to me" at bounding box center [564, 35] width 64 height 13
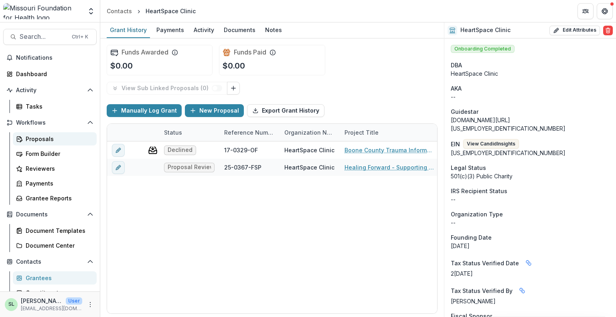
click at [34, 140] on div "Proposals" at bounding box center [58, 139] width 65 height 8
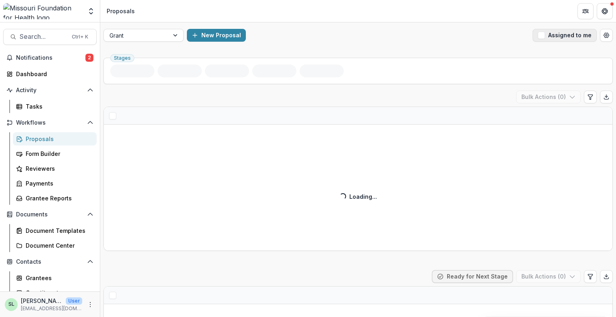
click at [557, 34] on button "Assigned to me" at bounding box center [564, 35] width 64 height 13
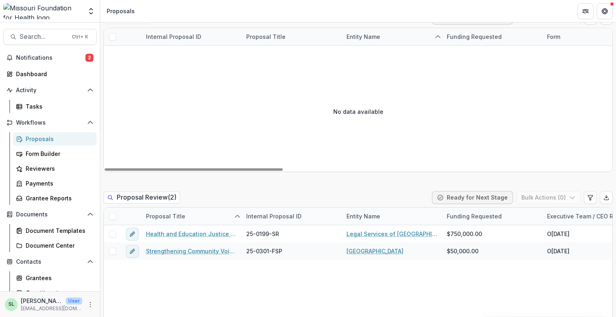
scroll to position [641, 0]
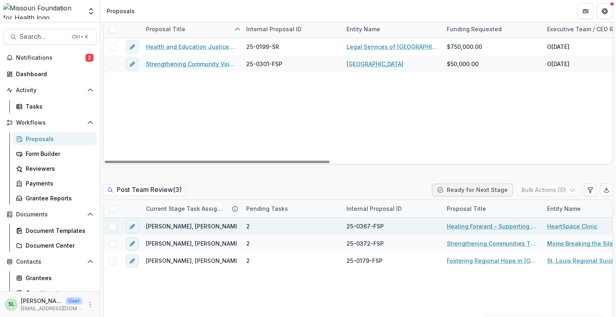
click at [584, 227] on link "HeartSpace Clinic" at bounding box center [572, 226] width 50 height 8
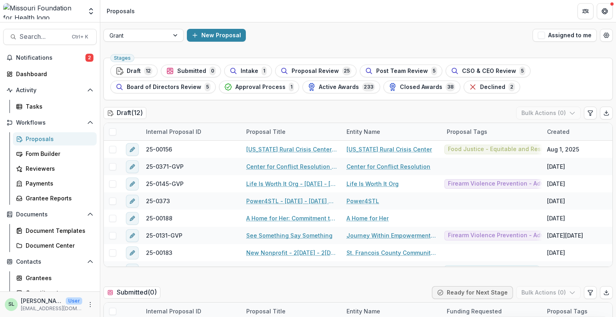
click at [564, 38] on button "Assigned to me" at bounding box center [564, 35] width 64 height 13
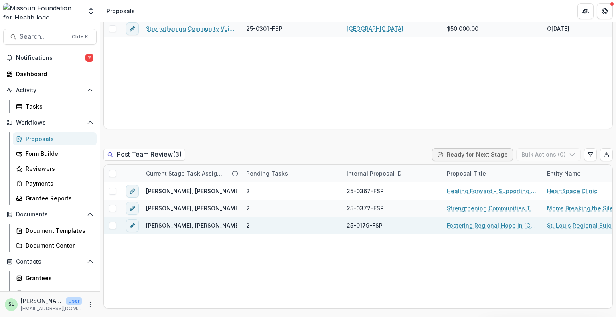
scroll to position [681, 0]
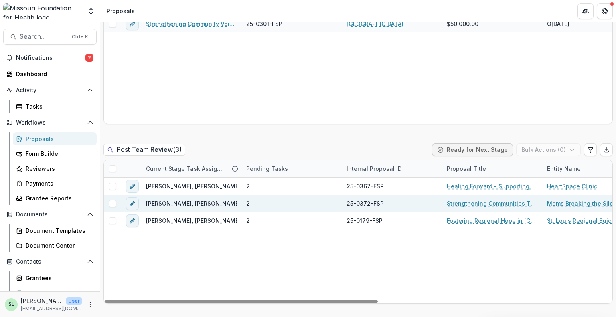
click at [573, 200] on link "Moms Breaking the Silence" at bounding box center [585, 203] width 77 height 8
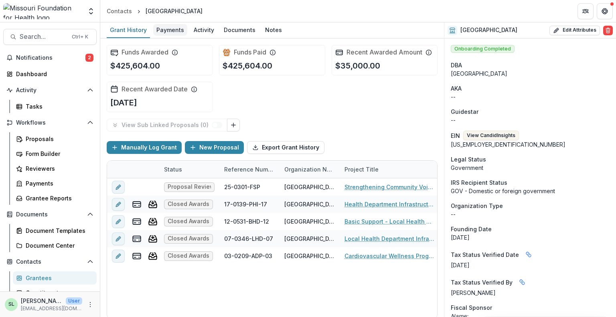
click at [164, 28] on div "Payments" at bounding box center [170, 30] width 34 height 12
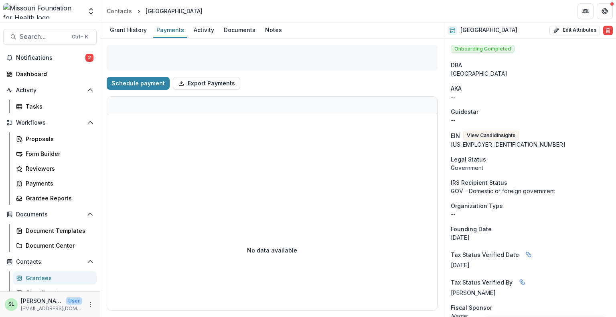
select select "****"
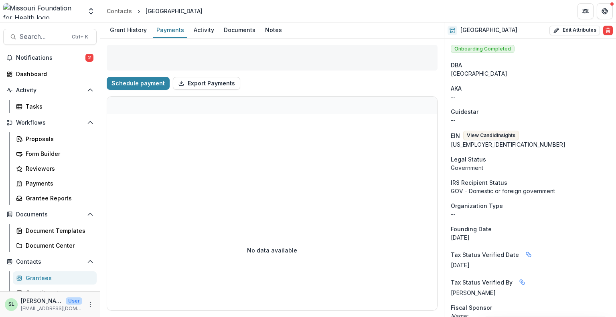
select select "****"
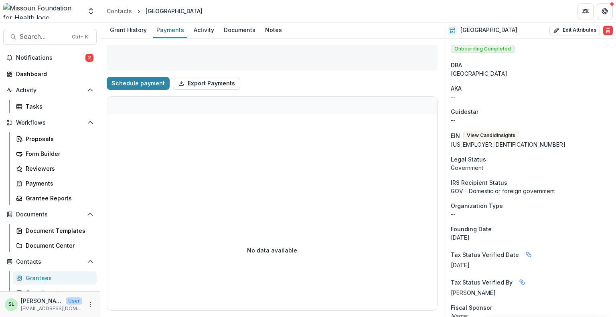
select select "****"
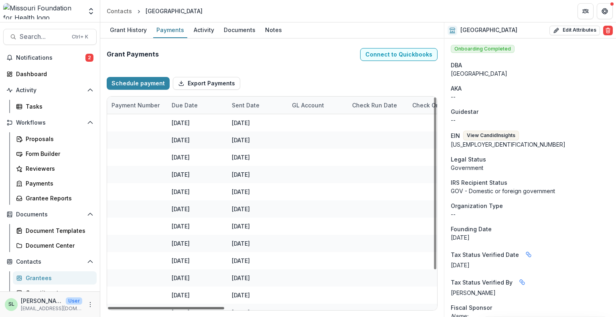
scroll to position [0, 360]
drag, startPoint x: 199, startPoint y: 307, endPoint x: 325, endPoint y: 308, distance: 126.6
click at [224, 308] on div at bounding box center [166, 308] width 116 height 2
click at [255, 105] on div "Sent Date" at bounding box center [246, 105] width 37 height 8
click at [266, 157] on button "Sort Descending" at bounding box center [277, 153] width 96 height 13
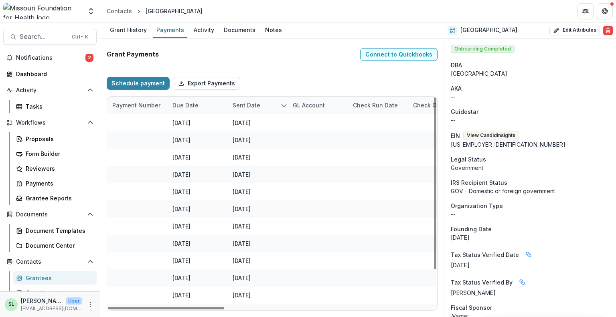
click at [282, 72] on div "Schedule payment Export Payments" at bounding box center [272, 84] width 331 height 26
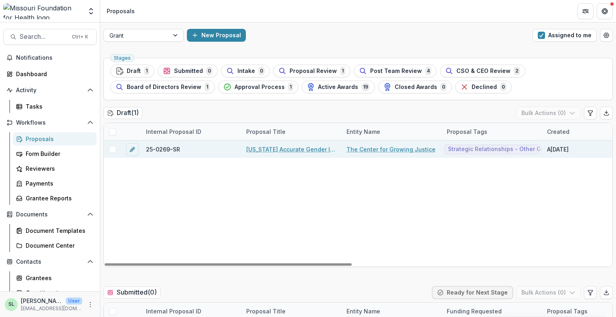
click at [298, 147] on link "[US_STATE] Accurate Gender Identity Collaborative (“MAGIC”) : Strategic Advocac…" at bounding box center [291, 149] width 91 height 8
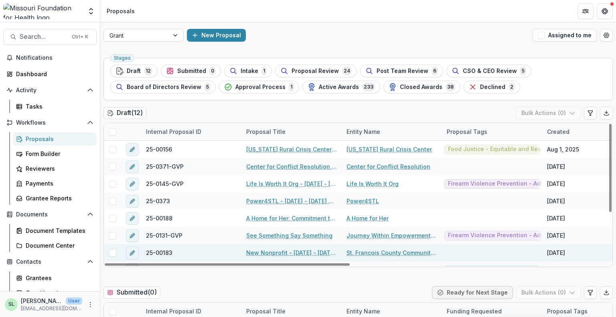
scroll to position [81, 0]
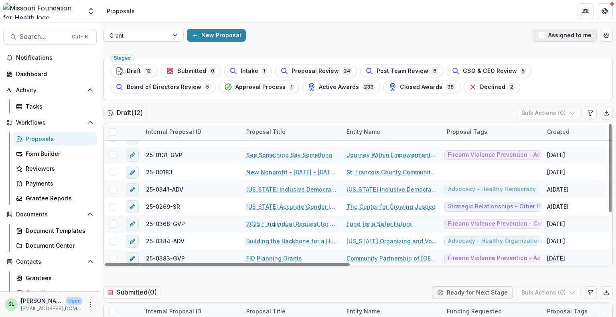
click at [558, 41] on div "Grant New Proposal Assigned to me" at bounding box center [357, 35] width 515 height 26
click at [541, 34] on span "button" at bounding box center [540, 35] width 7 height 7
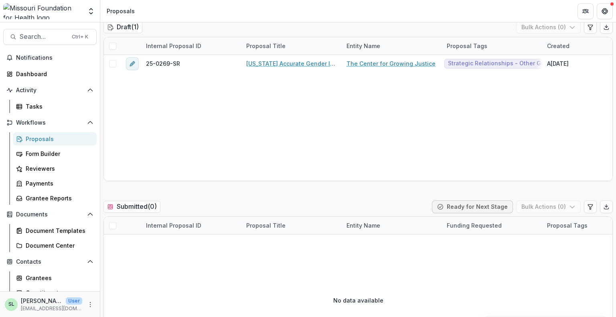
scroll to position [0, 0]
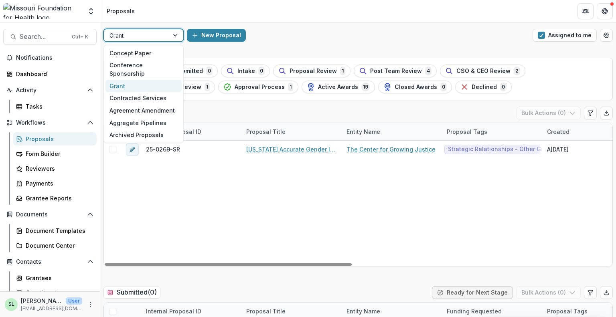
click at [166, 35] on div "Grant" at bounding box center [136, 36] width 65 height 12
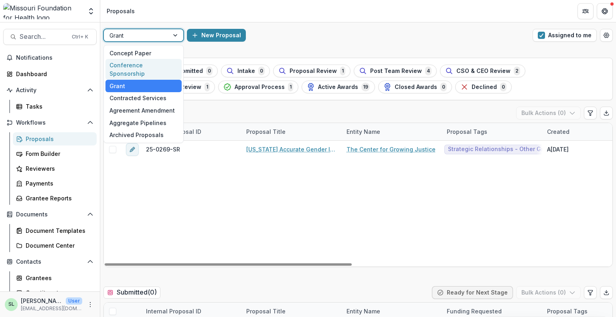
click at [147, 61] on div "Conference Sponsorship" at bounding box center [143, 69] width 76 height 21
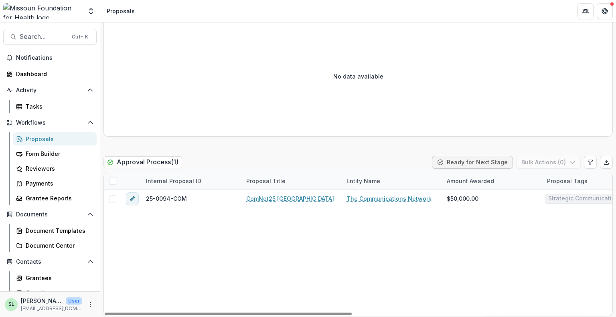
scroll to position [1042, 0]
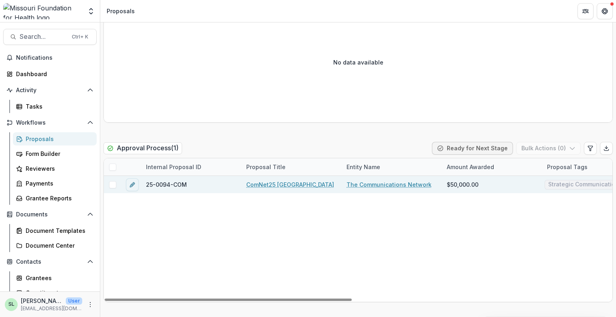
click at [407, 184] on link "The Communications Network" at bounding box center [388, 184] width 85 height 8
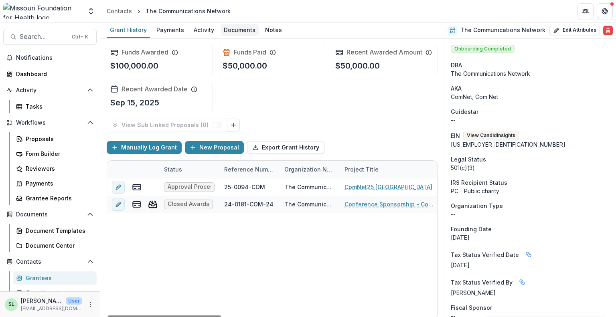
click at [242, 28] on div "Documents" at bounding box center [239, 30] width 38 height 12
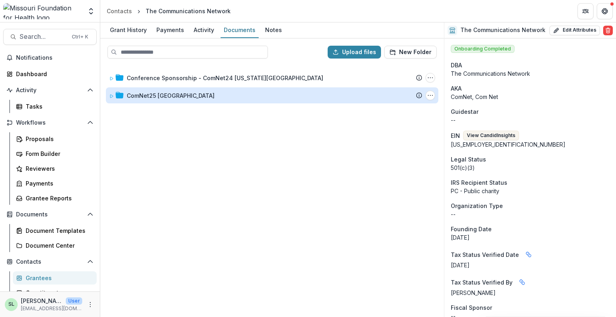
click at [173, 91] on div "ComNet25 [GEOGRAPHIC_DATA]" at bounding box center [171, 95] width 88 height 8
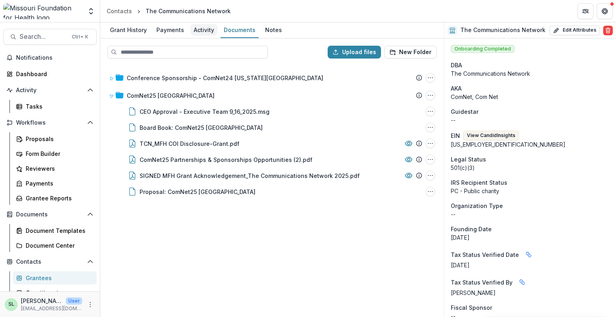
click at [200, 30] on div "Activity" at bounding box center [203, 30] width 27 height 12
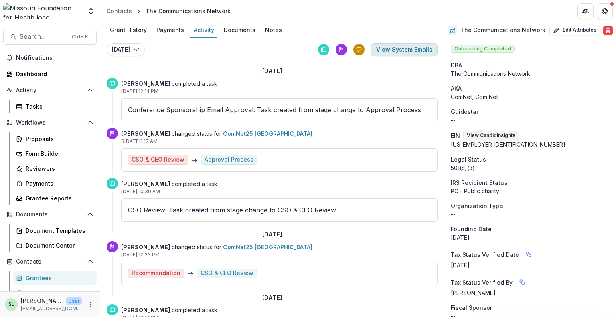
click at [402, 45] on button "View System Emails" at bounding box center [404, 49] width 67 height 13
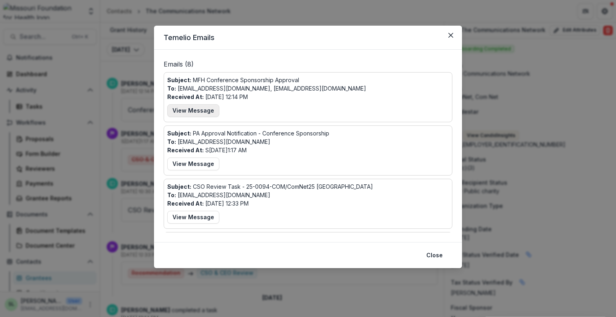
click at [189, 109] on button "View Message" at bounding box center [193, 110] width 52 height 13
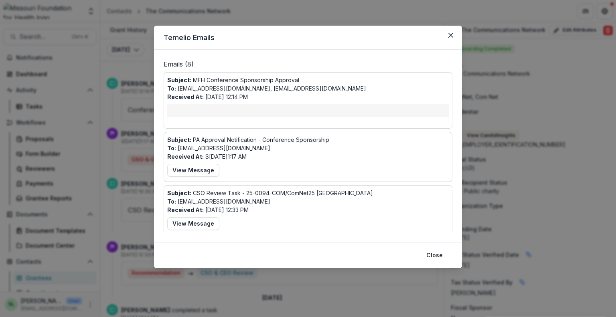
click at [228, 80] on p "Subject: MFH Conference Sponsorship Approval" at bounding box center [233, 80] width 132 height 8
click at [219, 107] on div at bounding box center [307, 110] width 281 height 13
drag, startPoint x: 163, startPoint y: 114, endPoint x: 319, endPoint y: 94, distance: 157.1
click at [164, 114] on div "Emails ( 8 ) Subject: MFH Conference Sponsorship Approval To: [EMAIL_ADDRESS][D…" at bounding box center [308, 146] width 308 height 192
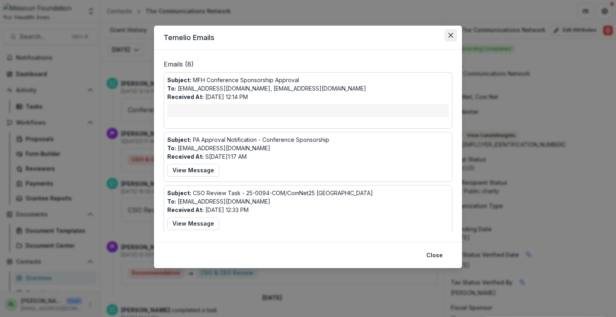
click at [454, 35] on button "Close" at bounding box center [450, 35] width 13 height 13
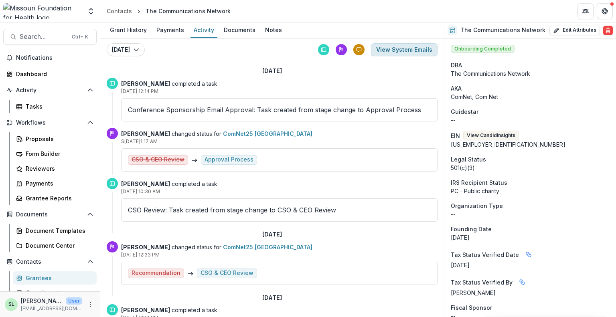
click at [398, 45] on button "View System Emails" at bounding box center [404, 49] width 67 height 13
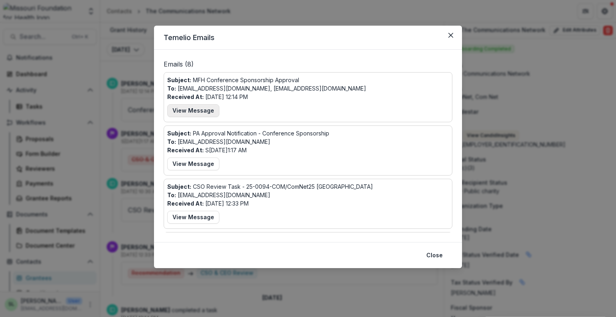
click at [198, 111] on button "View Message" at bounding box center [193, 110] width 52 height 13
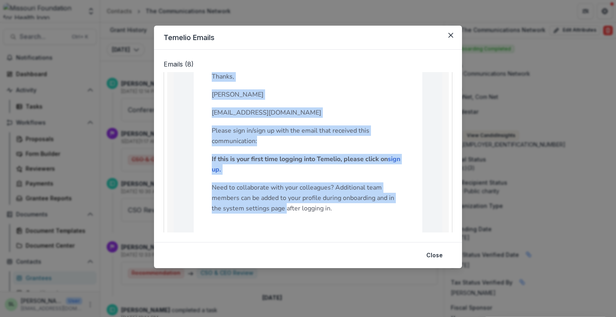
scroll to position [240, 0]
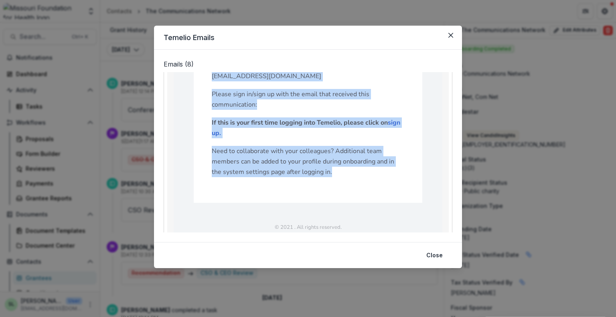
drag, startPoint x: 212, startPoint y: 115, endPoint x: 319, endPoint y: 175, distance: 122.4
click at [319, 175] on div "Dear [PERSON_NAME] <[EMAIL_ADDRESS][DOMAIN_NAME]>, I am pleased to inform you t…" at bounding box center [308, 44] width 192 height 266
copy div "Dear [PERSON_NAME] <[EMAIL_ADDRESS][DOMAIN_NAME]>, I am pleased to inform you t…"
